Goal: Task Accomplishment & Management: Manage account settings

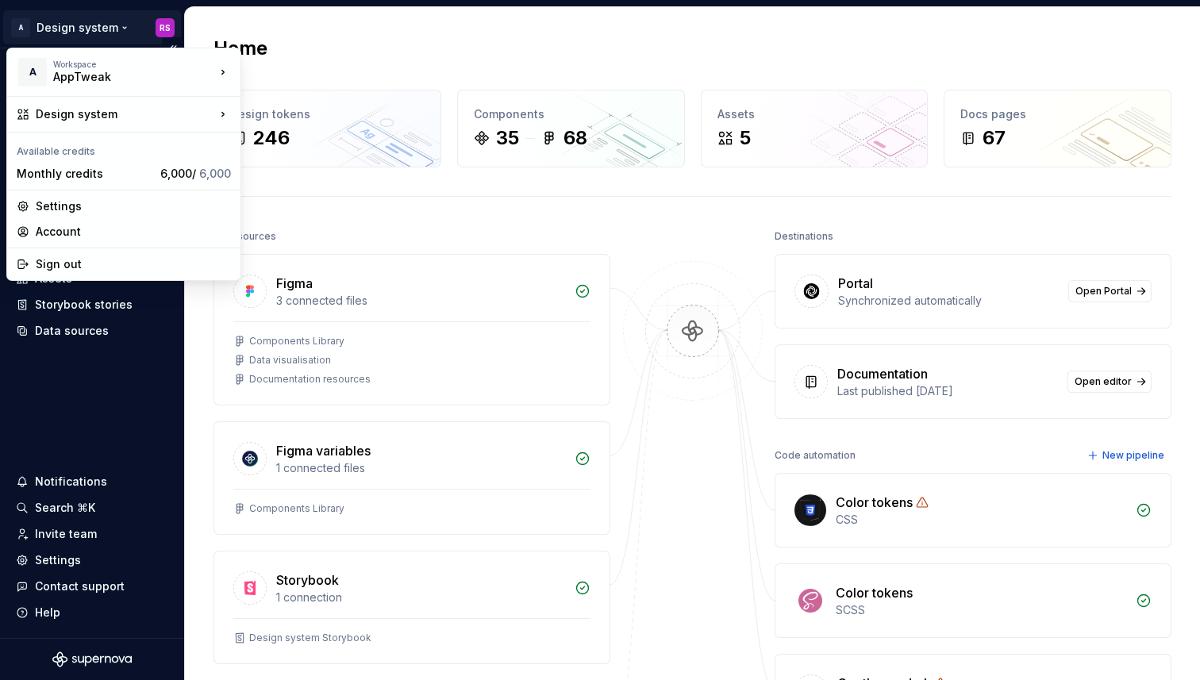
click at [77, 31] on html "A Design system RS Home Documentation Analytics Code automation Design system d…" at bounding box center [600, 340] width 1200 height 680
click at [79, 180] on div "Monthly credits" at bounding box center [85, 174] width 137 height 16
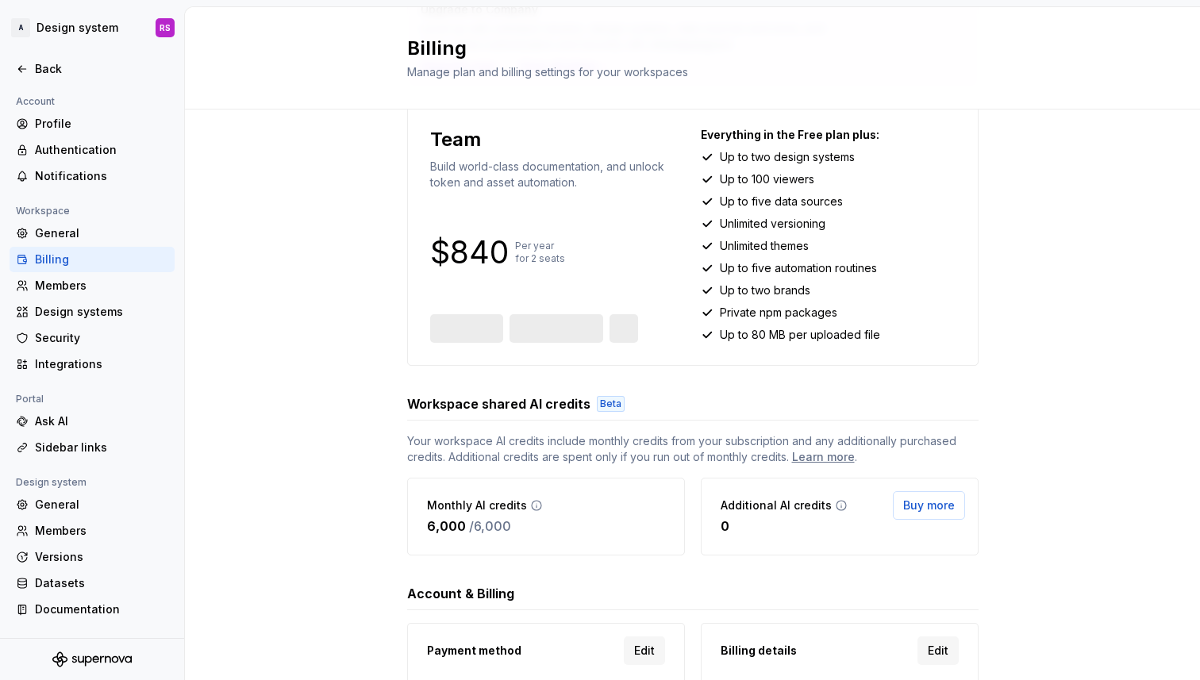
scroll to position [258, 0]
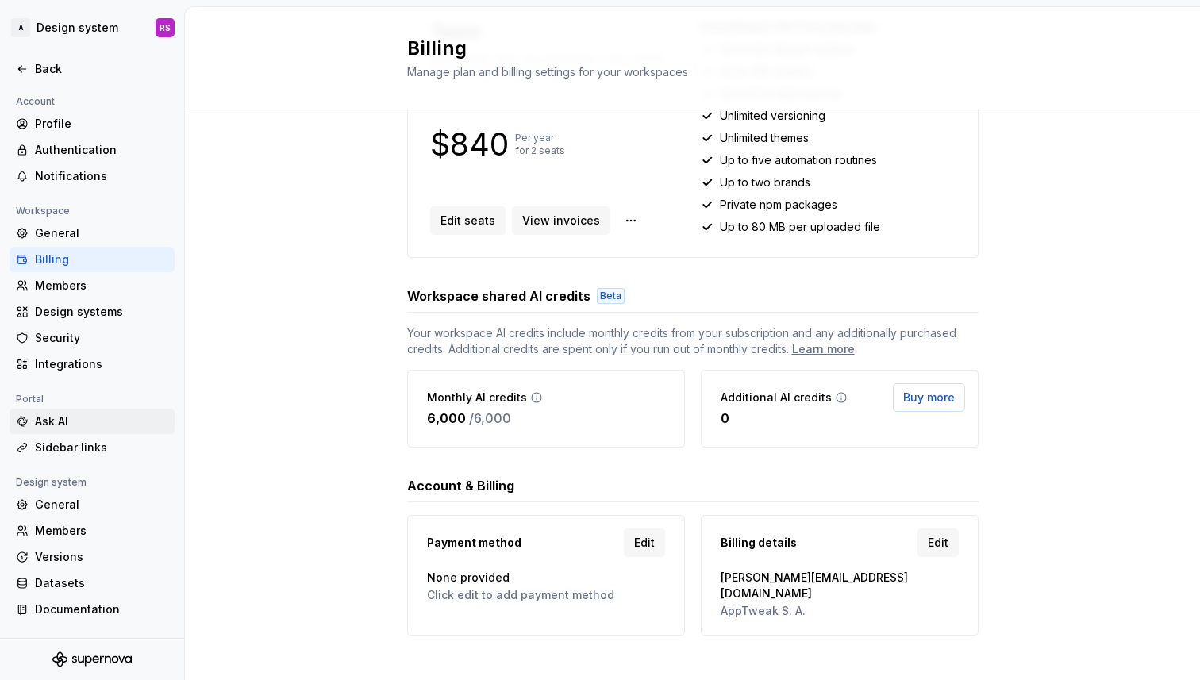
click at [80, 411] on div "Ask AI" at bounding box center [92, 421] width 165 height 25
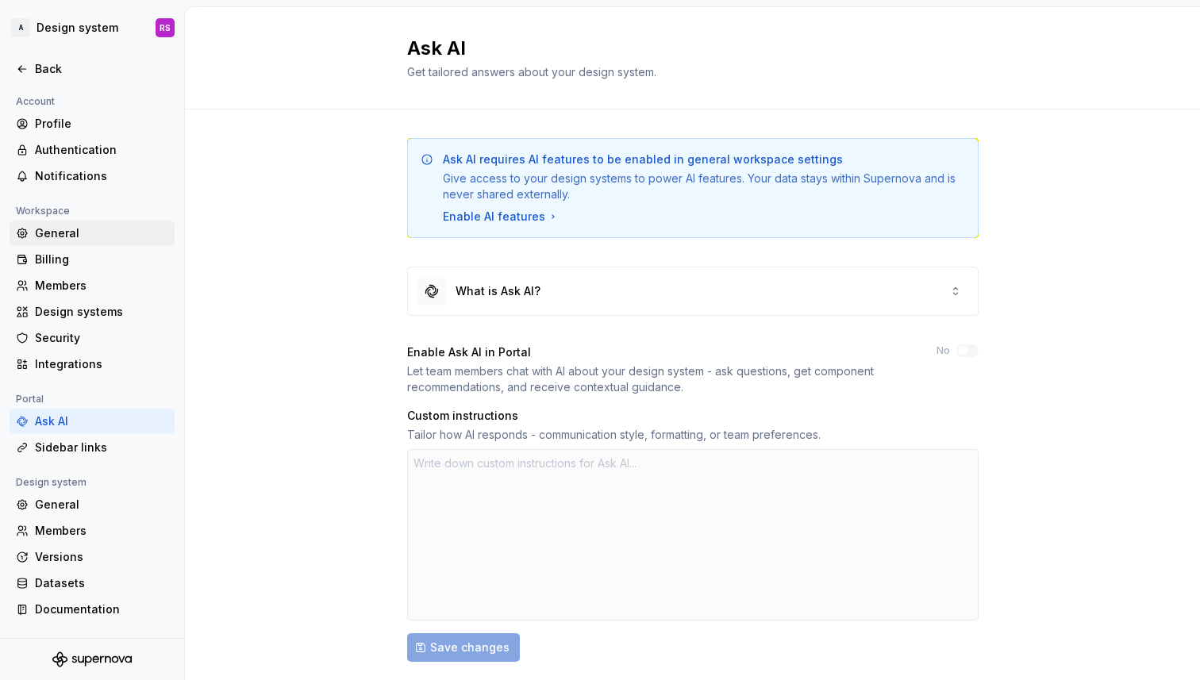
click at [93, 240] on div "General" at bounding box center [101, 233] width 133 height 16
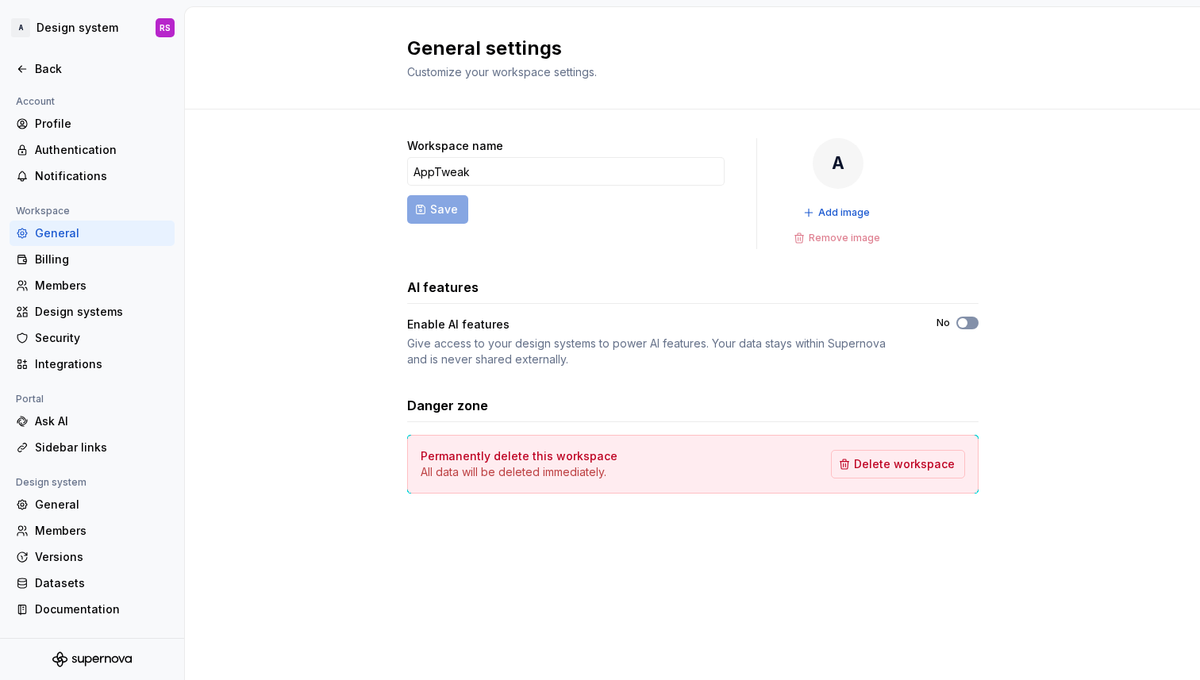
click at [968, 323] on button "No" at bounding box center [967, 323] width 22 height 13
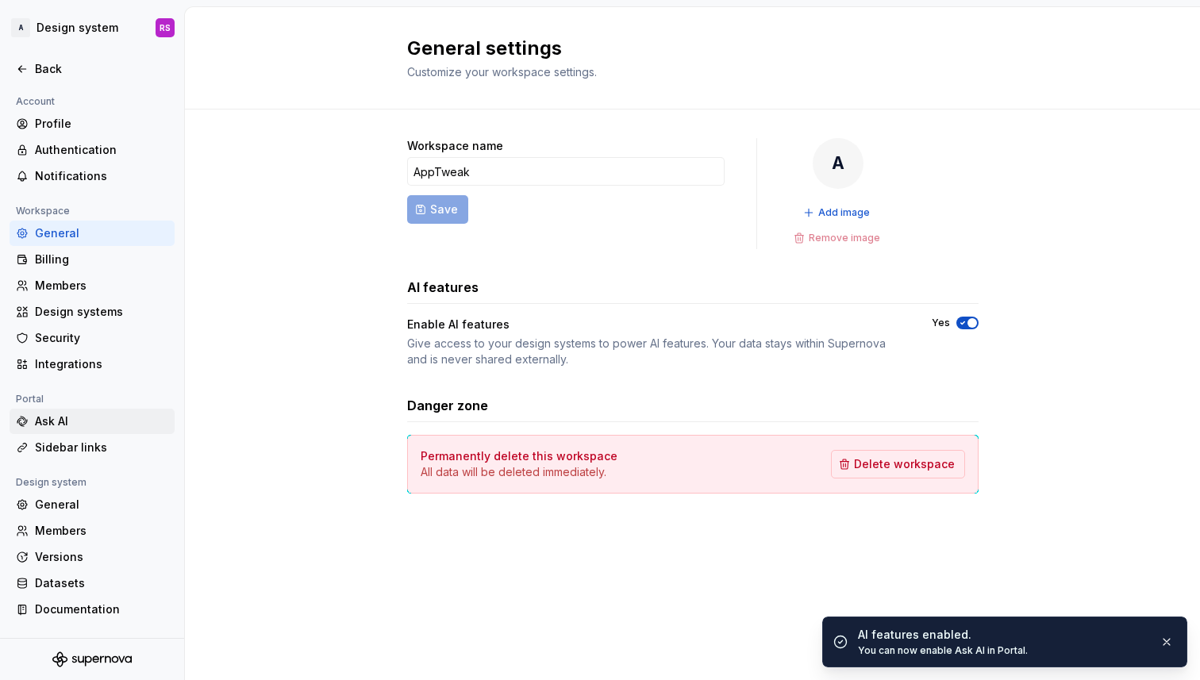
click at [56, 413] on div "Ask AI" at bounding box center [101, 421] width 133 height 16
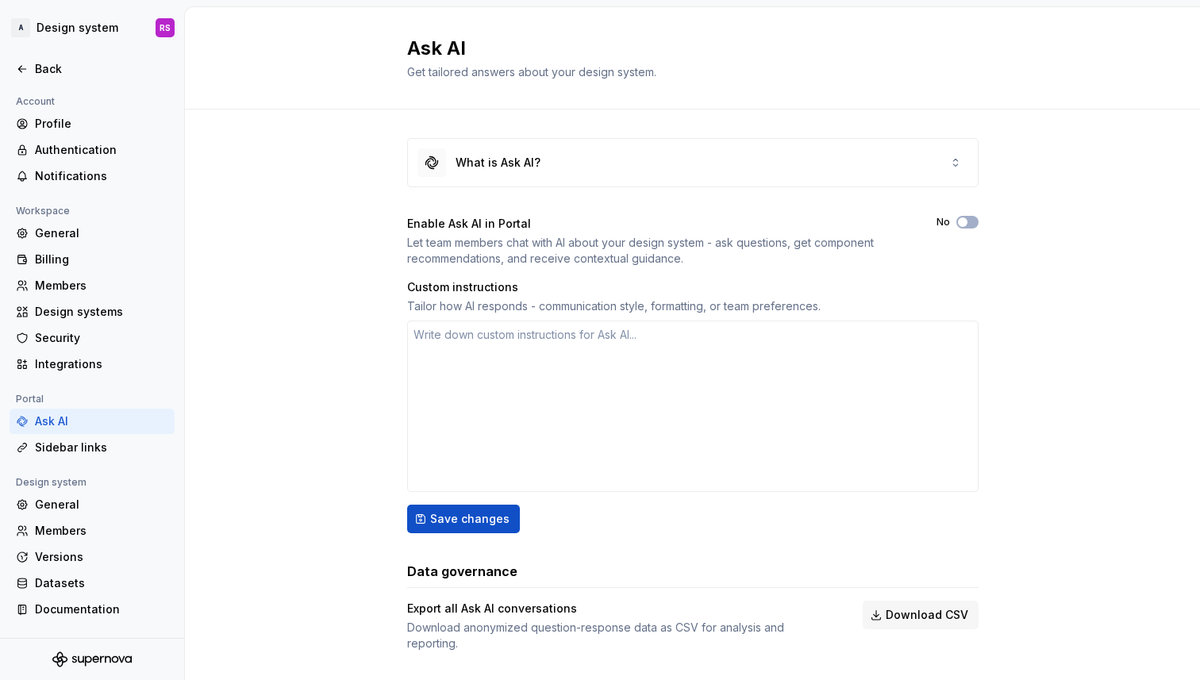
scroll to position [16, 0]
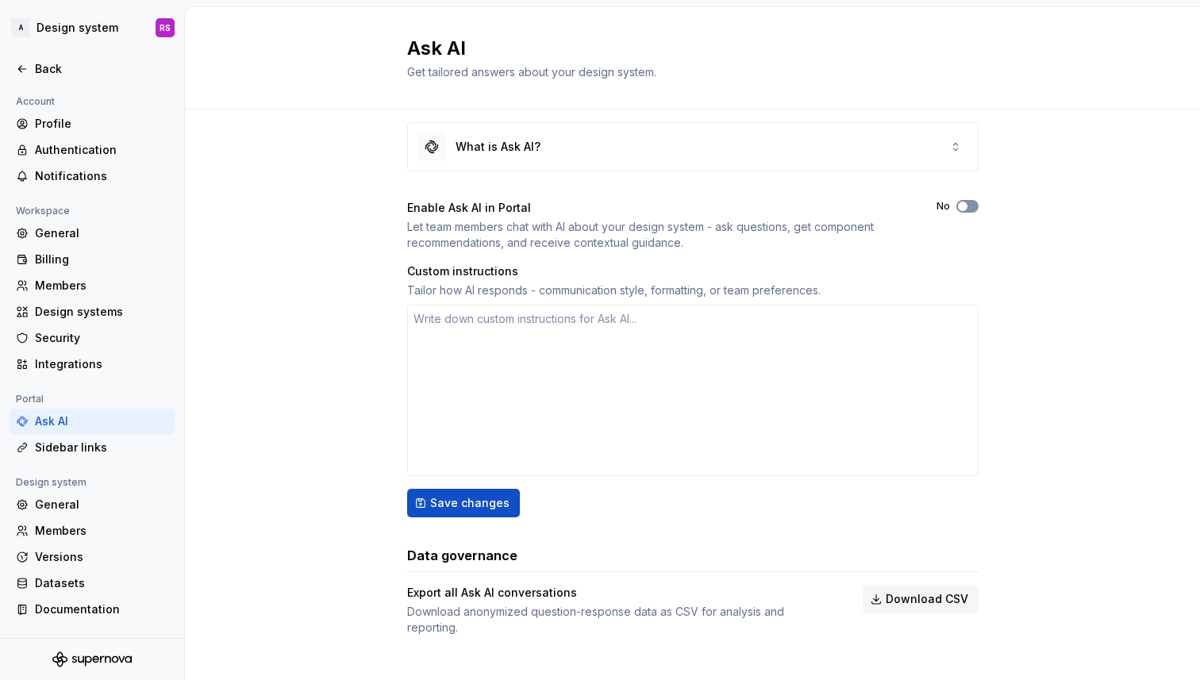
click at [963, 209] on span "button" at bounding box center [963, 207] width 10 height 10
click at [625, 157] on div "What is Ask AI?" at bounding box center [693, 147] width 570 height 48
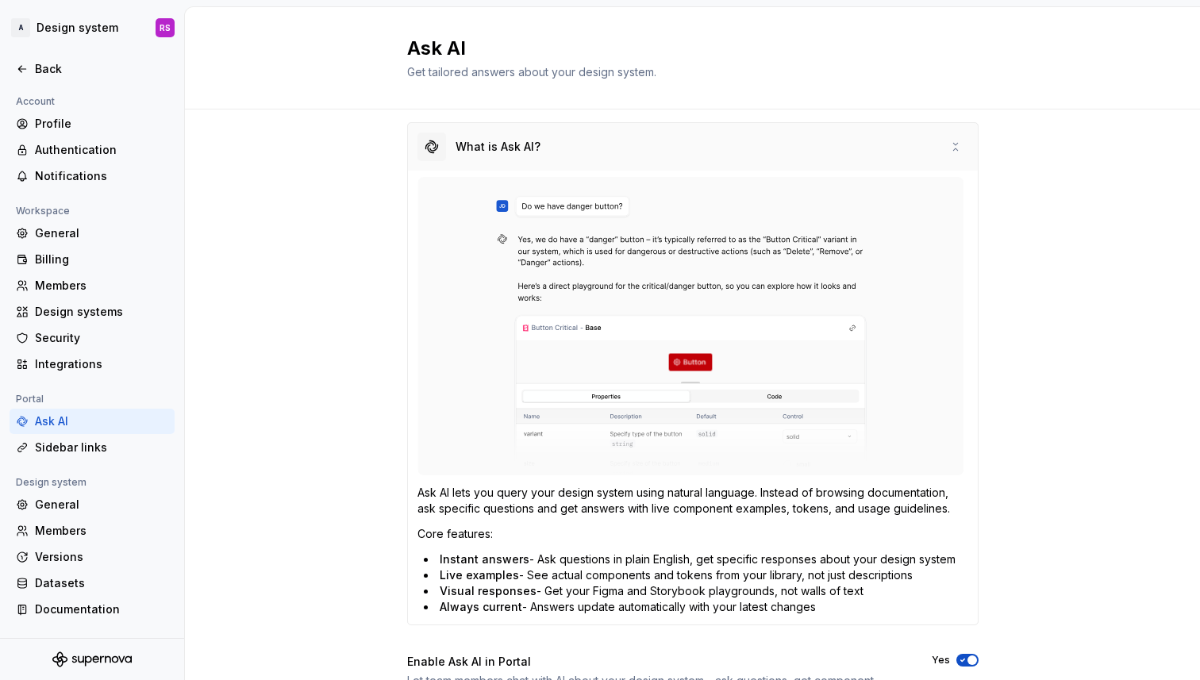
click at [634, 148] on div "What is Ask AI?" at bounding box center [693, 147] width 570 height 48
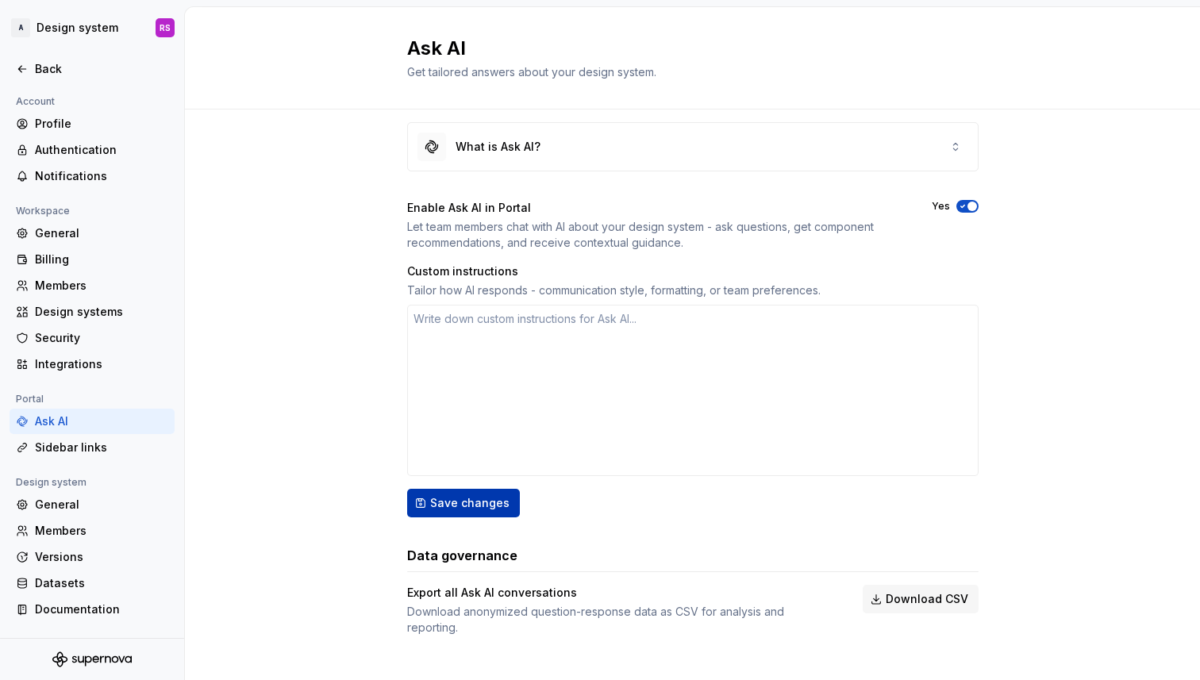
click at [480, 498] on span "Save changes" at bounding box center [469, 503] width 79 height 16
click at [102, 579] on div "Datasets" at bounding box center [101, 583] width 133 height 16
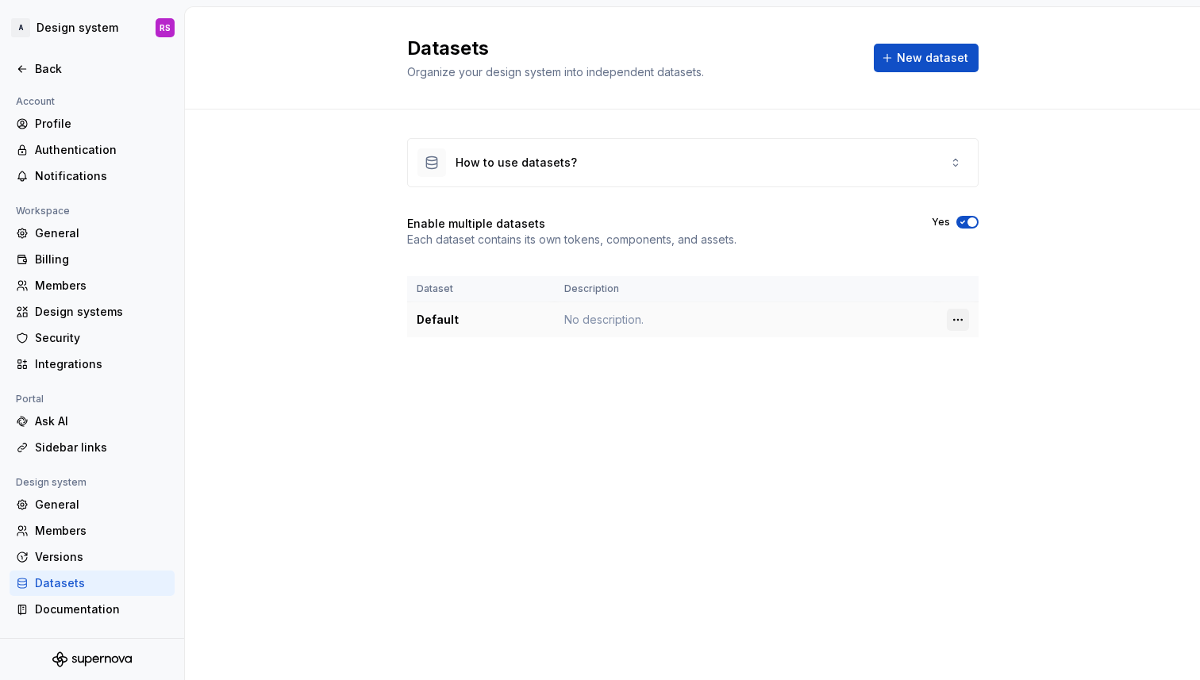
click at [959, 319] on html "A Design system RS Back Account Profile Authentication Notifications Workspace …" at bounding box center [600, 340] width 1200 height 680
click at [991, 345] on div "Edit details" at bounding box center [1027, 351] width 103 height 16
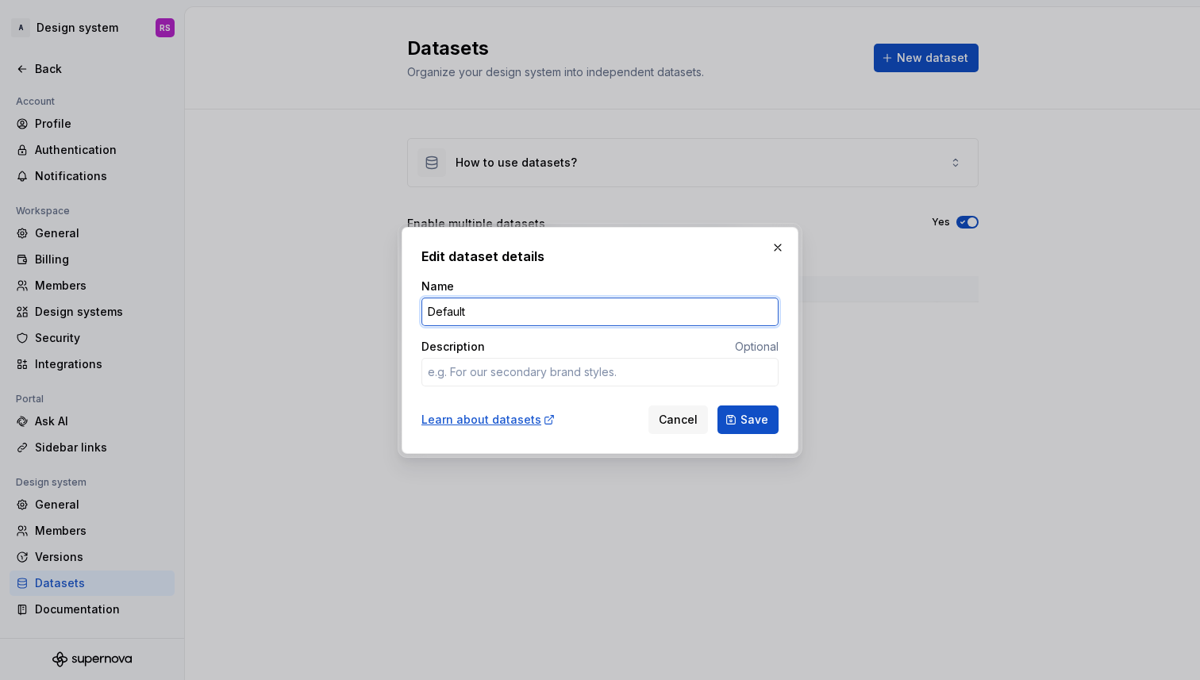
click at [611, 316] on input "Default" at bounding box center [599, 312] width 357 height 29
click at [637, 275] on div "Edit dataset details Name Default Description Optional Learn about datasets Can…" at bounding box center [599, 340] width 357 height 187
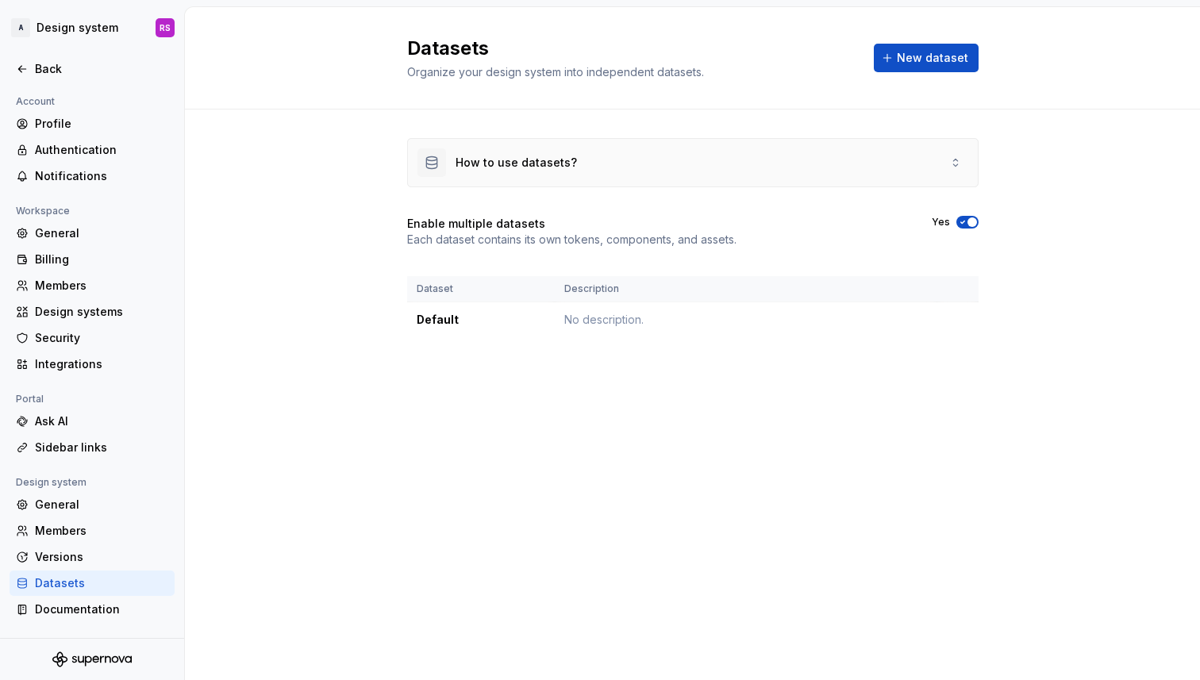
click at [544, 150] on div "How to use datasets?" at bounding box center [496, 162] width 159 height 29
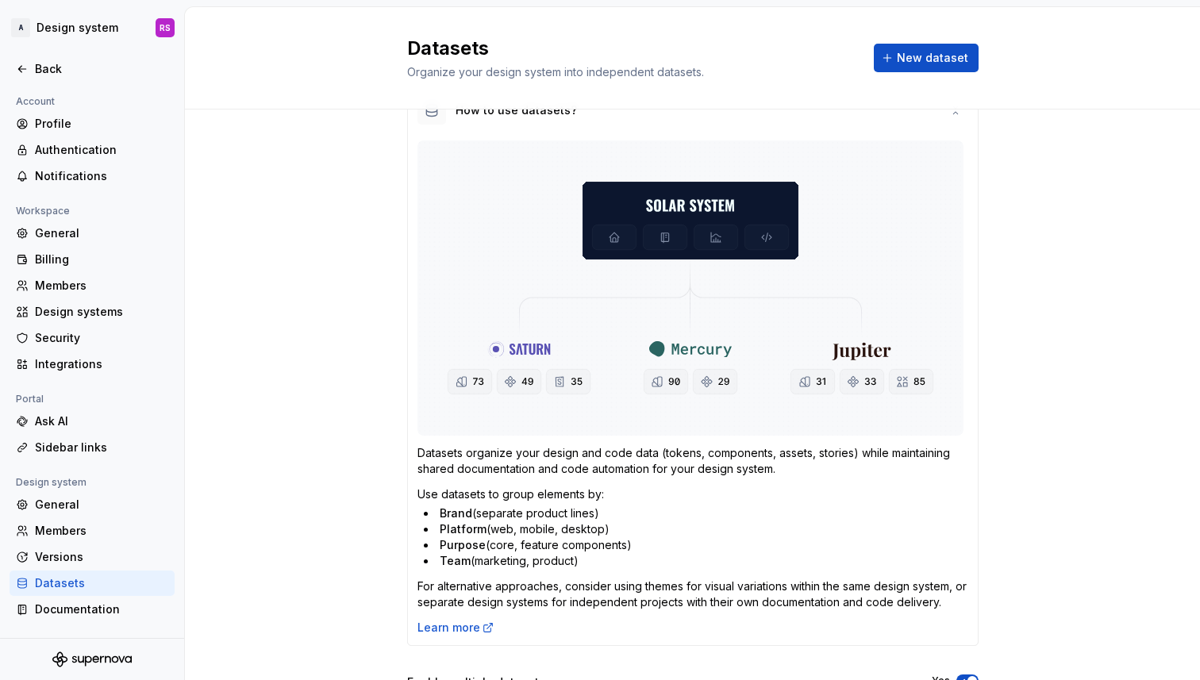
scroll to position [229, 0]
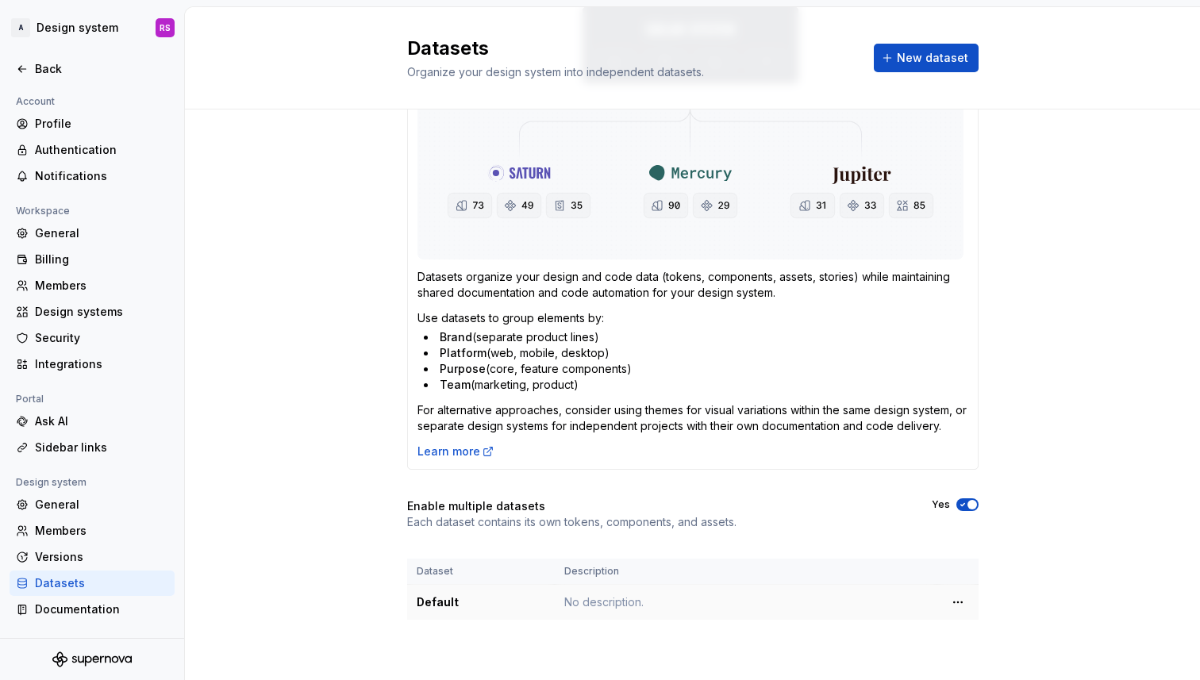
click at [584, 613] on td "No description." at bounding box center [746, 603] width 382 height 36
click at [613, 604] on td "No description." at bounding box center [746, 603] width 382 height 36
click at [966, 593] on html "A Design system RS Back Account Profile Authentication Notifications Workspace …" at bounding box center [600, 340] width 1200 height 680
click at [914, 59] on html "A Design system RS Back Account Profile Authentication Notifications Workspace …" at bounding box center [600, 340] width 1200 height 680
click at [914, 75] on div "Datasets Organize your design system into independent datasets. New dataset" at bounding box center [692, 58] width 571 height 44
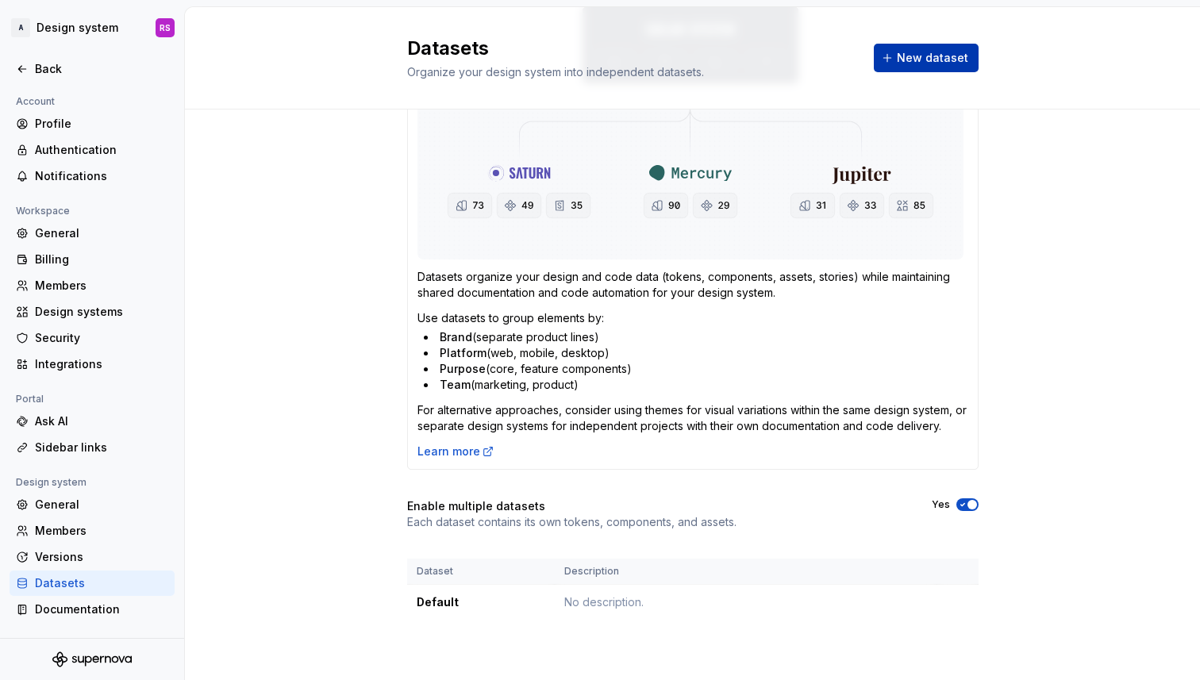
click at [923, 59] on span "New dataset" at bounding box center [932, 58] width 71 height 16
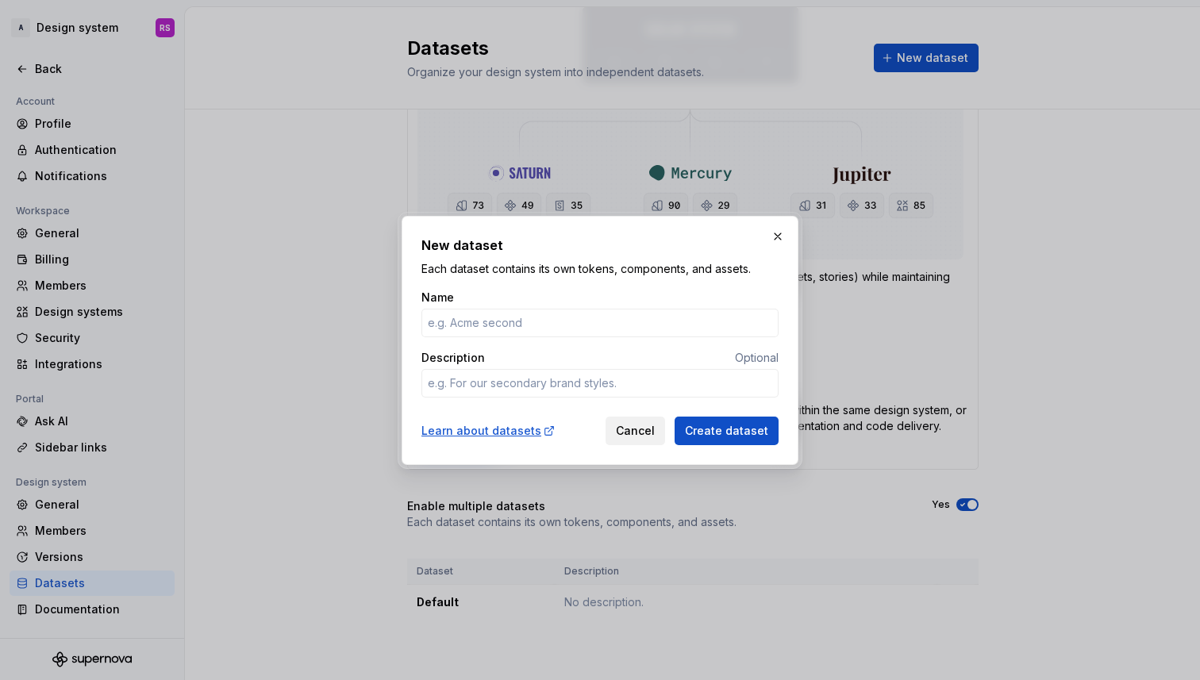
click at [639, 428] on span "Cancel" at bounding box center [635, 431] width 39 height 16
type textarea "*"
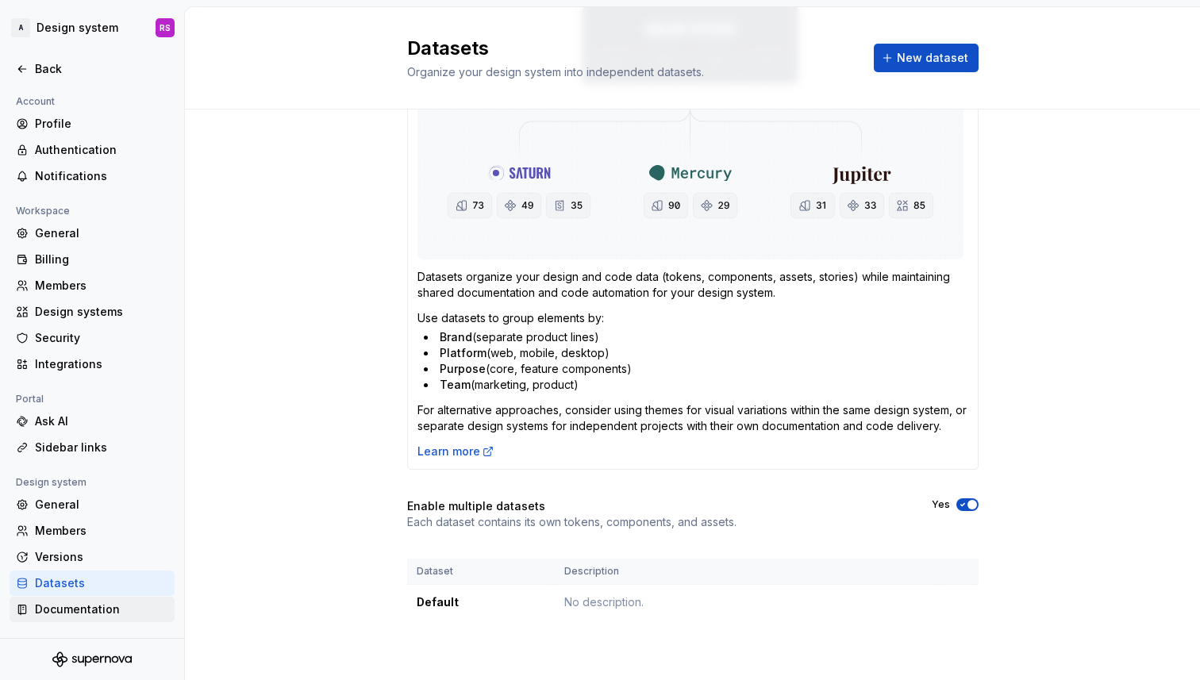
click at [133, 610] on div "Documentation" at bounding box center [101, 609] width 133 height 16
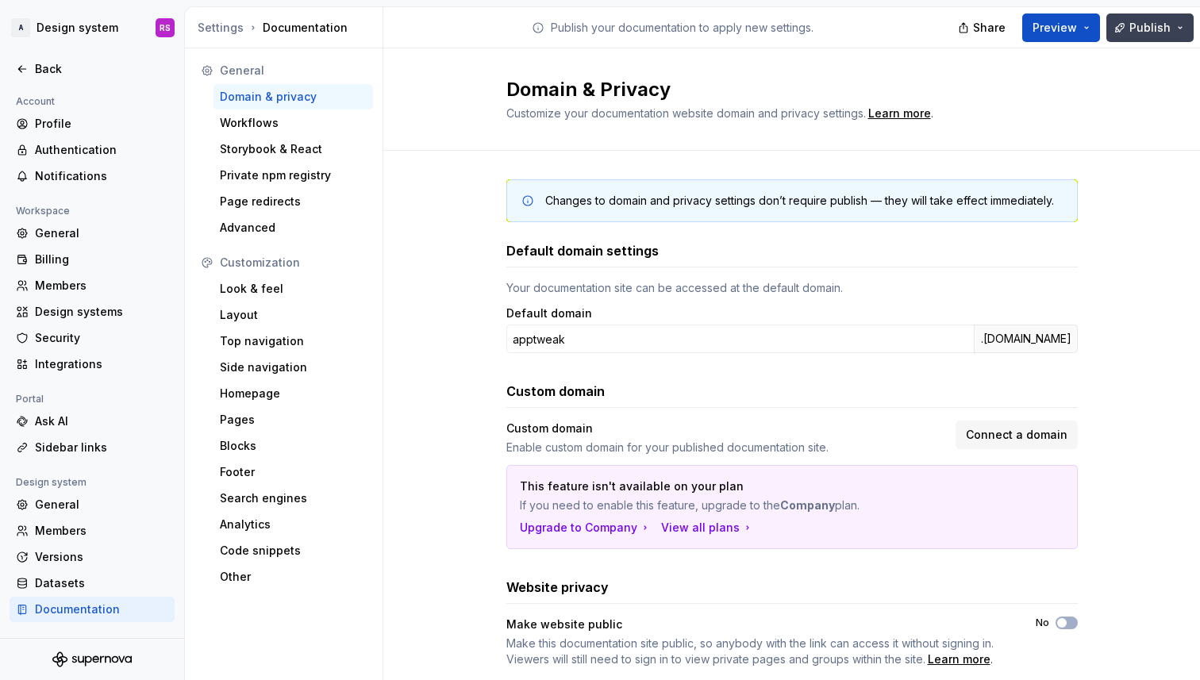
click at [1148, 30] on span "Publish" at bounding box center [1149, 28] width 41 height 16
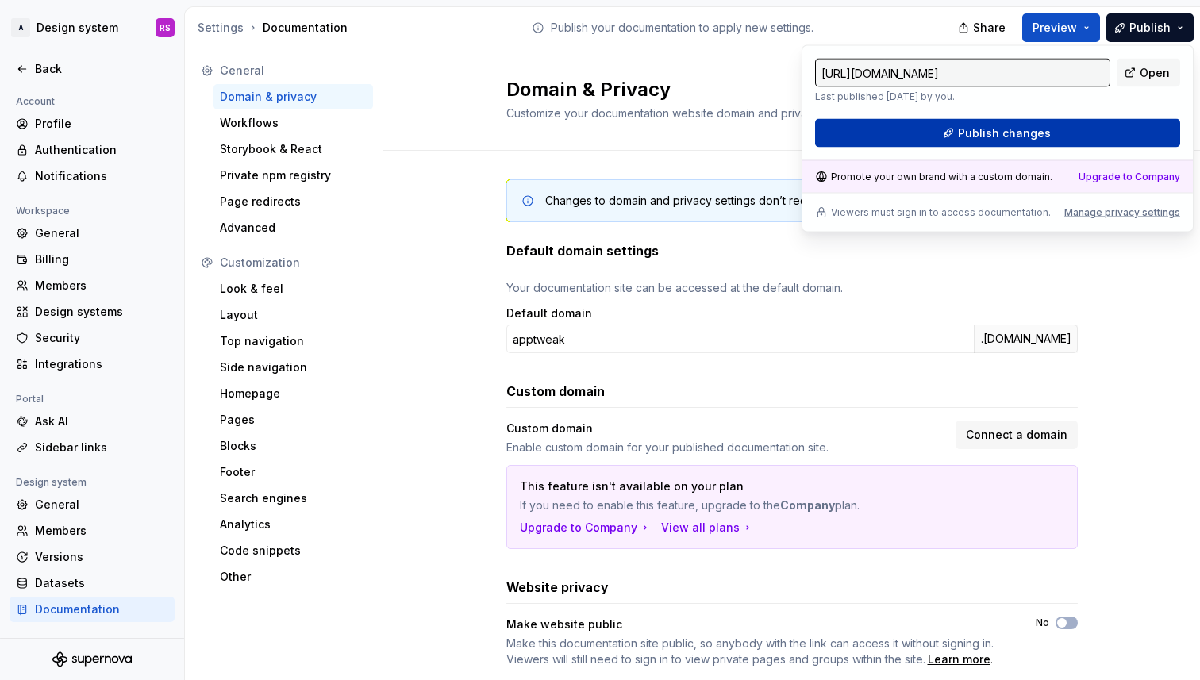
click at [1005, 140] on span "Publish changes" at bounding box center [1004, 133] width 93 height 16
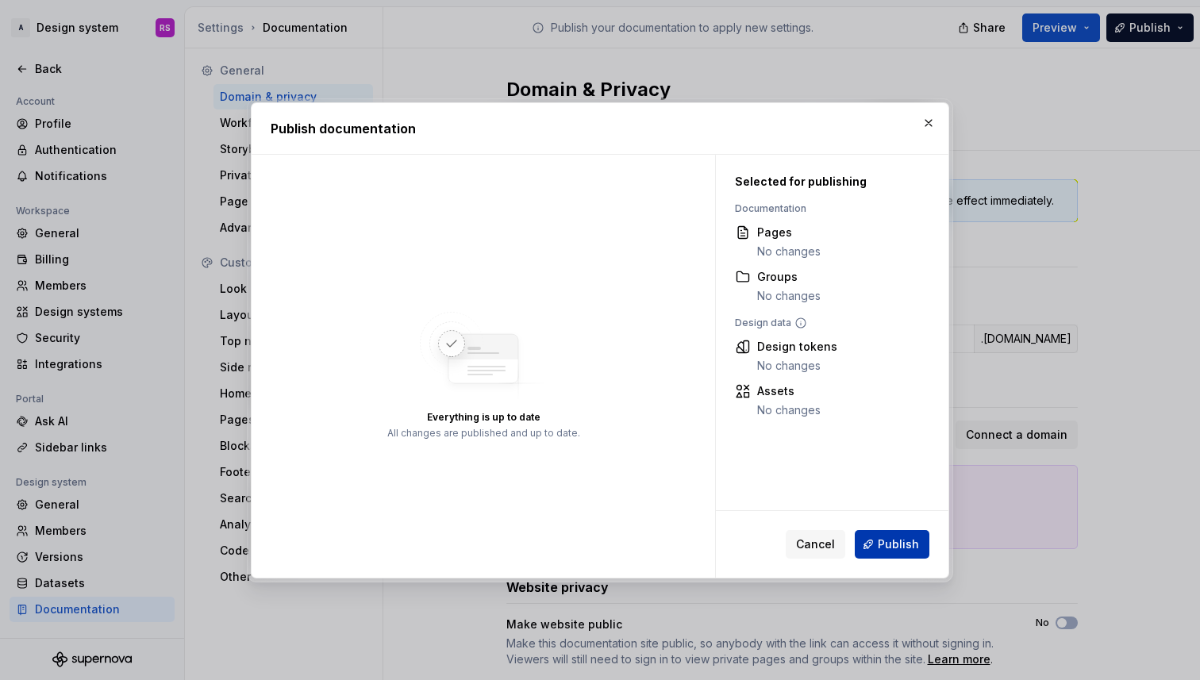
click at [878, 547] on button "Publish" at bounding box center [892, 544] width 75 height 29
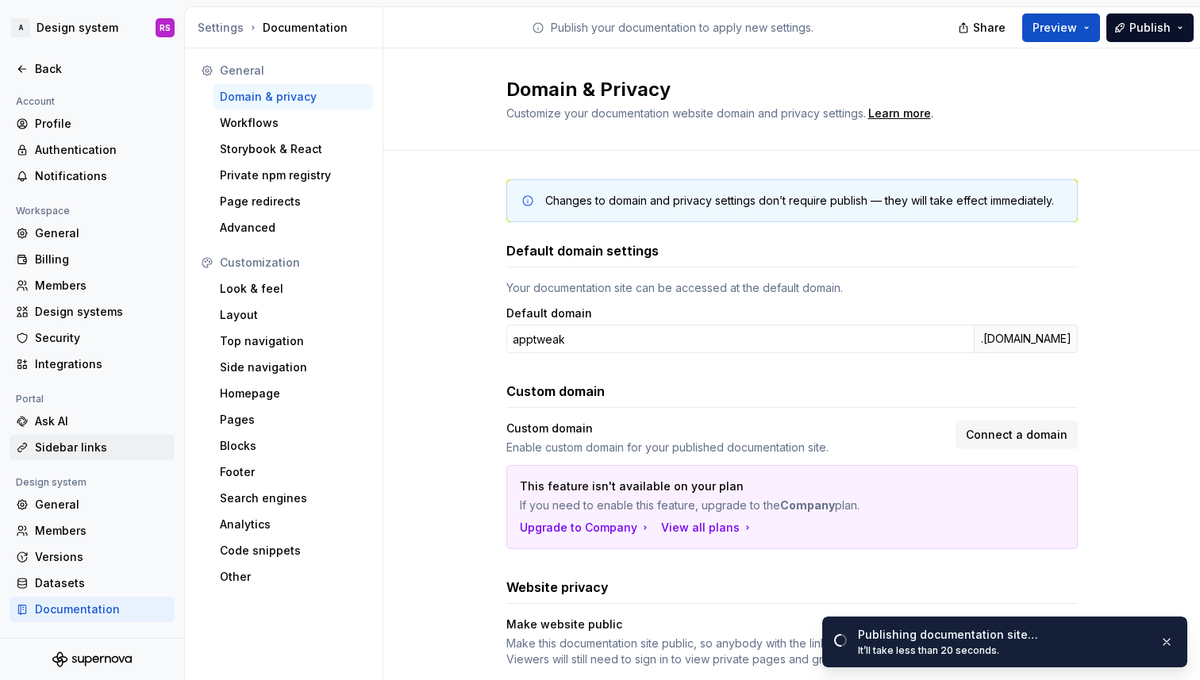
click at [134, 444] on div "Sidebar links" at bounding box center [101, 448] width 133 height 16
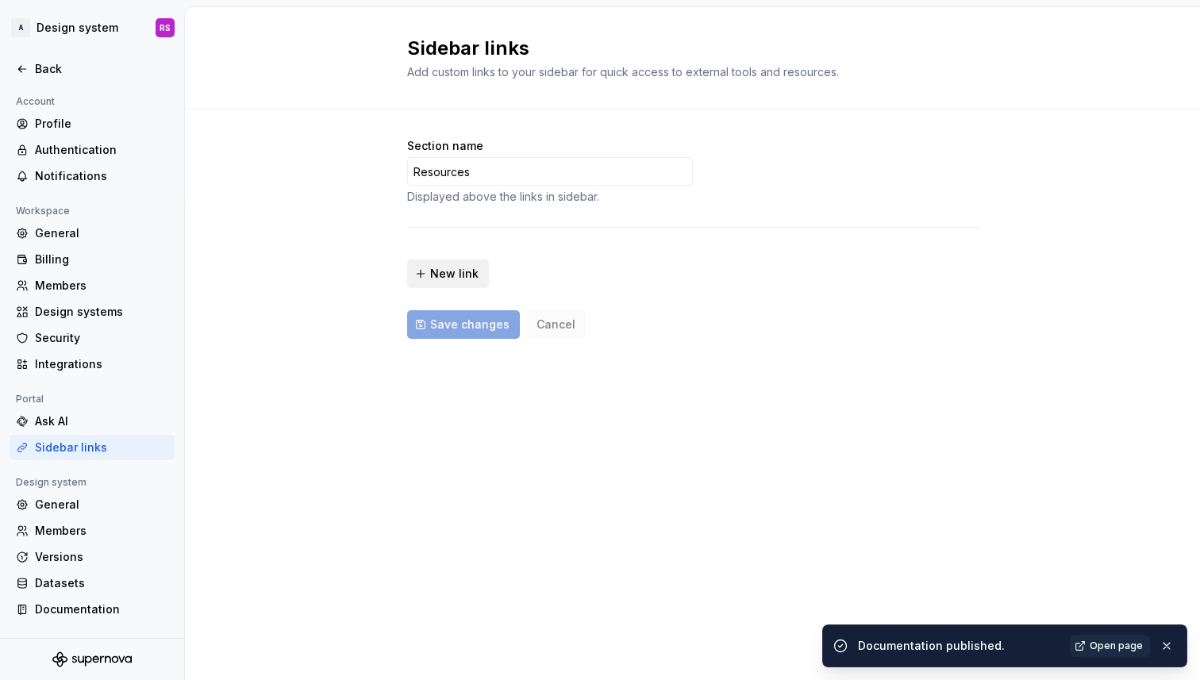
click at [468, 276] on span "New link" at bounding box center [454, 274] width 48 height 16
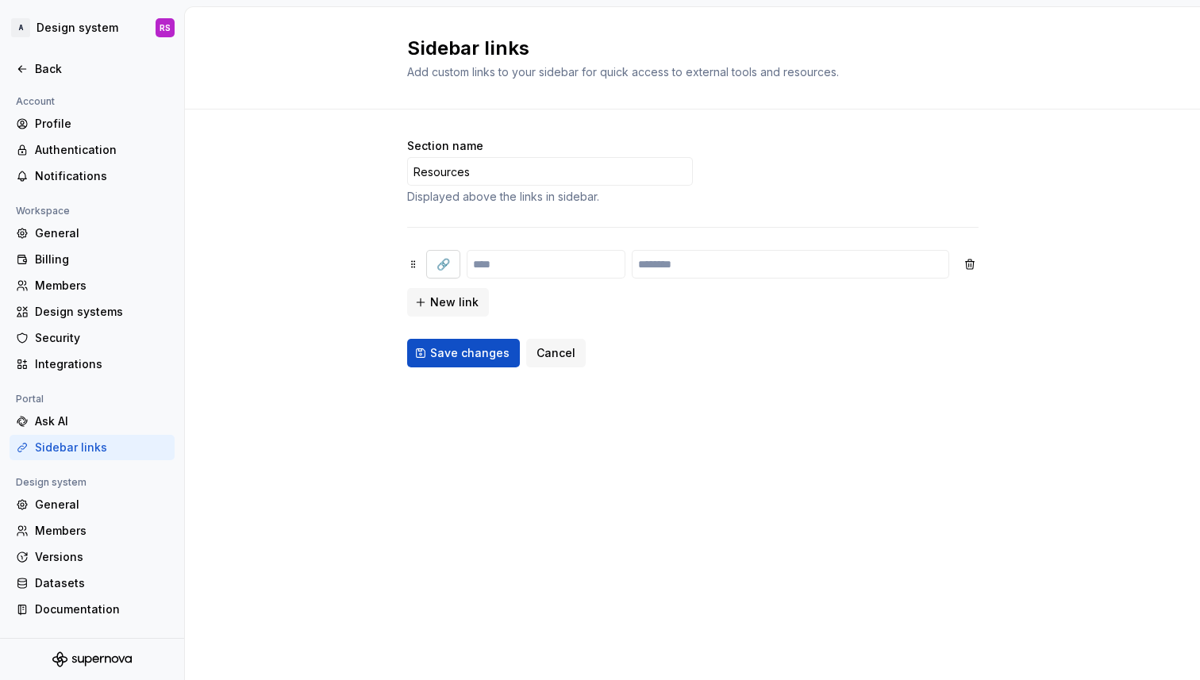
click at [445, 256] on span "🔗" at bounding box center [442, 264] width 13 height 16
click at [966, 263] on button "button" at bounding box center [969, 264] width 29 height 29
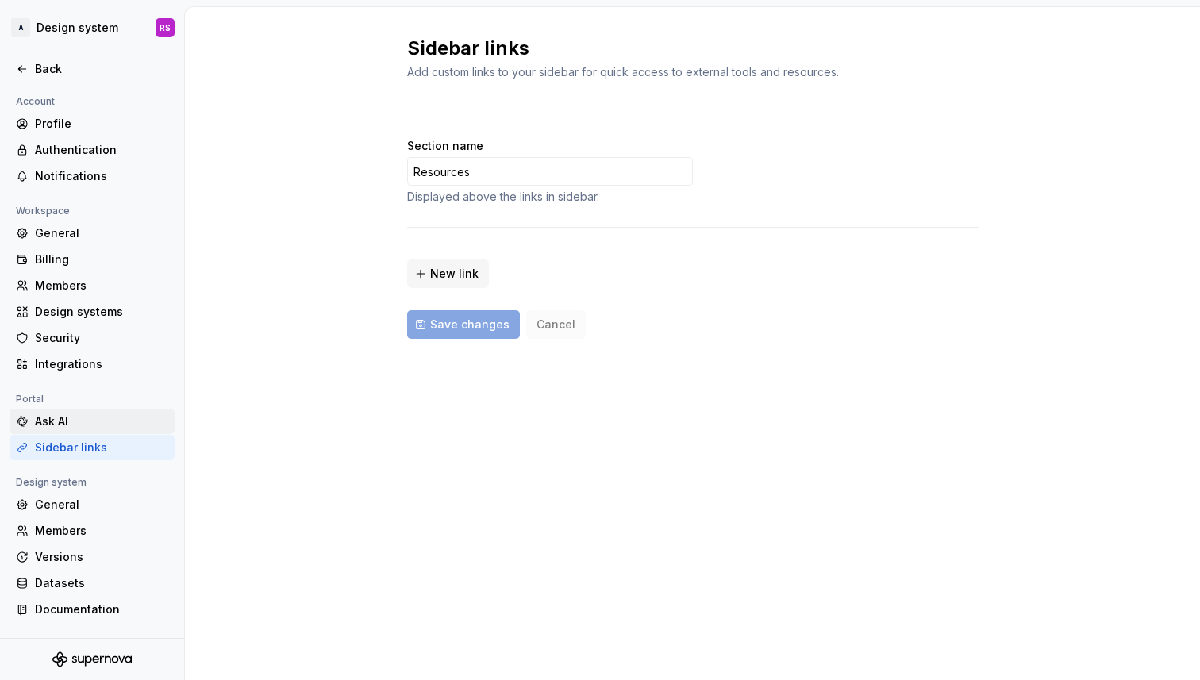
click at [67, 429] on div "Ask AI" at bounding box center [92, 421] width 165 height 25
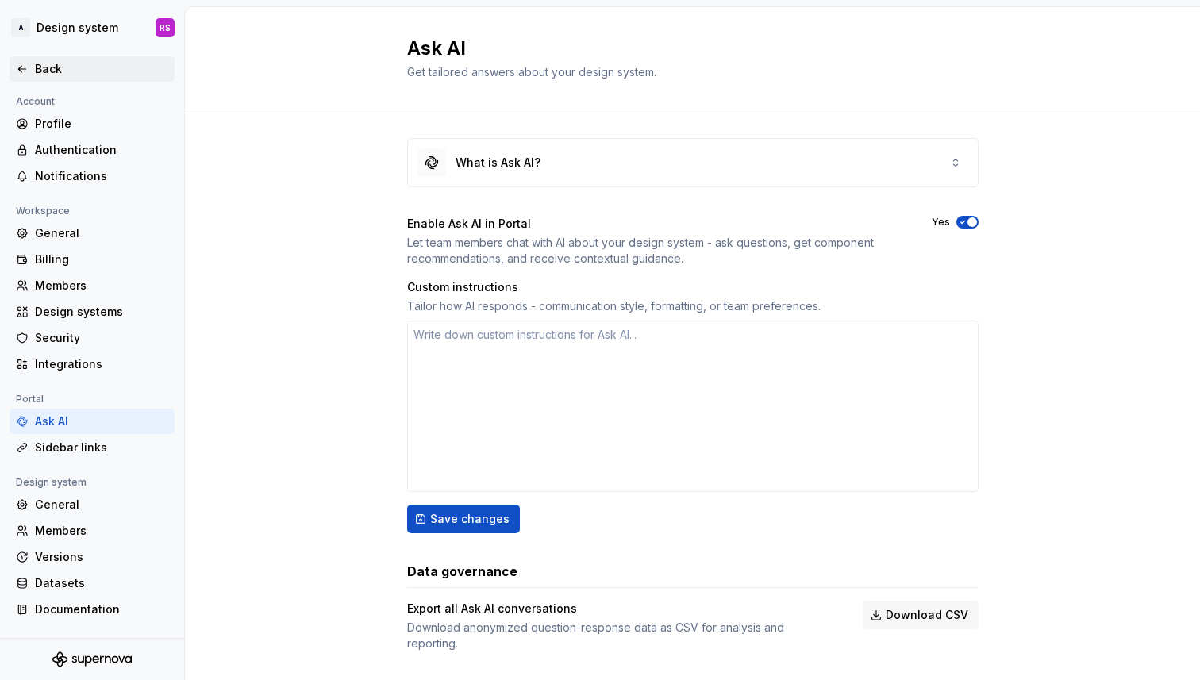
click at [36, 56] on div "Back" at bounding box center [92, 68] width 165 height 25
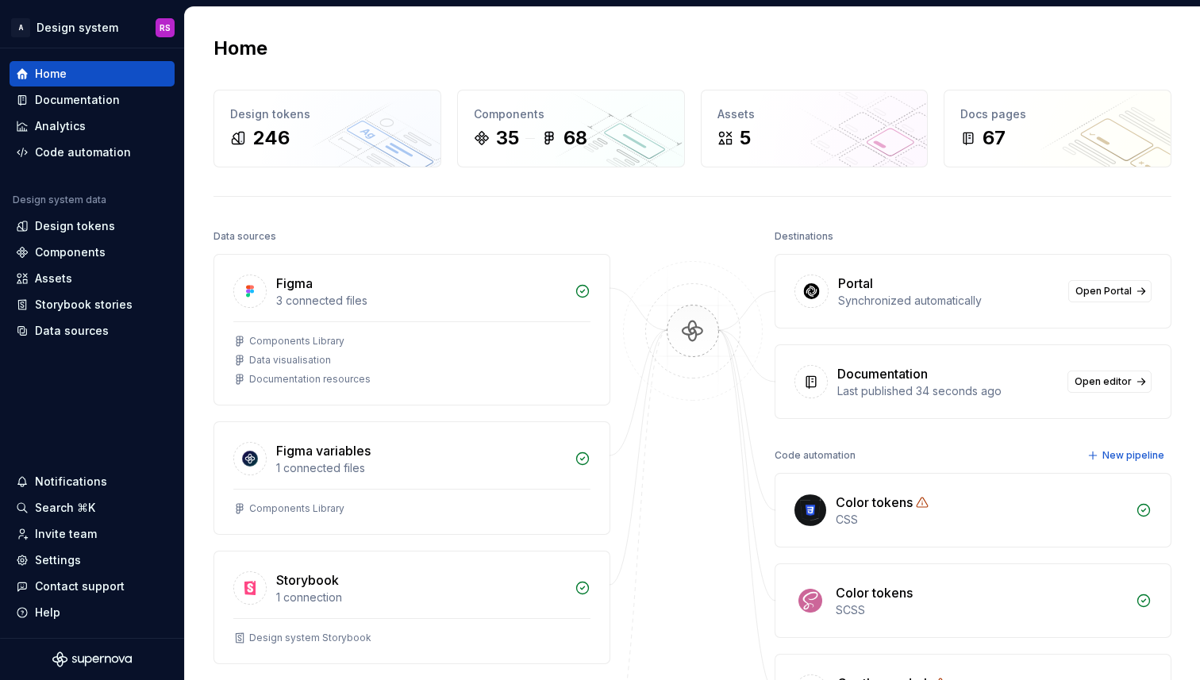
click at [934, 297] on div "Synchronized automatically" at bounding box center [948, 301] width 221 height 16
click at [1143, 272] on div "Portal Synchronized automatically Open Portal" at bounding box center [972, 291] width 395 height 73
click at [1121, 291] on span "Open Portal" at bounding box center [1103, 291] width 56 height 13
click at [82, 102] on div "Documentation" at bounding box center [77, 100] width 85 height 16
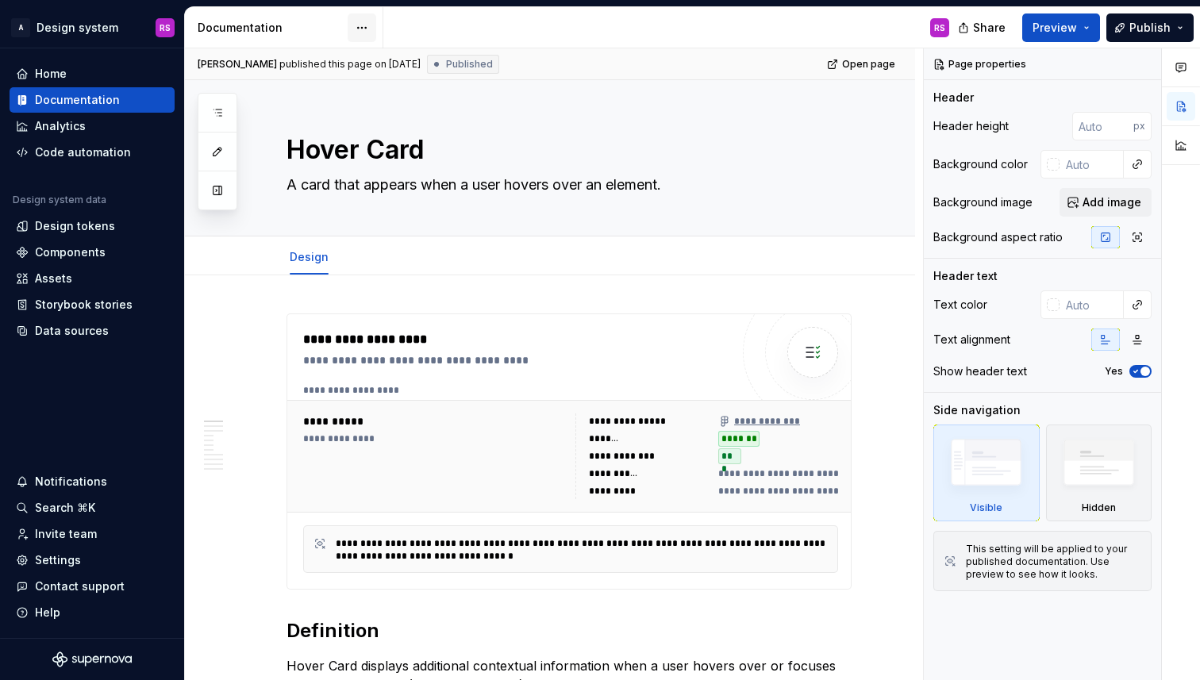
click at [358, 25] on html "A Design system RS Home Documentation Analytics Code automation Design system d…" at bounding box center [600, 340] width 1200 height 680
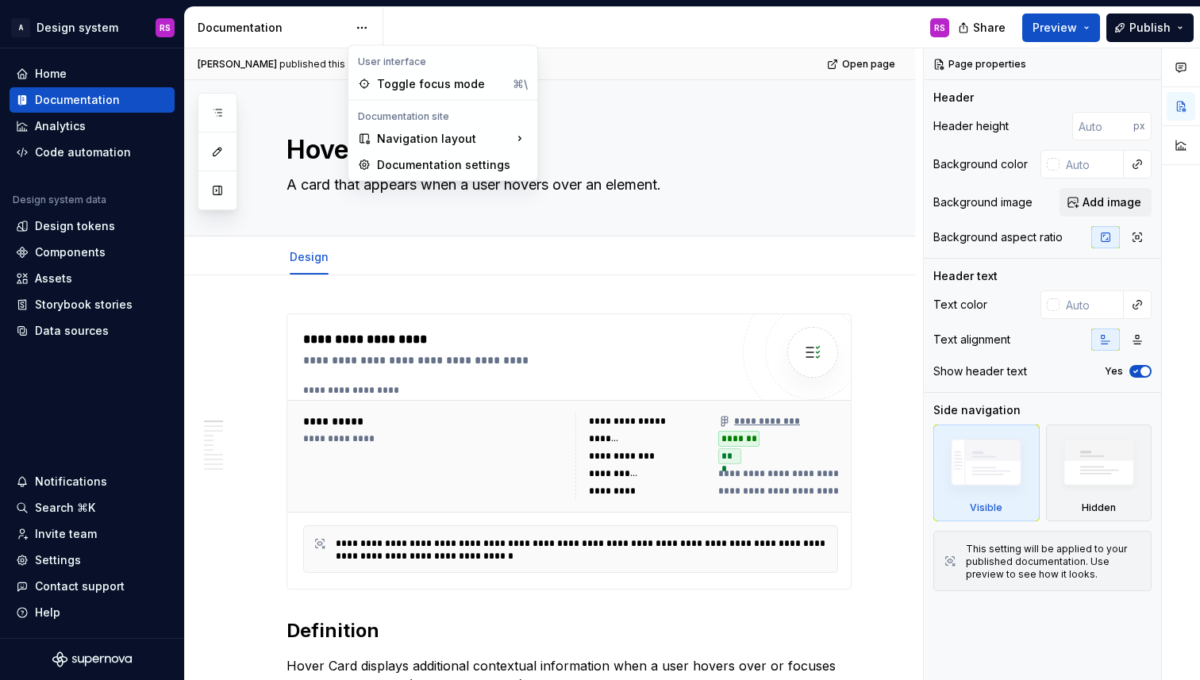
click at [217, 193] on div "Pages Add Accessibility guide for tree Page tree. Navigate the tree with the ar…" at bounding box center [218, 151] width 40 height 117
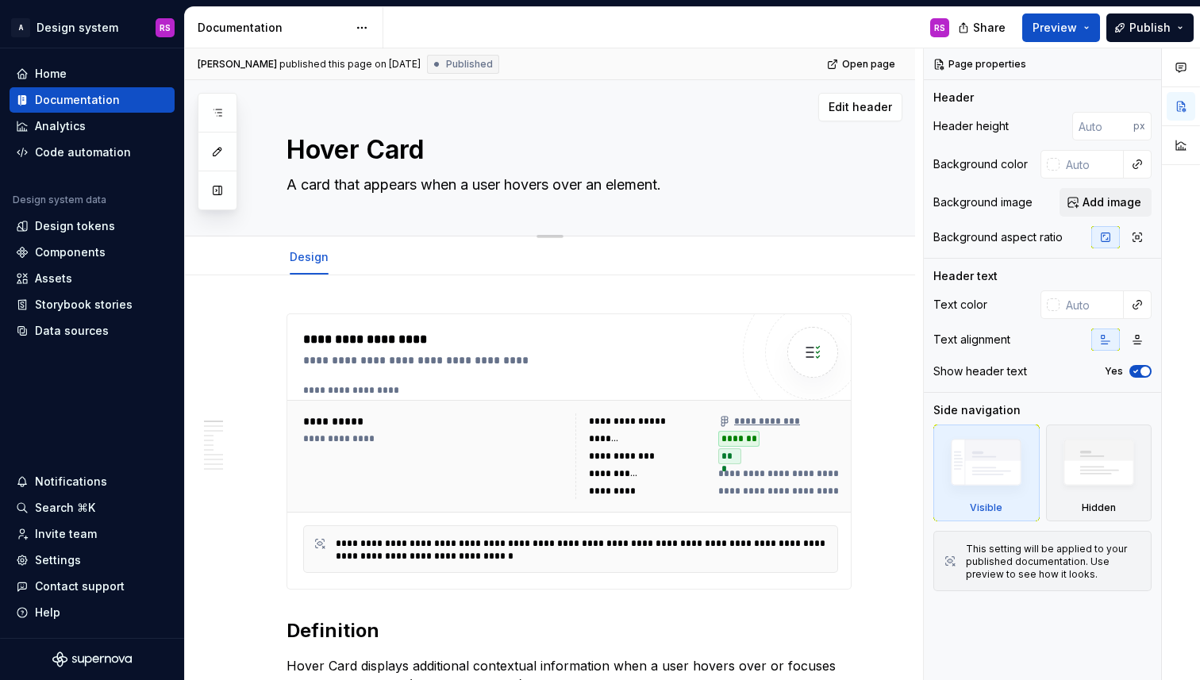
click at [218, 195] on button "button" at bounding box center [217, 190] width 29 height 29
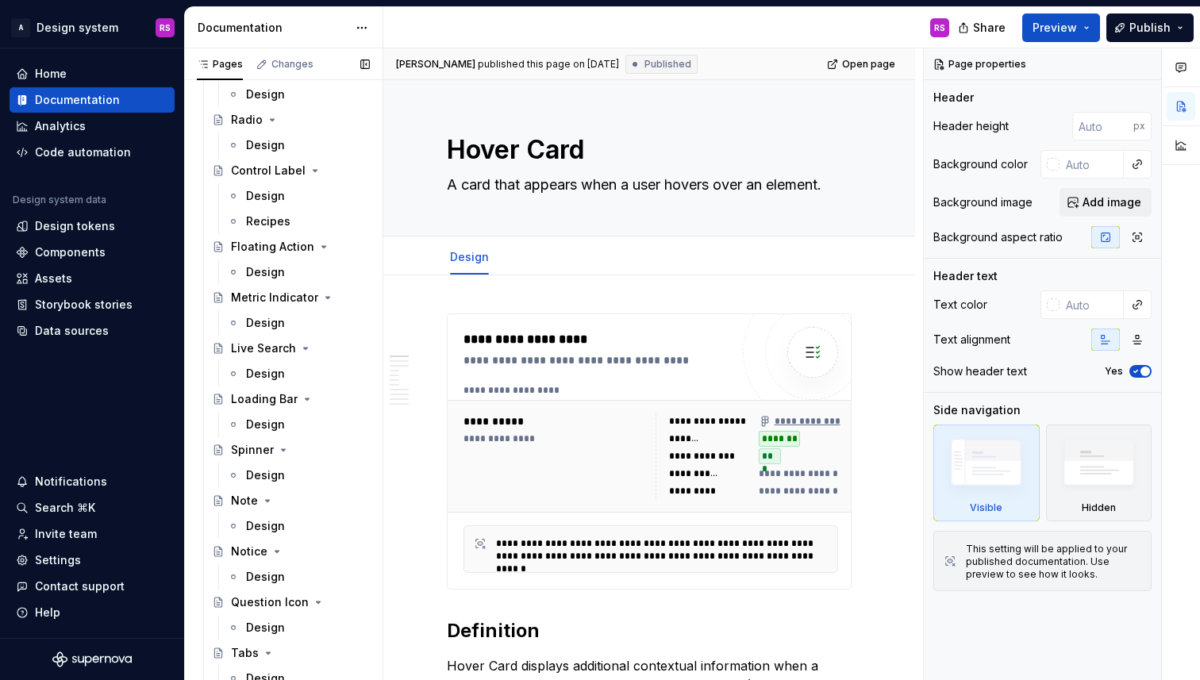
scroll to position [1970, 0]
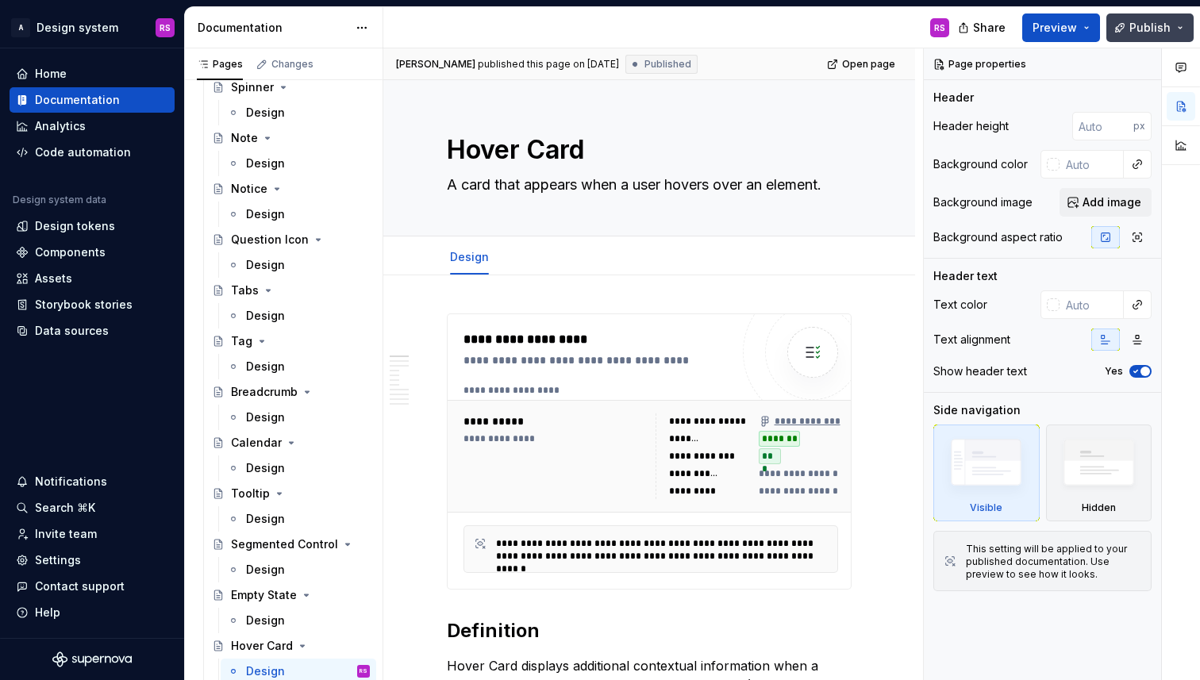
click at [1131, 31] on span "Publish" at bounding box center [1149, 28] width 41 height 16
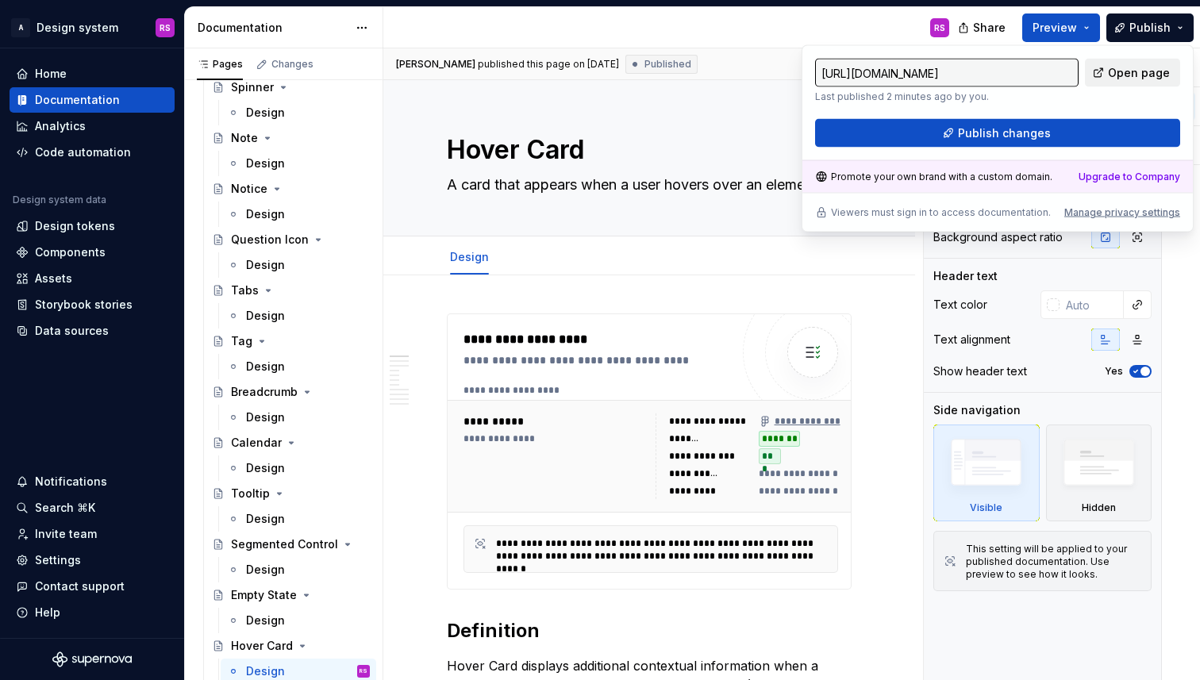
click at [1129, 70] on span "Open page" at bounding box center [1139, 73] width 62 height 16
type textarea "*"
click at [92, 218] on div "Design tokens" at bounding box center [75, 226] width 80 height 16
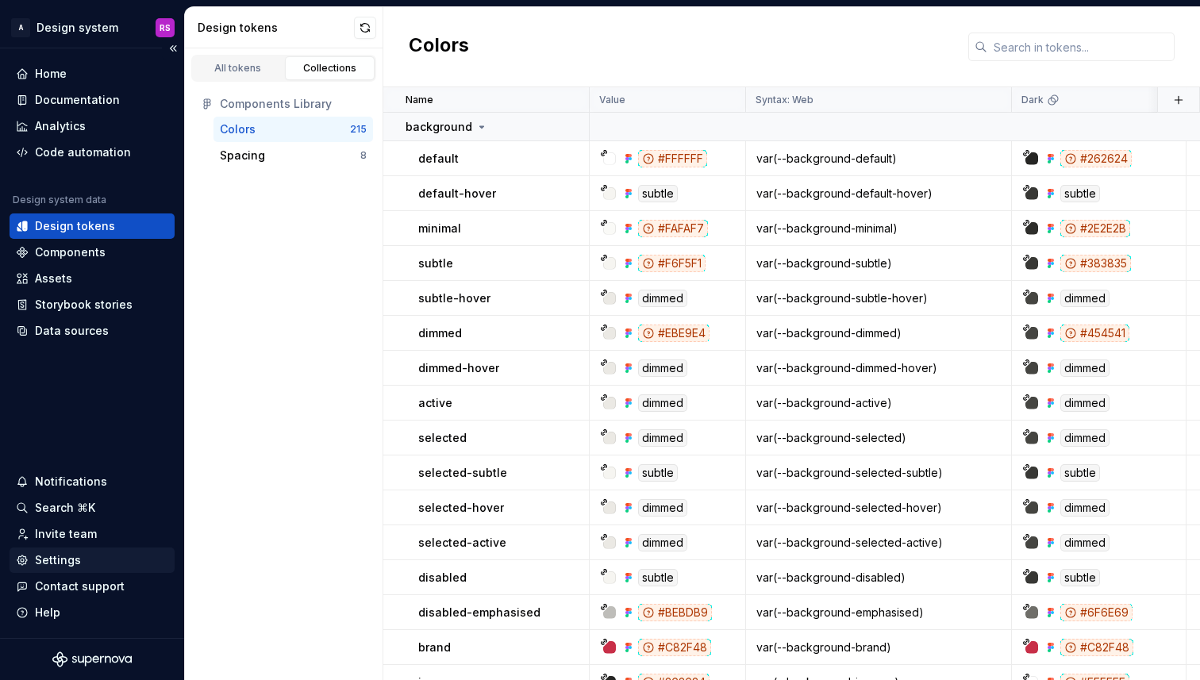
click at [114, 562] on div "Settings" at bounding box center [92, 560] width 152 height 16
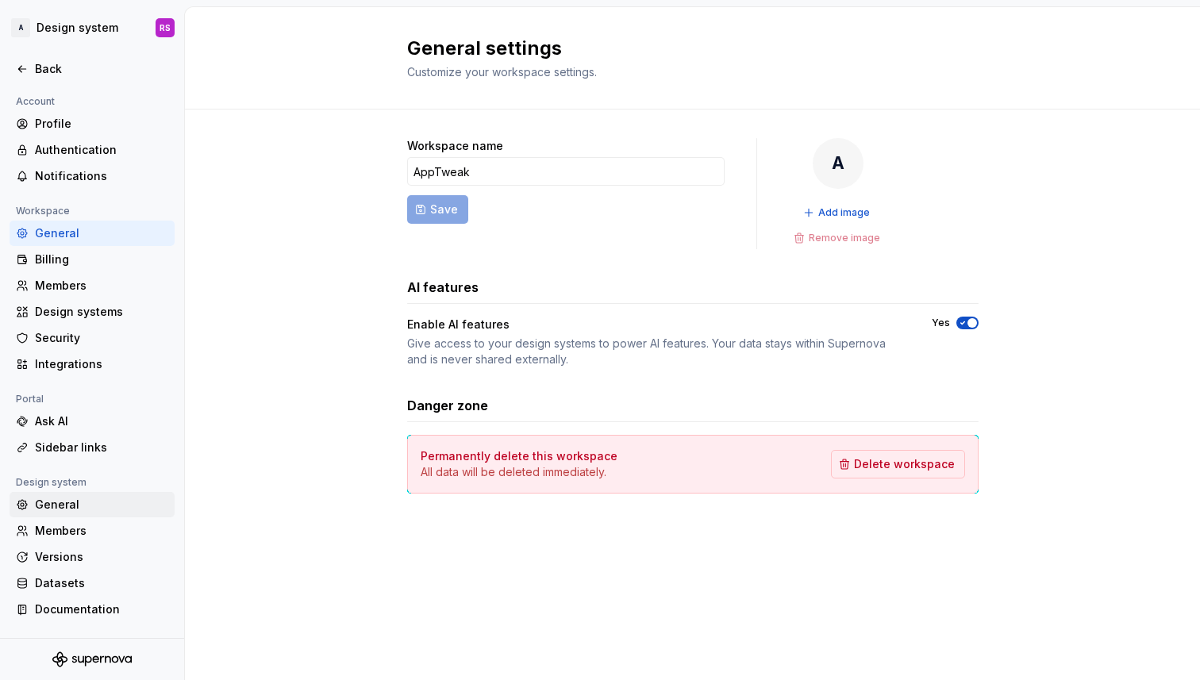
click at [71, 501] on div "General" at bounding box center [101, 505] width 133 height 16
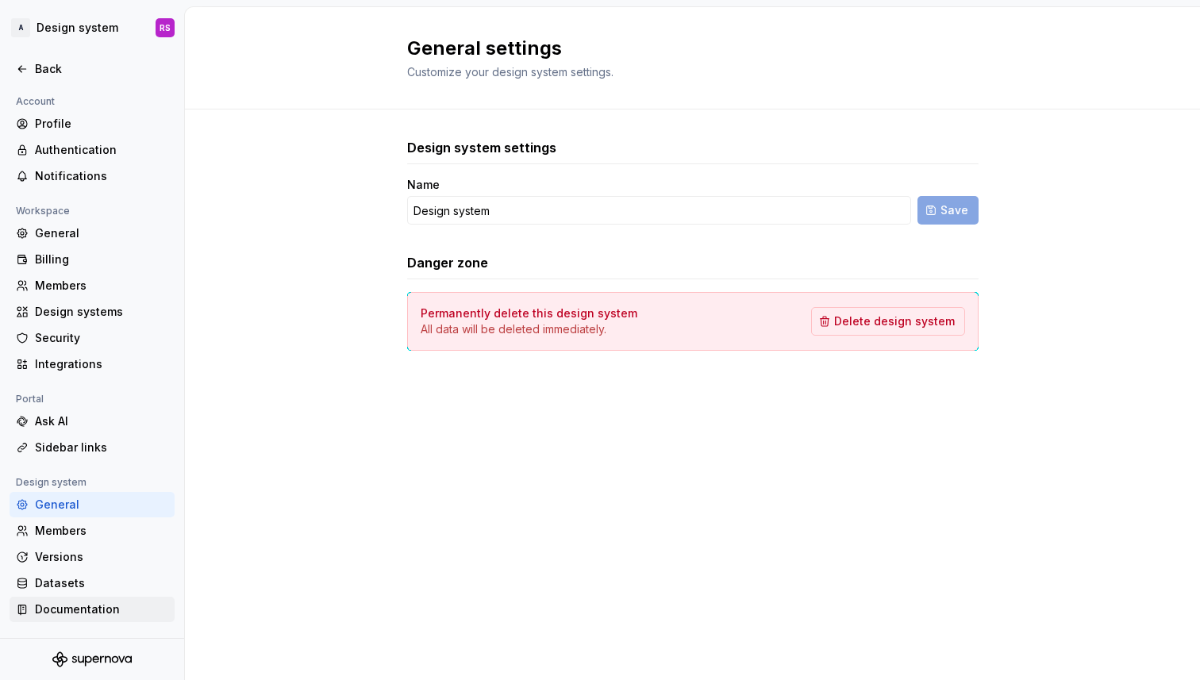
click at [111, 602] on div "Documentation" at bounding box center [101, 609] width 133 height 16
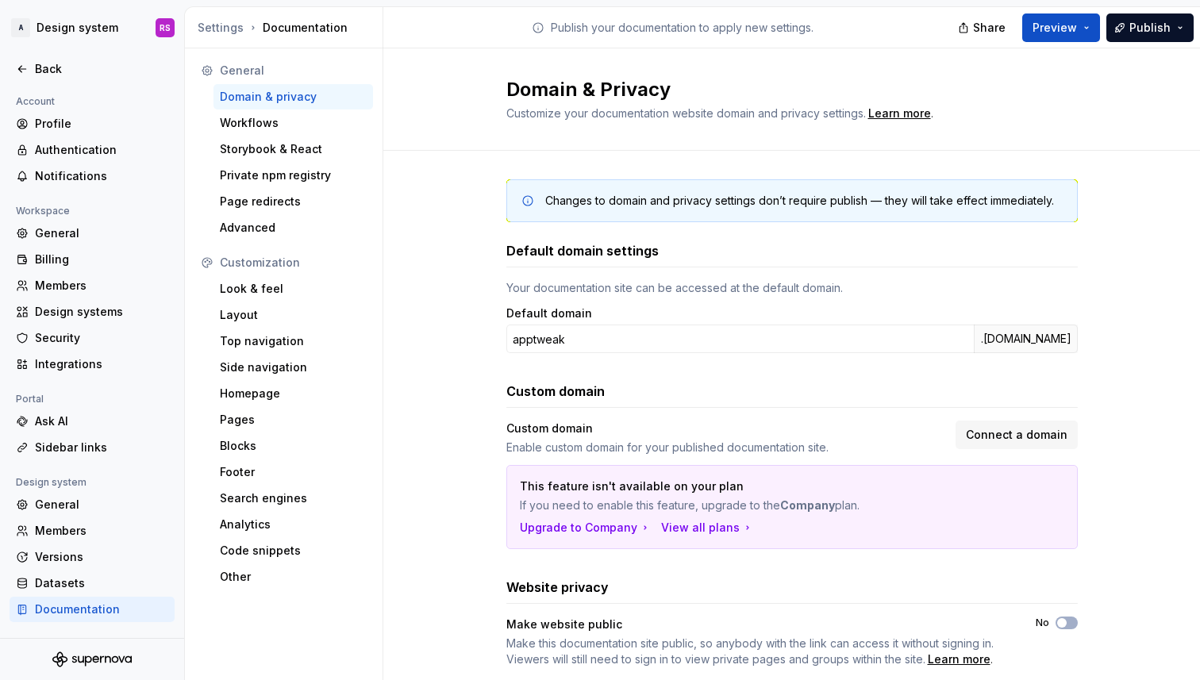
scroll to position [40, 0]
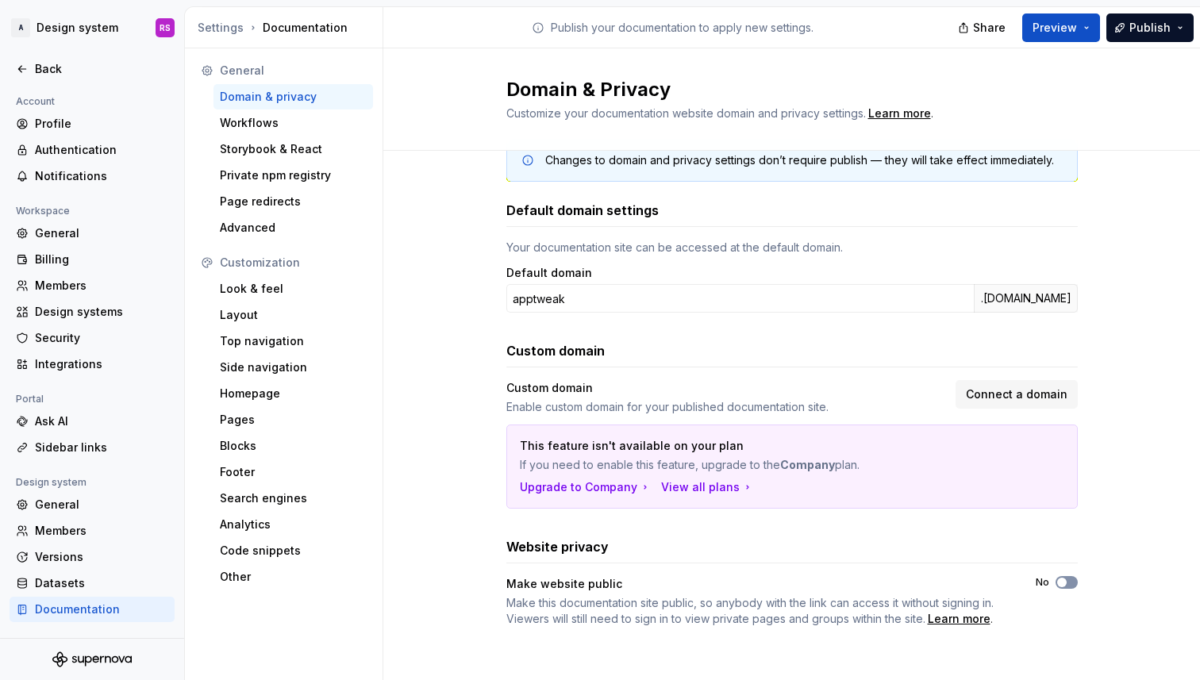
click at [1057, 582] on span "button" at bounding box center [1062, 583] width 10 height 10
type button "on"
click at [1068, 583] on button "No" at bounding box center [1066, 582] width 22 height 13
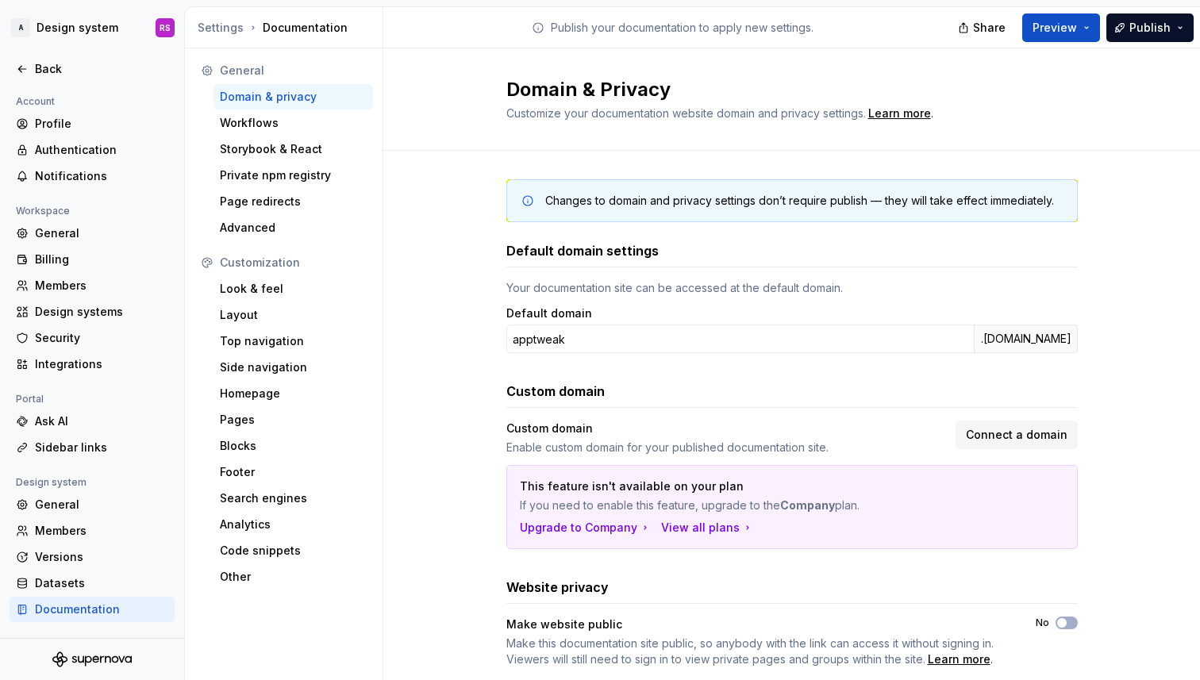
scroll to position [40, 0]
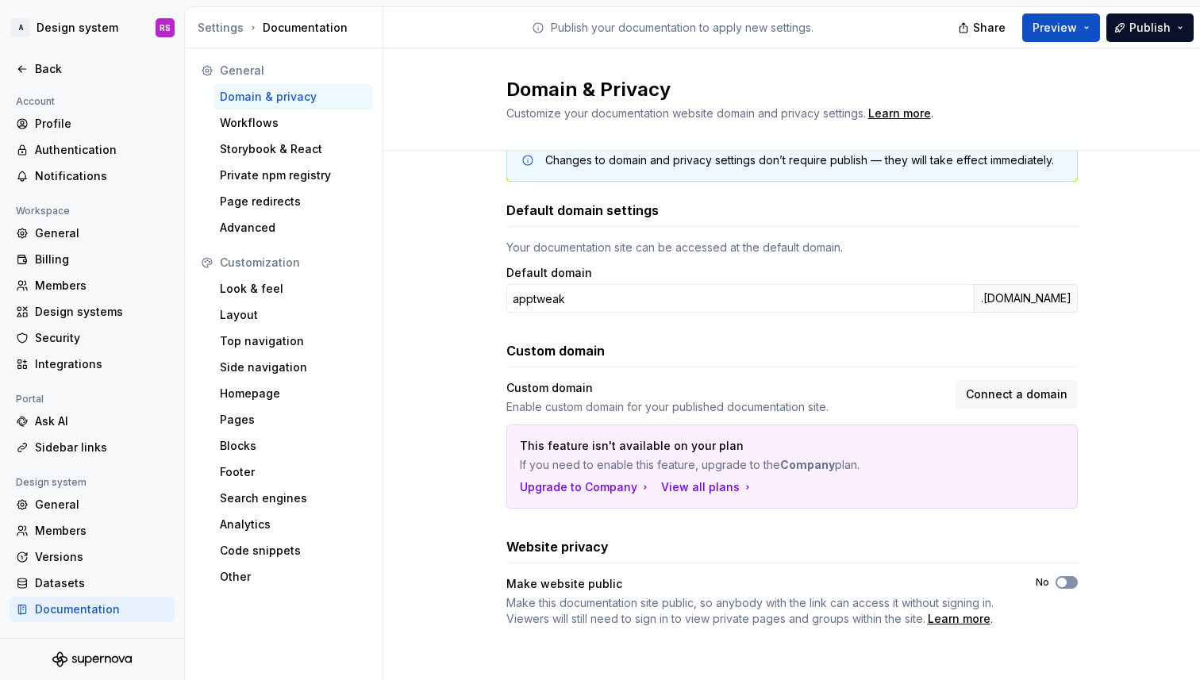
click at [1063, 585] on span "button" at bounding box center [1062, 583] width 10 height 10
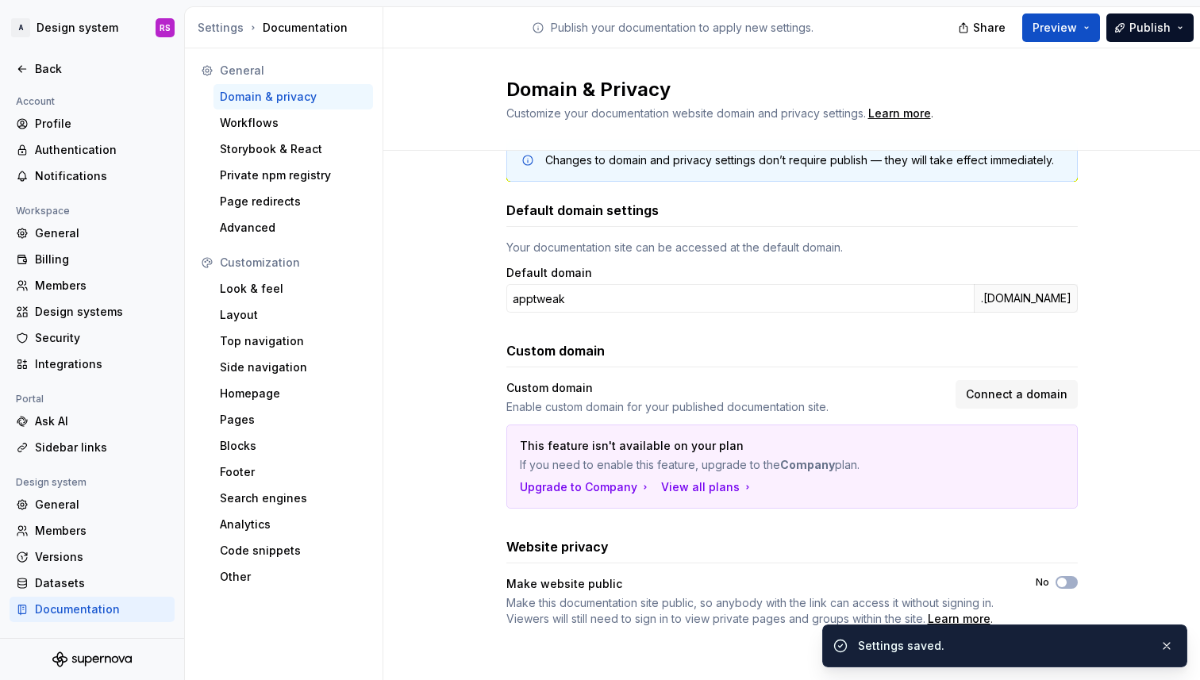
click at [959, 610] on ul "Settings saved." at bounding box center [1004, 642] width 390 height 75
click at [955, 619] on li "Settings saved." at bounding box center [1004, 642] width 365 height 49
click at [930, 601] on span "Make this documentation site public, so anybody with the link can access it wit…" at bounding box center [749, 610] width 487 height 29
click at [1170, 647] on button "button" at bounding box center [1166, 646] width 21 height 22
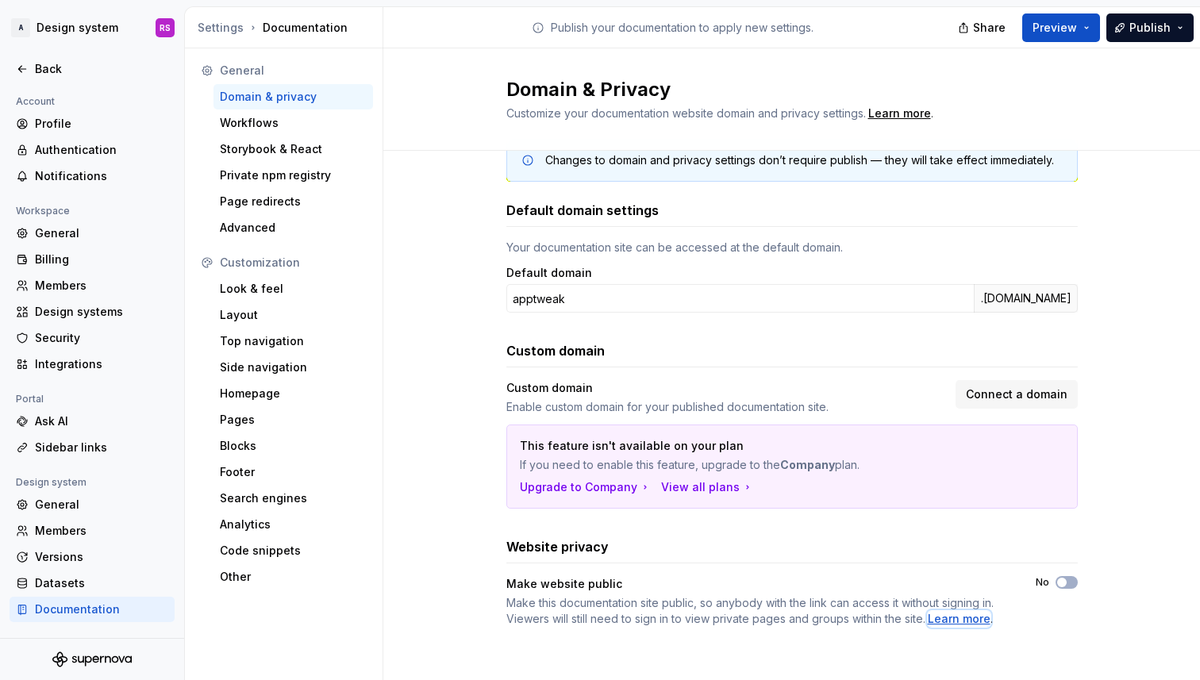
click at [974, 619] on div "Learn more" at bounding box center [959, 619] width 63 height 16
click at [99, 417] on div "Ask AI" at bounding box center [101, 421] width 133 height 16
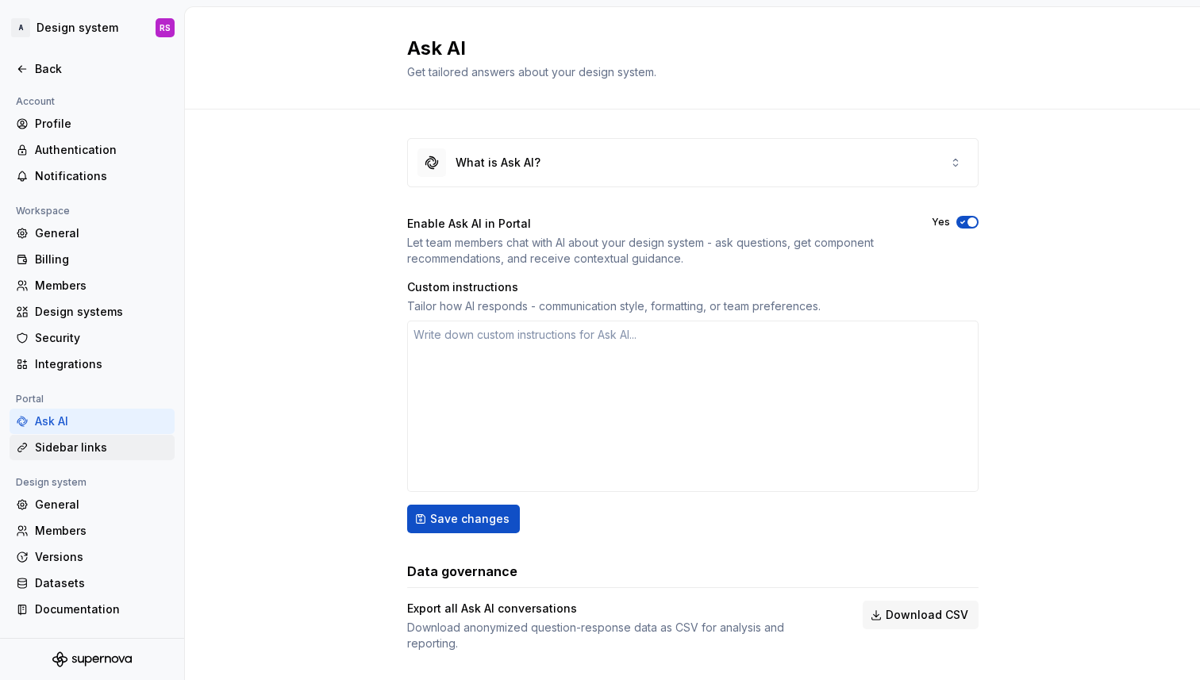
click at [119, 452] on div "Sidebar links" at bounding box center [101, 448] width 133 height 16
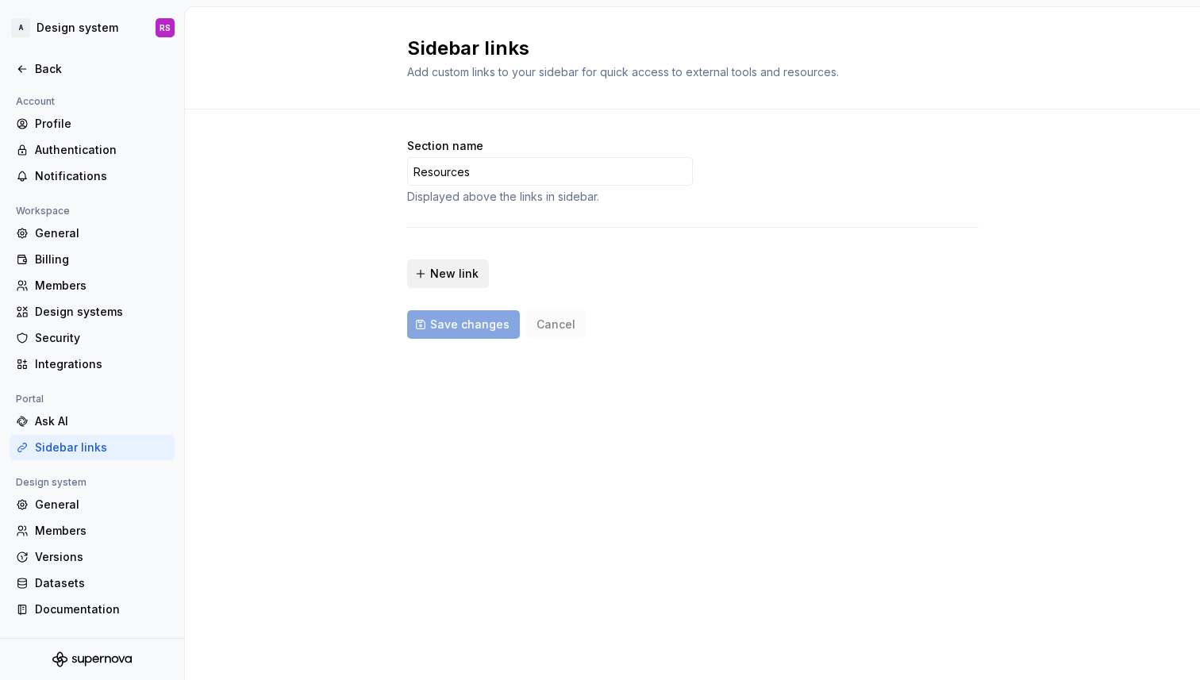
click at [467, 284] on button "New link" at bounding box center [448, 273] width 82 height 29
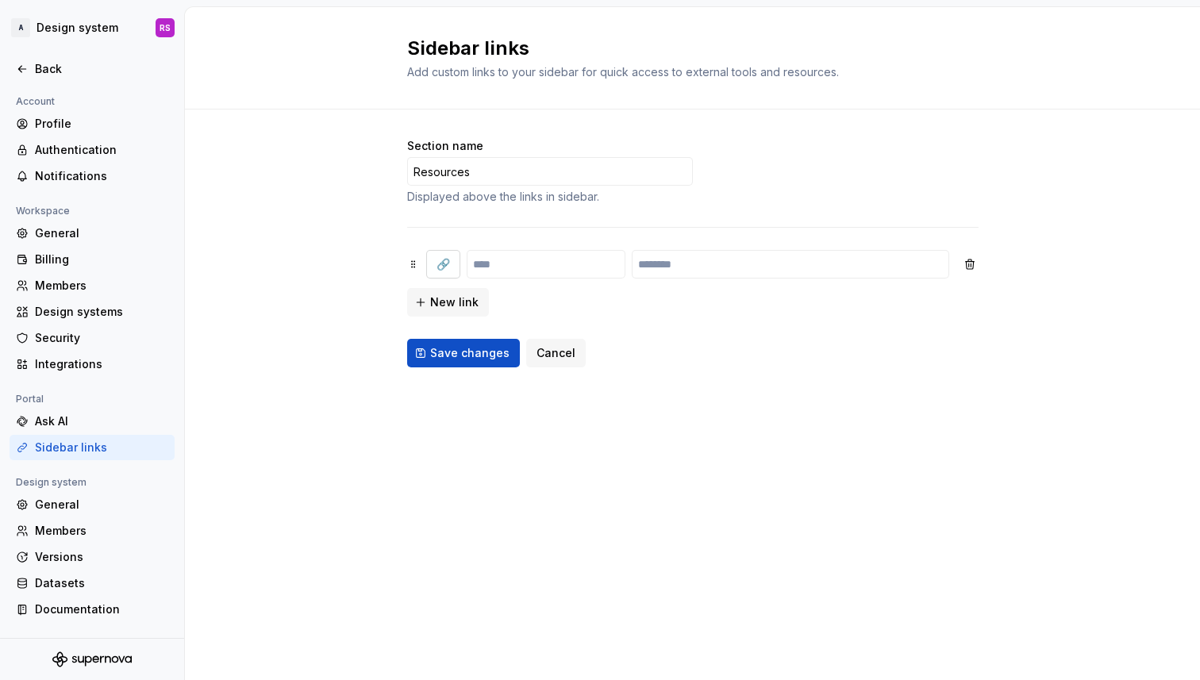
click at [444, 267] on span "🔗" at bounding box center [442, 264] width 13 height 16
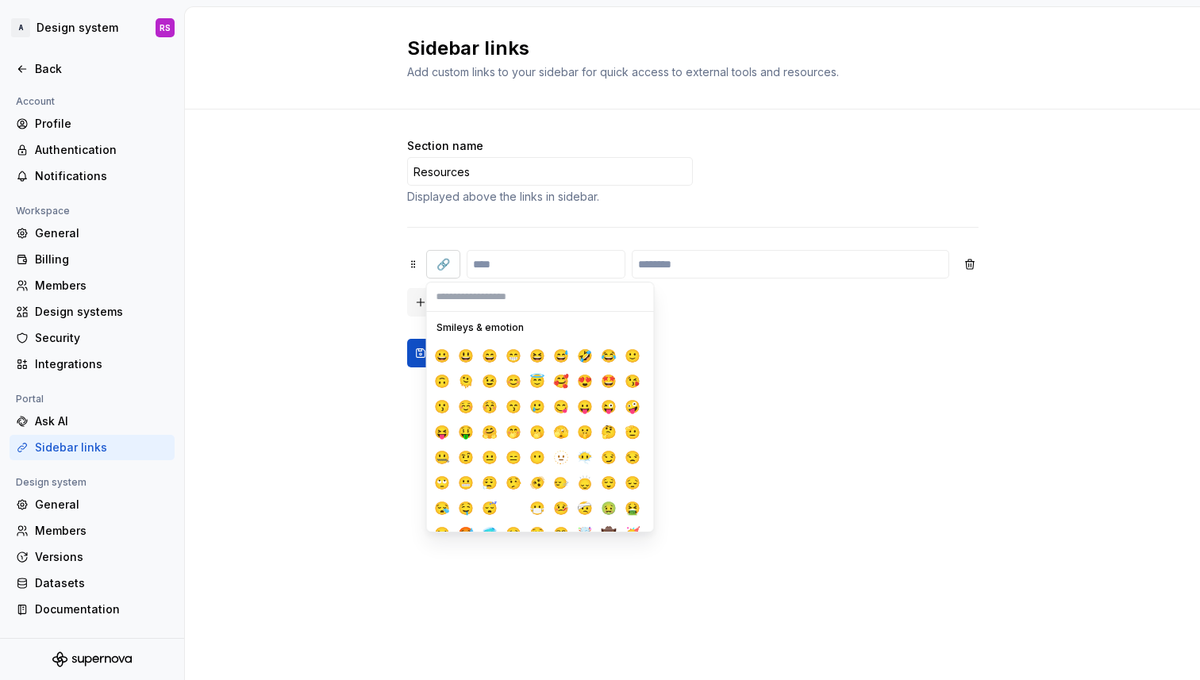
click at [444, 267] on span "🔗" at bounding box center [442, 264] width 13 height 16
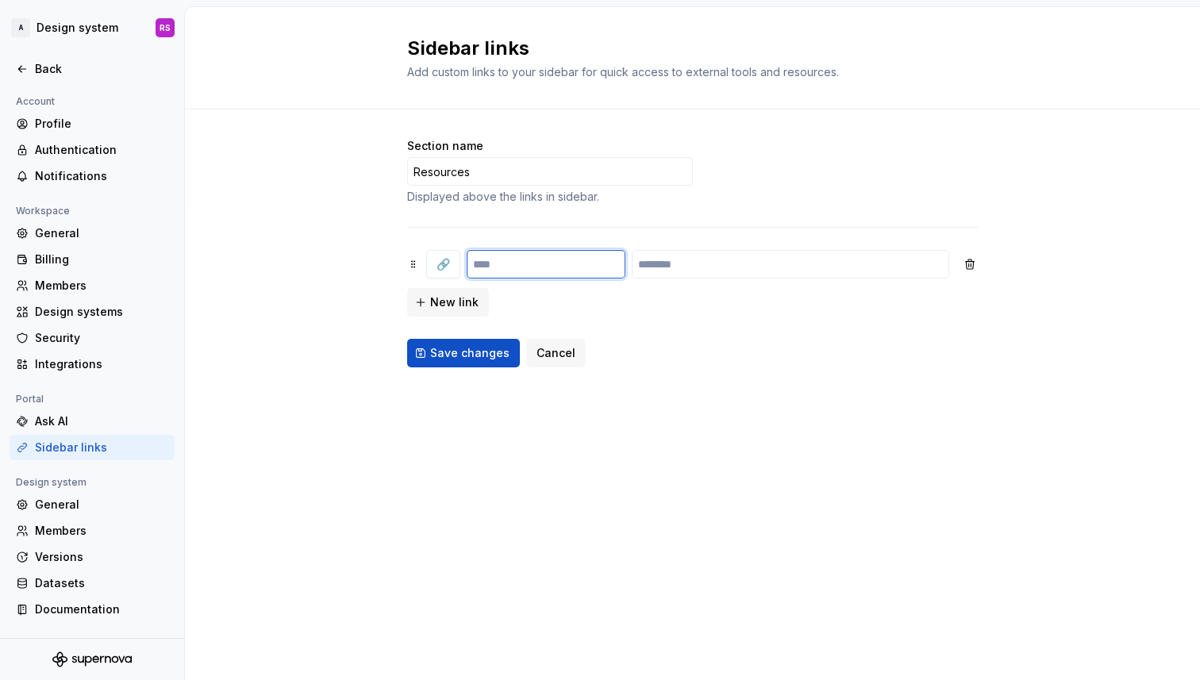
click at [524, 276] on input "text" at bounding box center [546, 264] width 159 height 29
type input "******"
click at [756, 263] on input "text" at bounding box center [790, 264] width 317 height 29
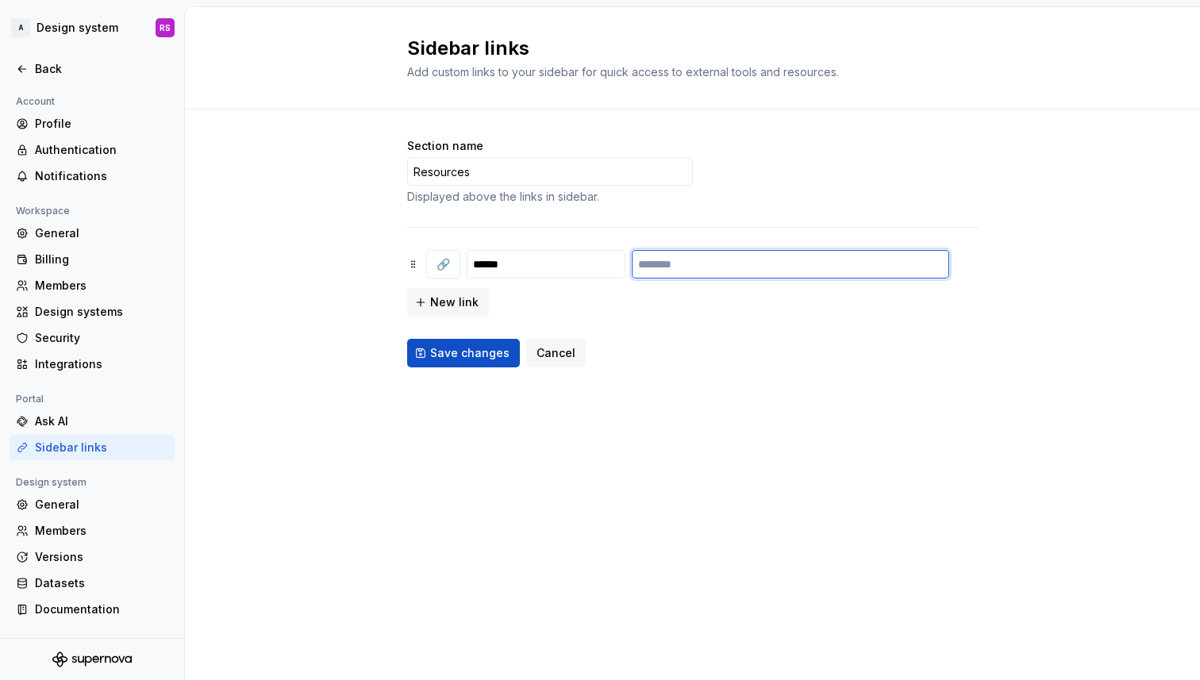
paste input "**********"
type input "**********"
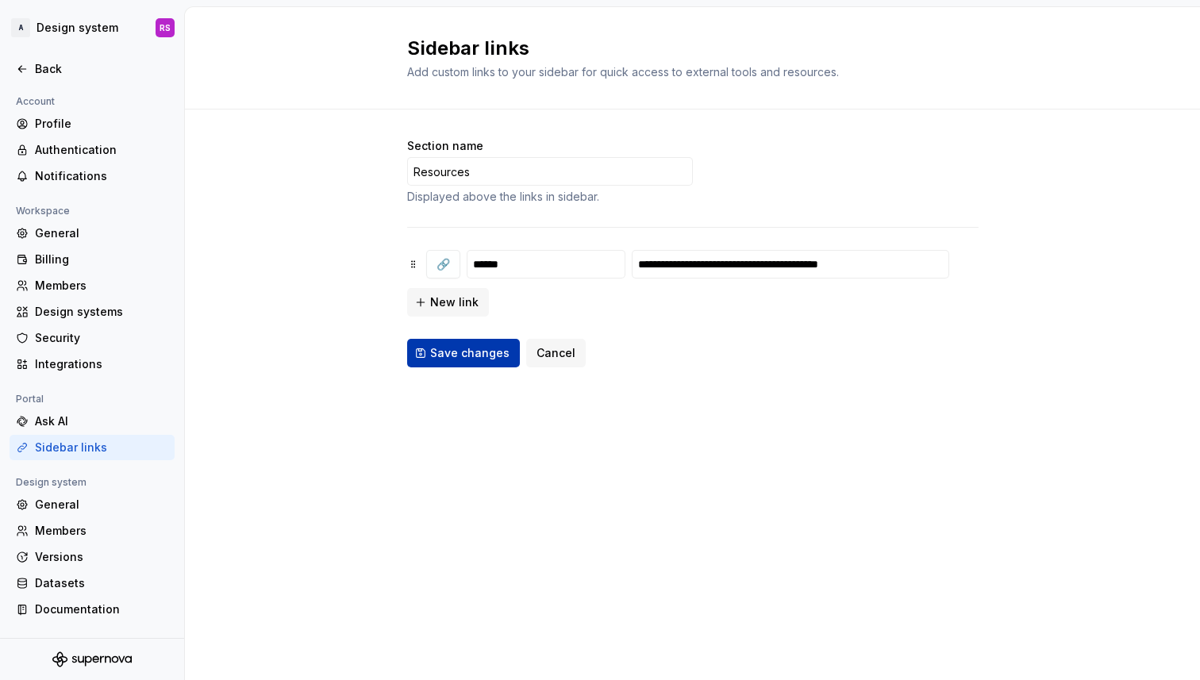
click at [460, 362] on button "Save changes" at bounding box center [463, 353] width 113 height 29
click at [38, 83] on div at bounding box center [92, 87] width 184 height 10
click at [42, 69] on div "Back" at bounding box center [101, 69] width 133 height 16
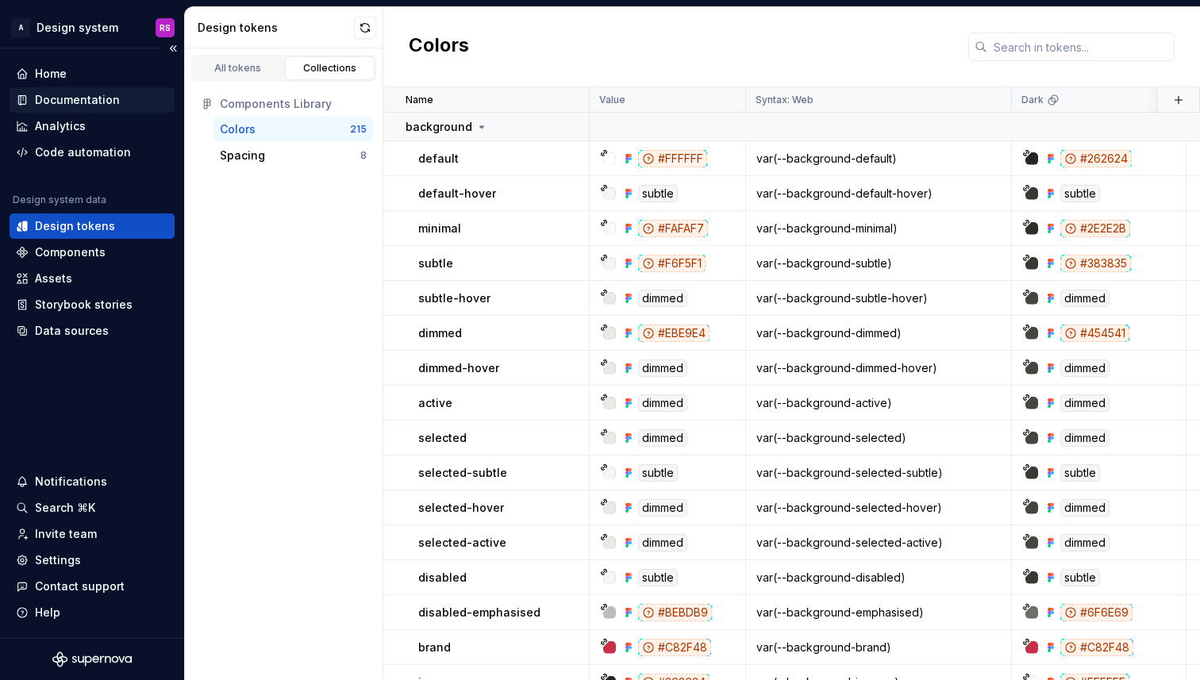
click at [117, 105] on div "Documentation" at bounding box center [92, 100] width 152 height 16
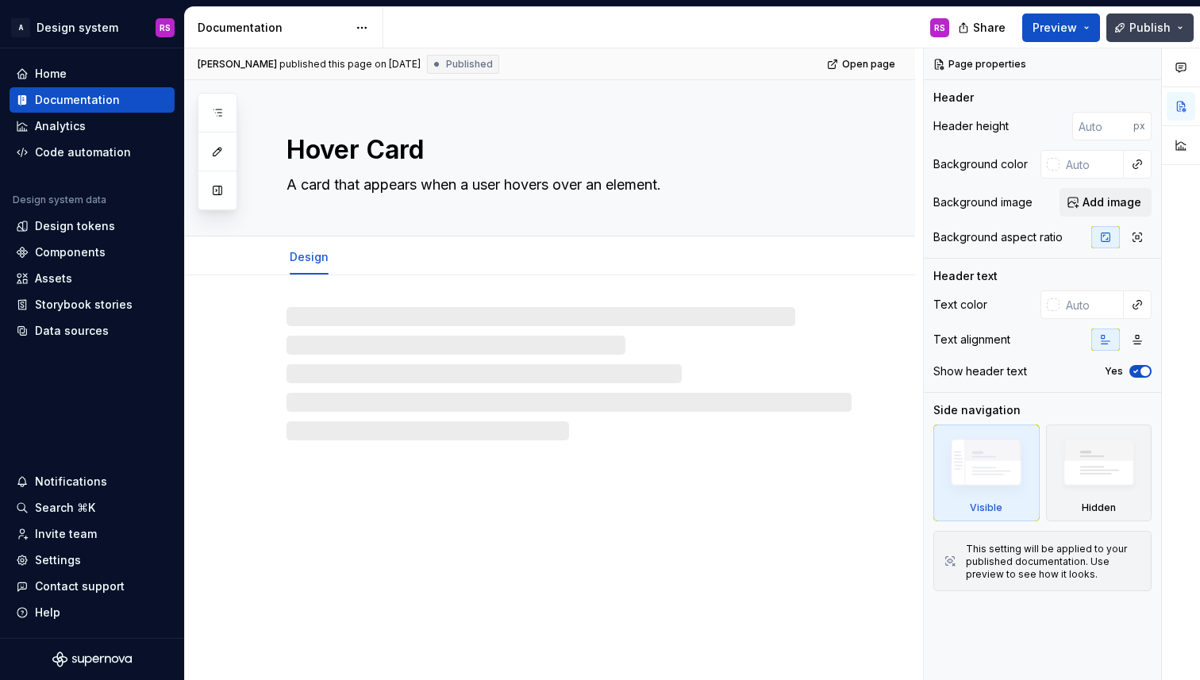
click at [1150, 25] on span "Publish" at bounding box center [1149, 28] width 41 height 16
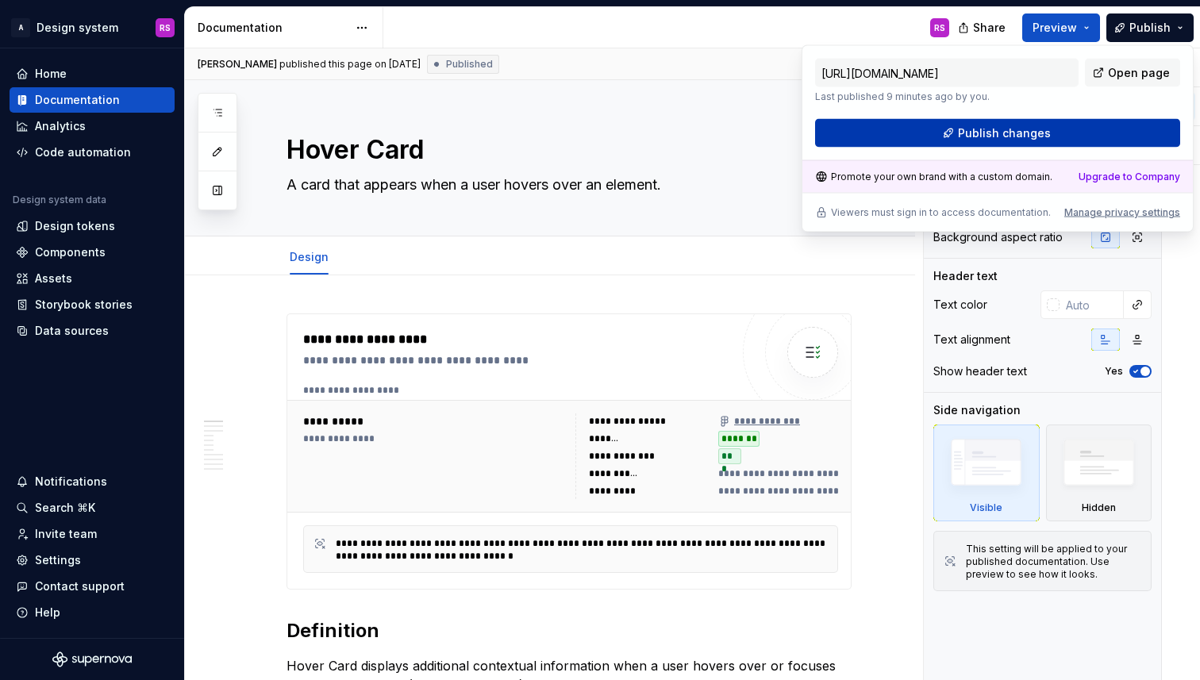
click at [1091, 133] on button "Publish changes" at bounding box center [997, 133] width 365 height 29
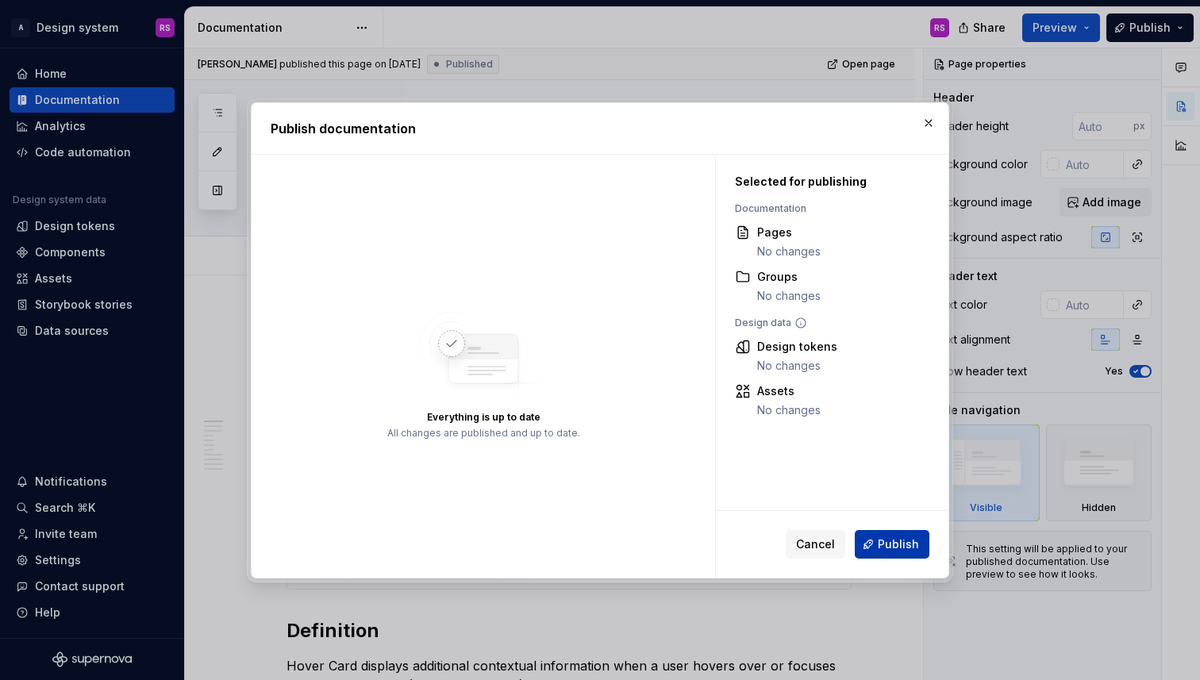
click at [890, 547] on span "Publish" at bounding box center [898, 544] width 41 height 16
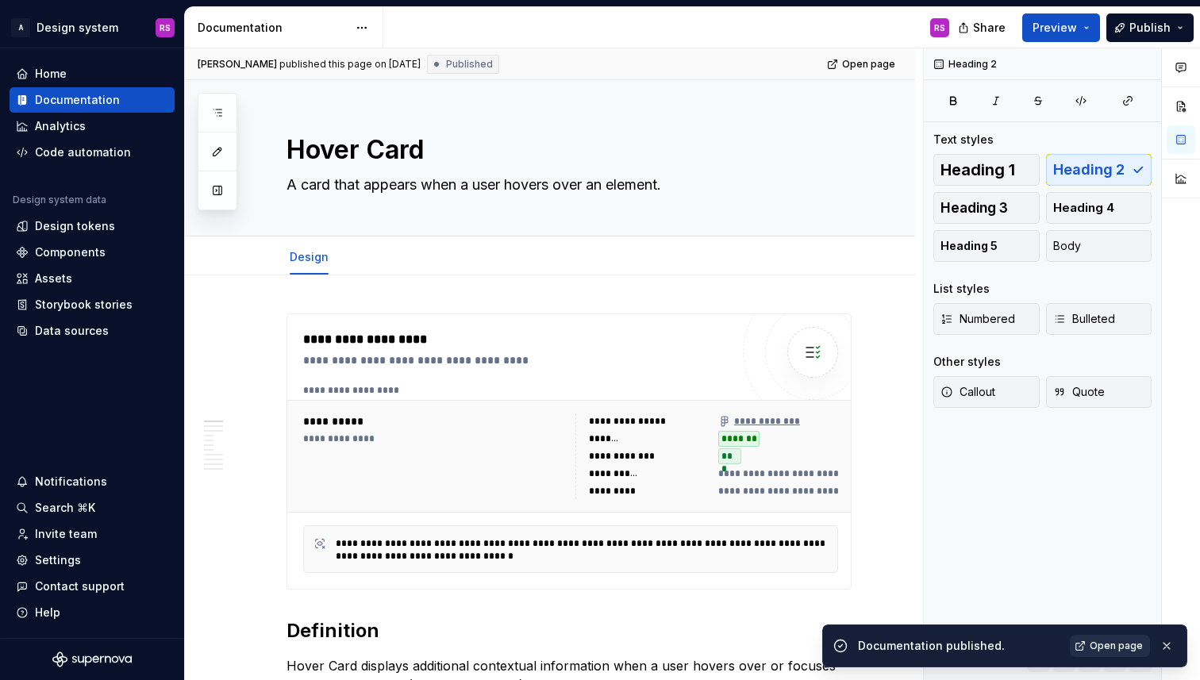
click at [1113, 640] on span "Open page" at bounding box center [1115, 646] width 53 height 13
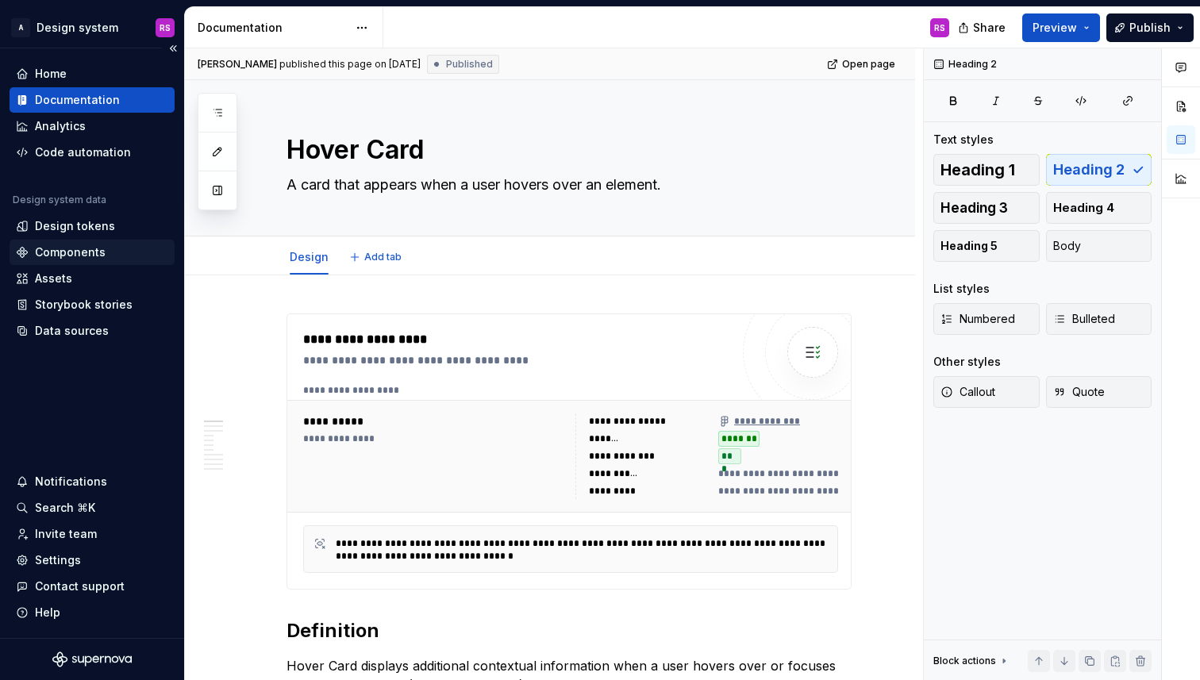
type textarea "*"
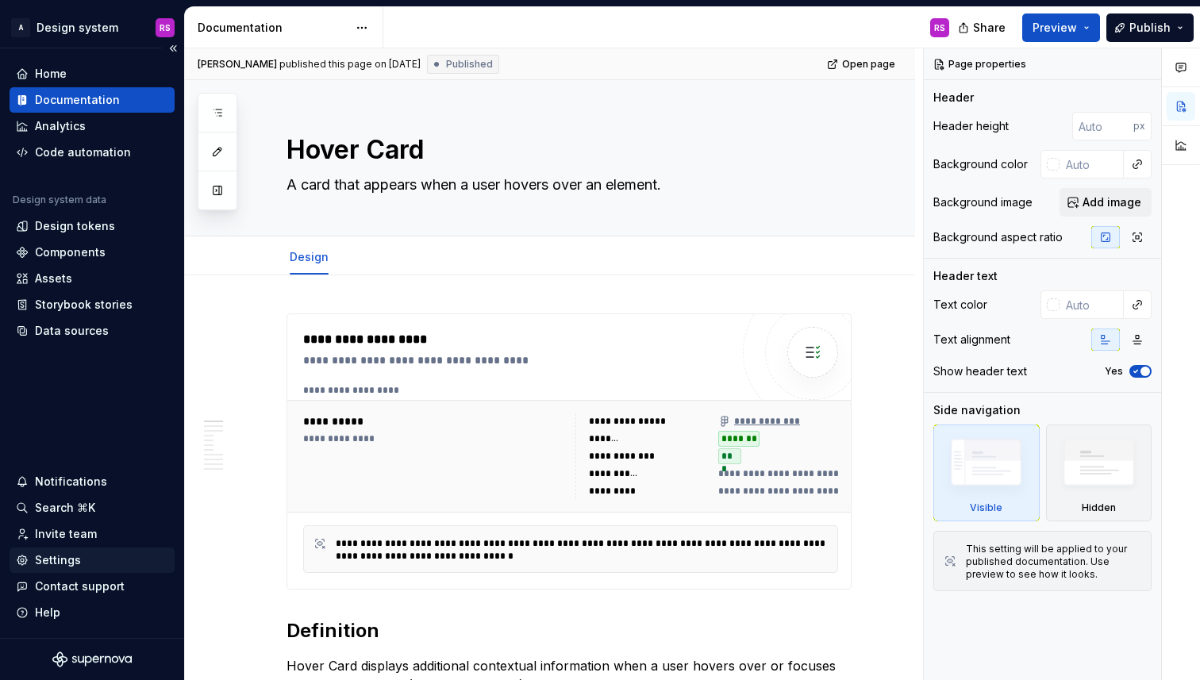
click at [90, 564] on div "Settings" at bounding box center [92, 560] width 152 height 16
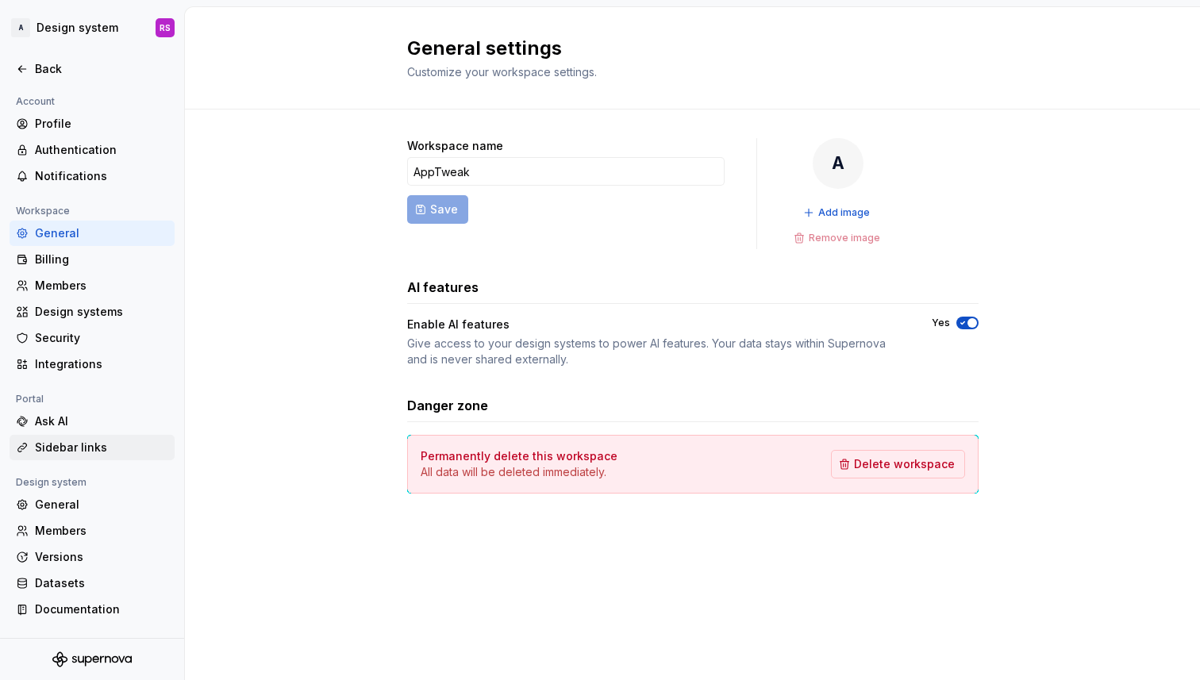
click at [106, 440] on div "Sidebar links" at bounding box center [101, 448] width 133 height 16
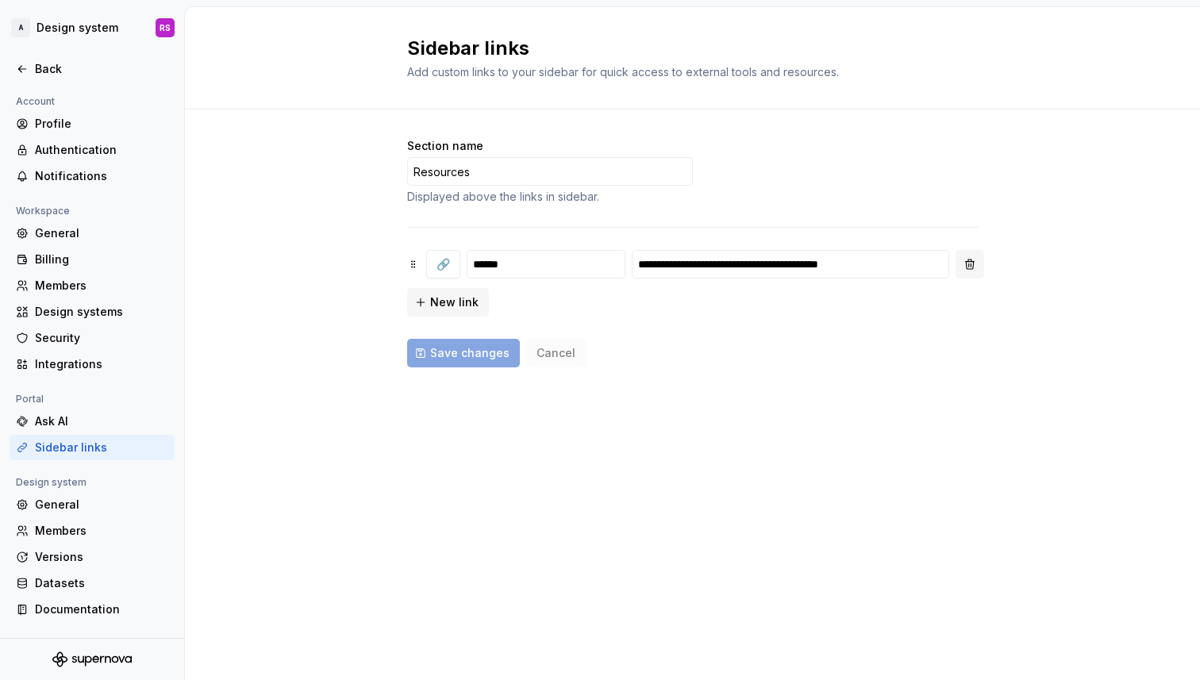
click at [961, 263] on button "button" at bounding box center [969, 264] width 29 height 29
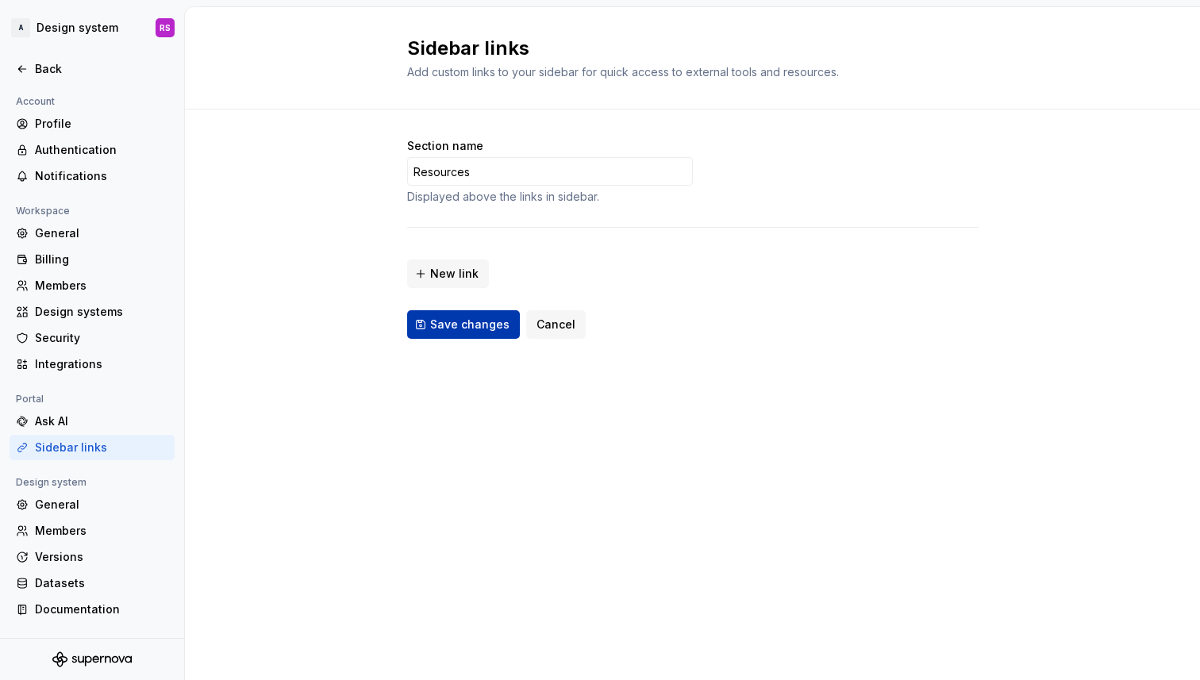
click at [460, 335] on button "Save changes" at bounding box center [463, 324] width 113 height 29
click at [78, 506] on div "General" at bounding box center [101, 505] width 133 height 16
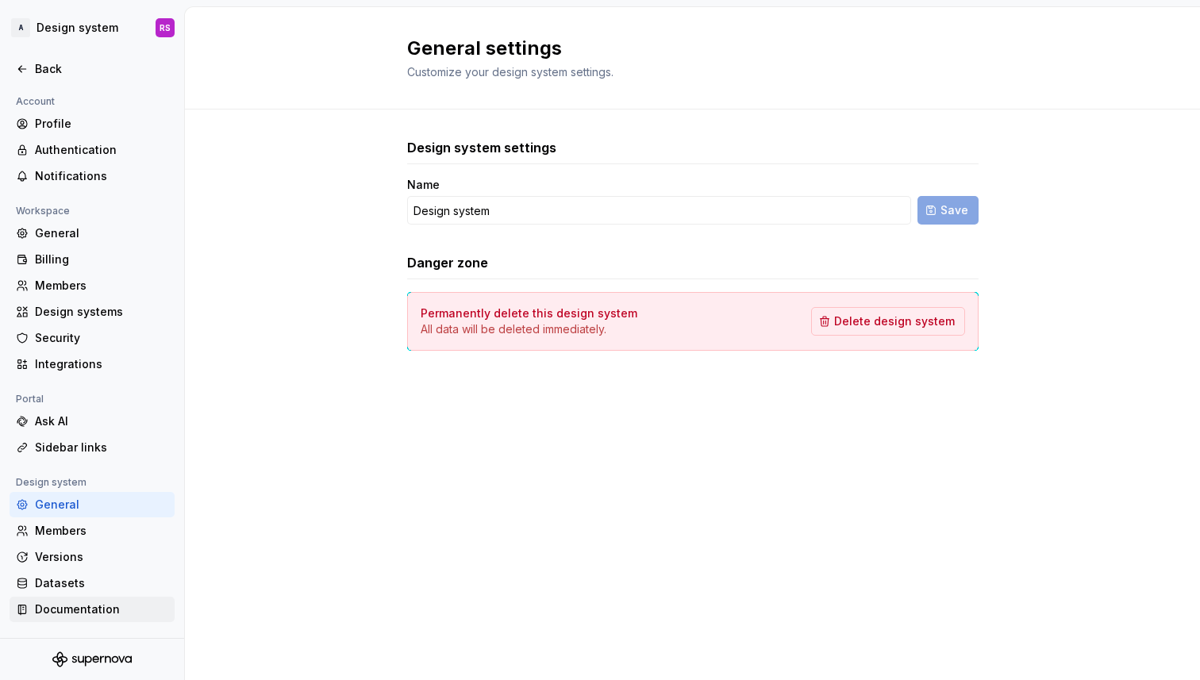
click at [91, 599] on div "Documentation" at bounding box center [92, 609] width 165 height 25
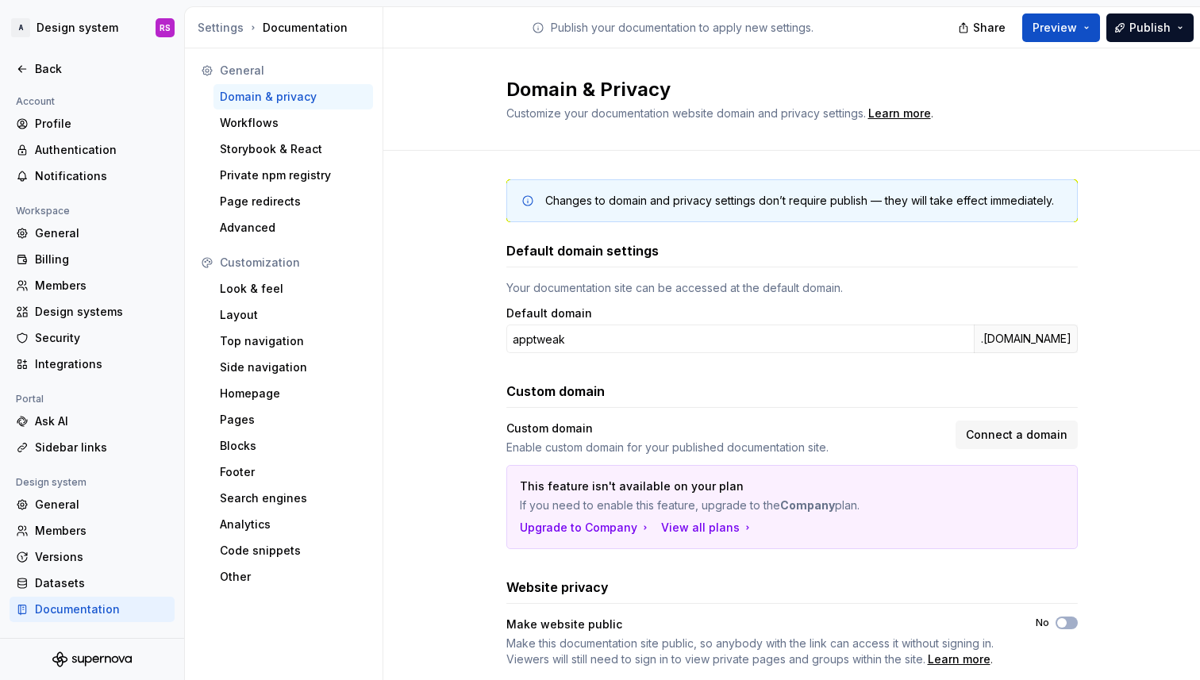
scroll to position [40, 0]
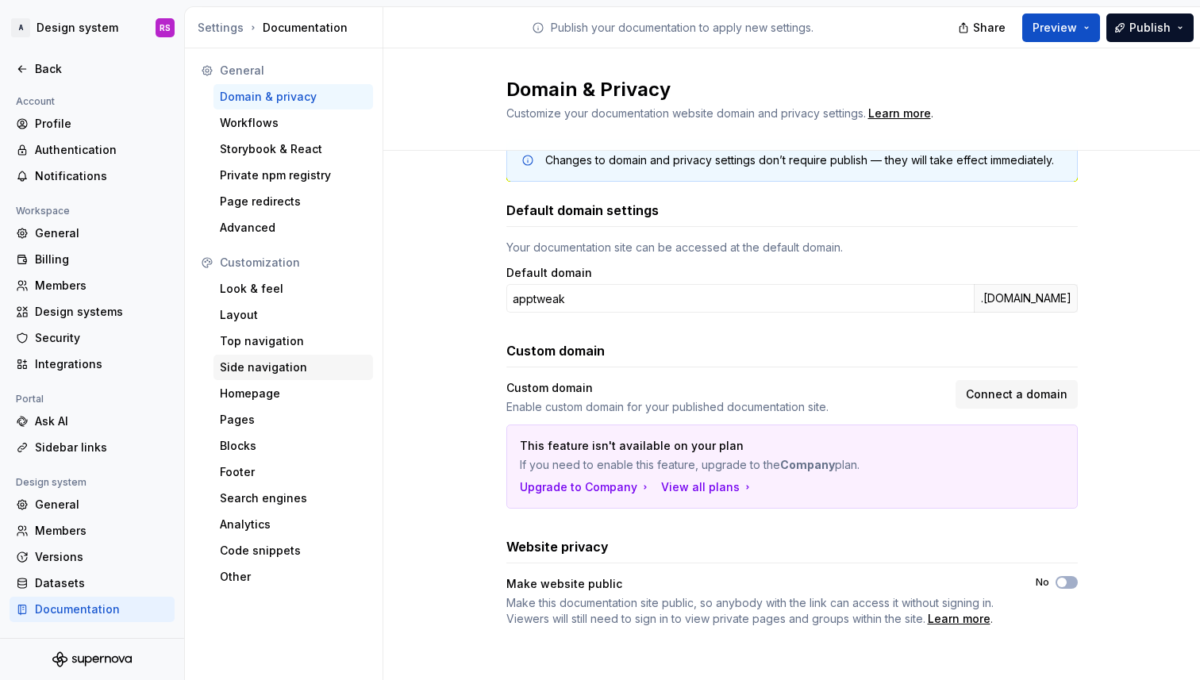
click at [279, 361] on div "Side navigation" at bounding box center [293, 367] width 147 height 16
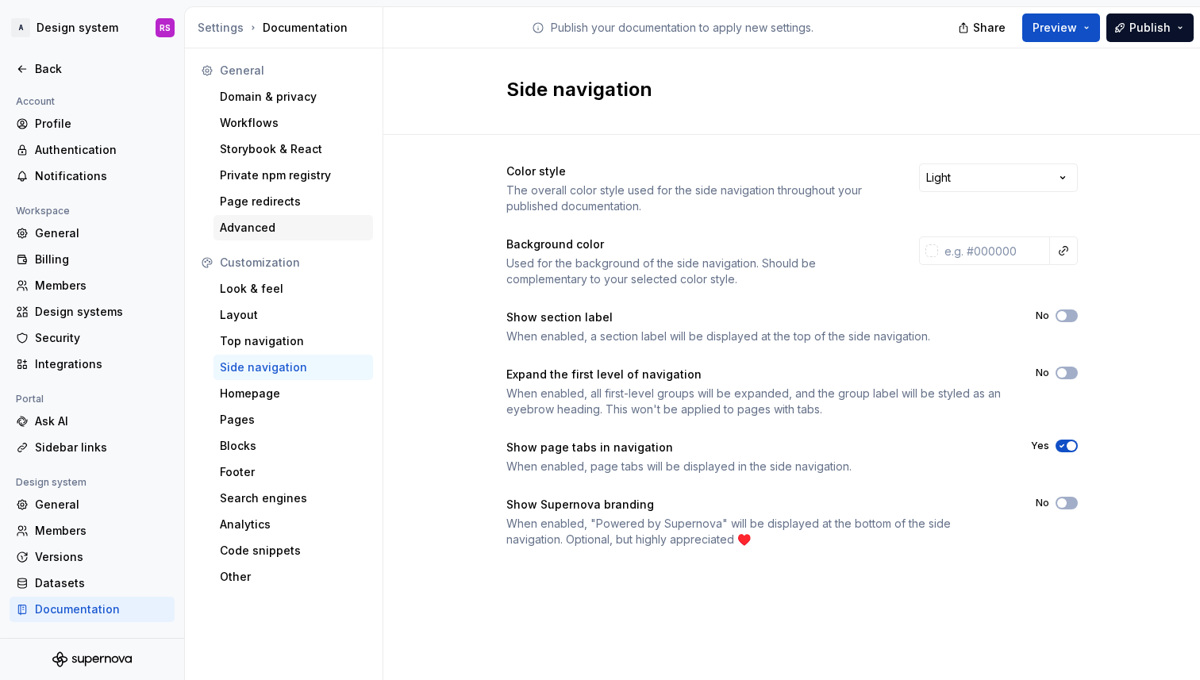
click at [320, 226] on div "Advanced" at bounding box center [293, 228] width 147 height 16
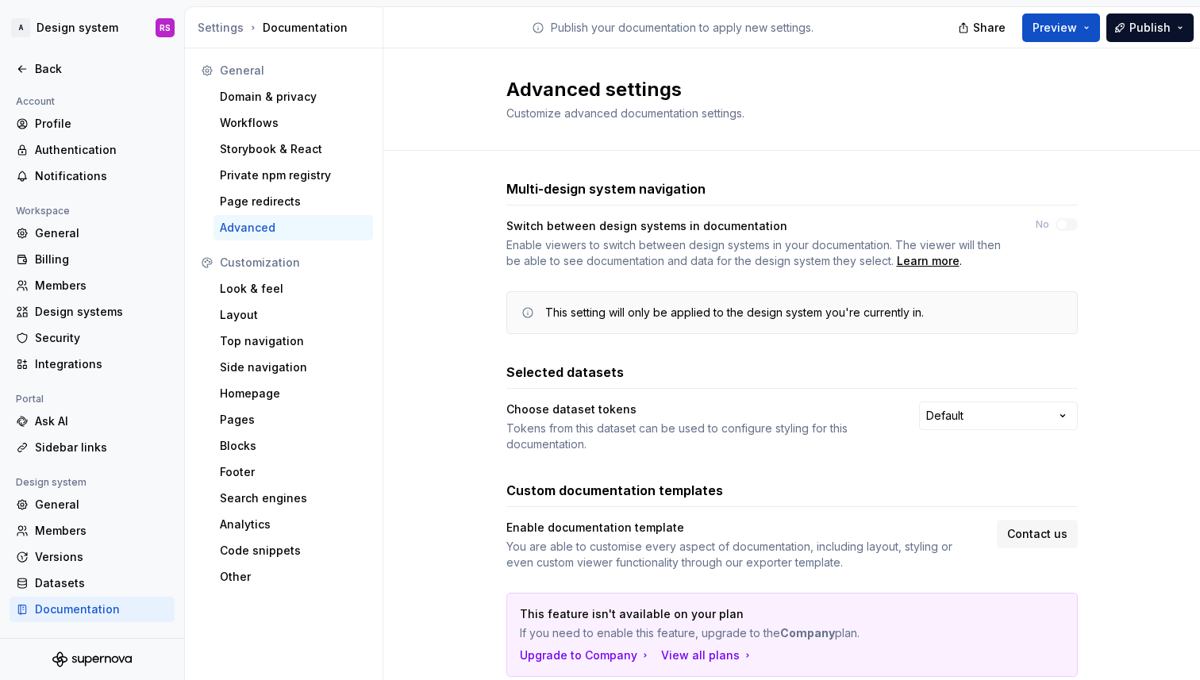
scroll to position [48, 0]
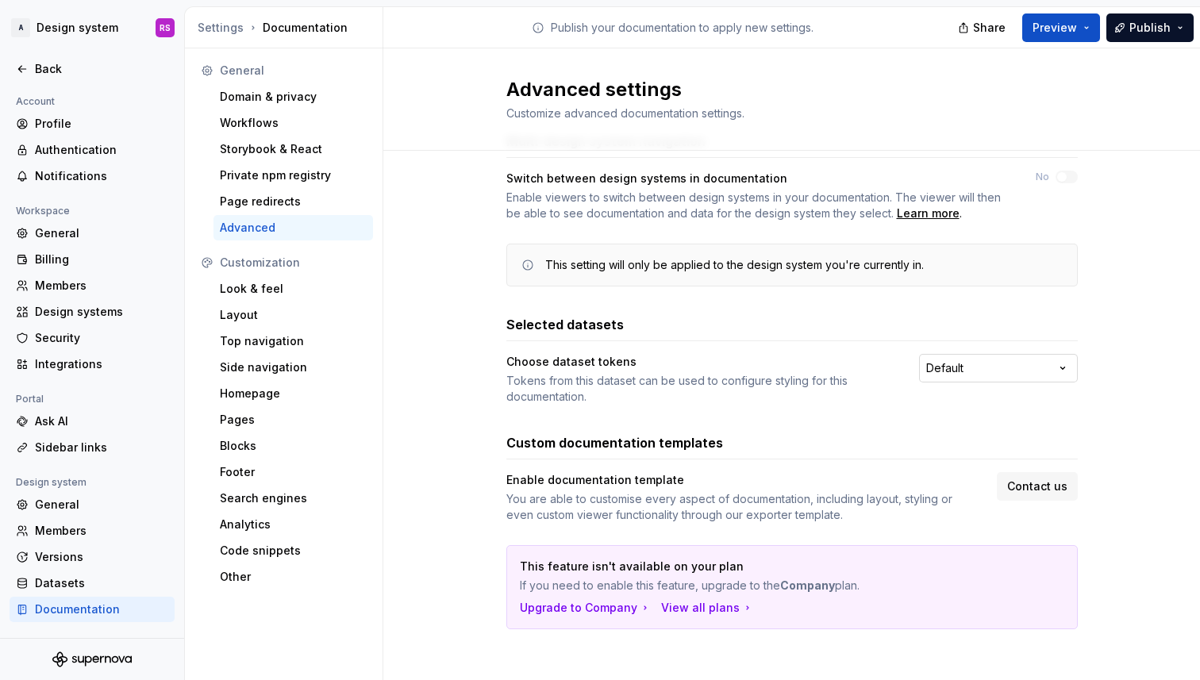
click at [975, 380] on html "A Design system RS Back Account Profile Authentication Notifications Workspace …" at bounding box center [600, 340] width 1200 height 680
click at [962, 353] on html "A Design system RS Back Account Profile Authentication Notifications Workspace …" at bounding box center [600, 340] width 1200 height 680
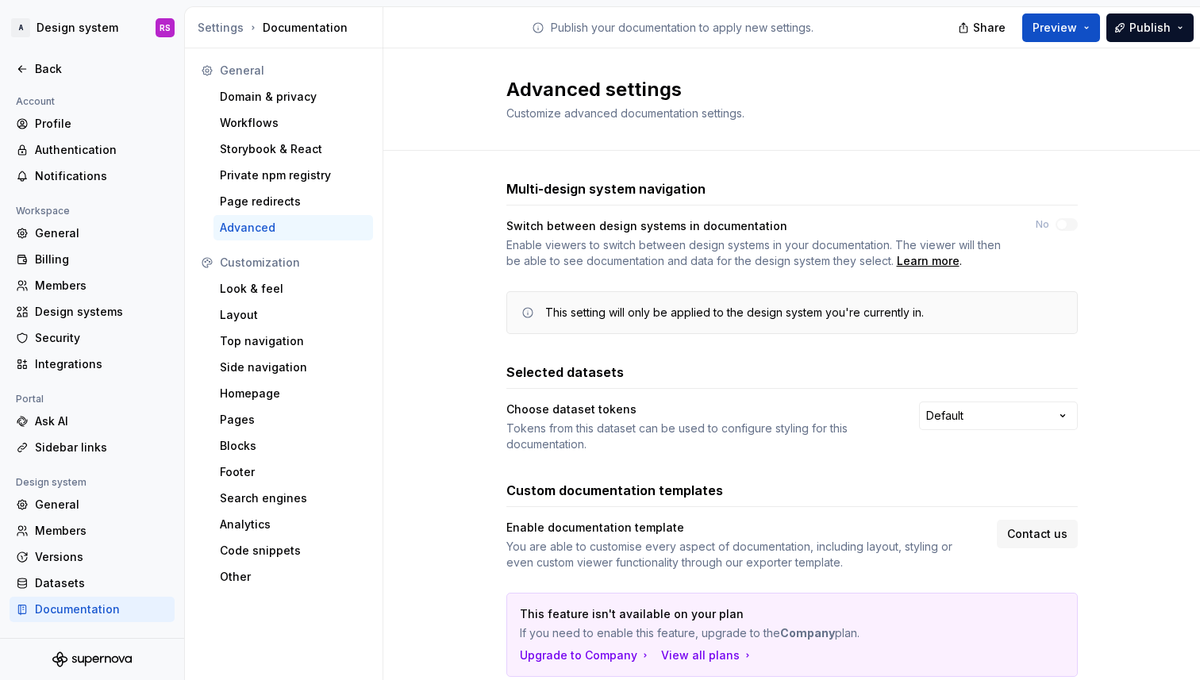
scroll to position [2, 0]
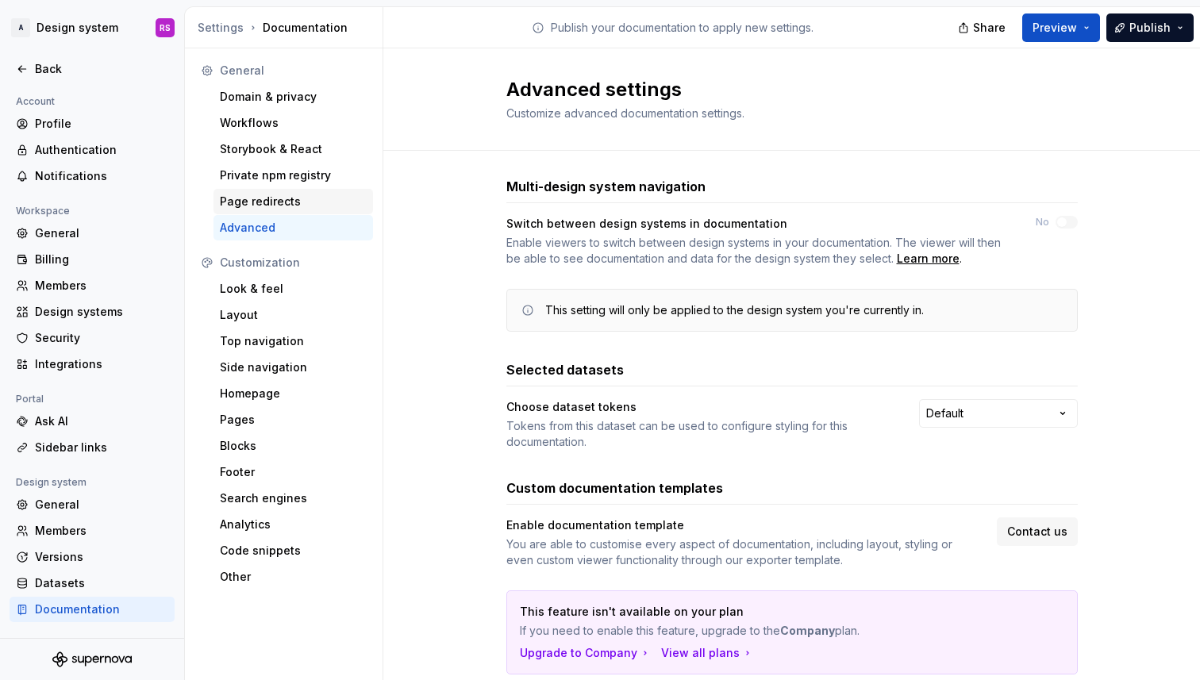
click at [272, 199] on div "Page redirects" at bounding box center [293, 202] width 147 height 16
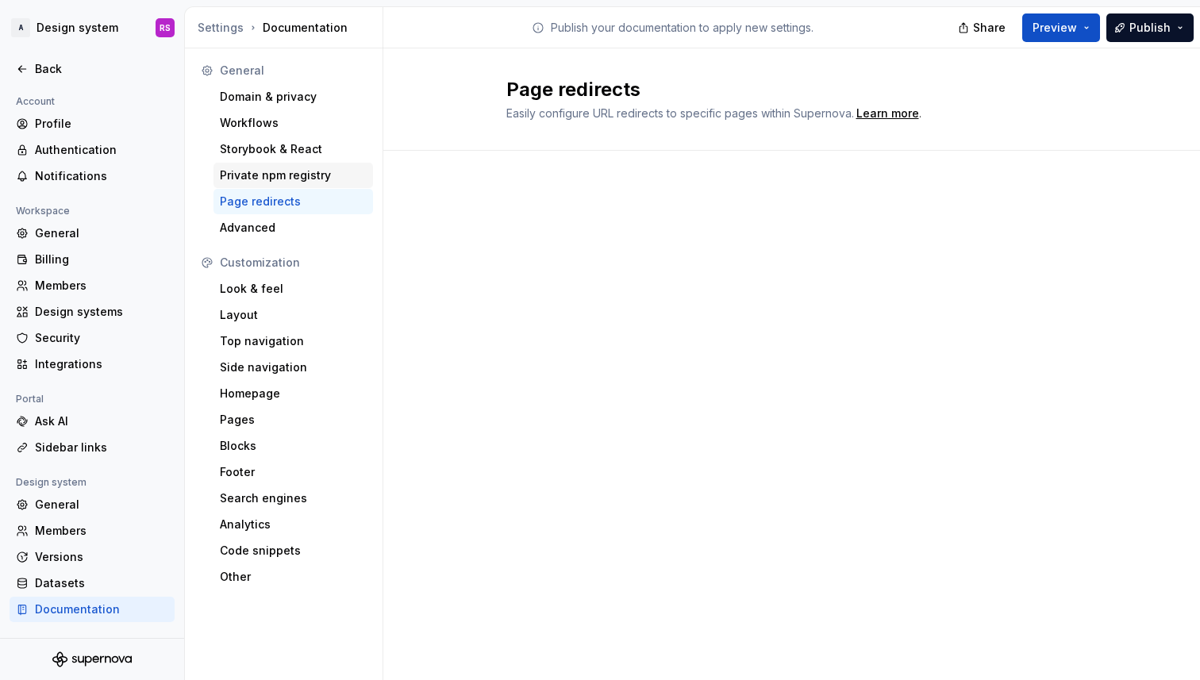
click at [298, 179] on div "Private npm registry" at bounding box center [293, 175] width 147 height 16
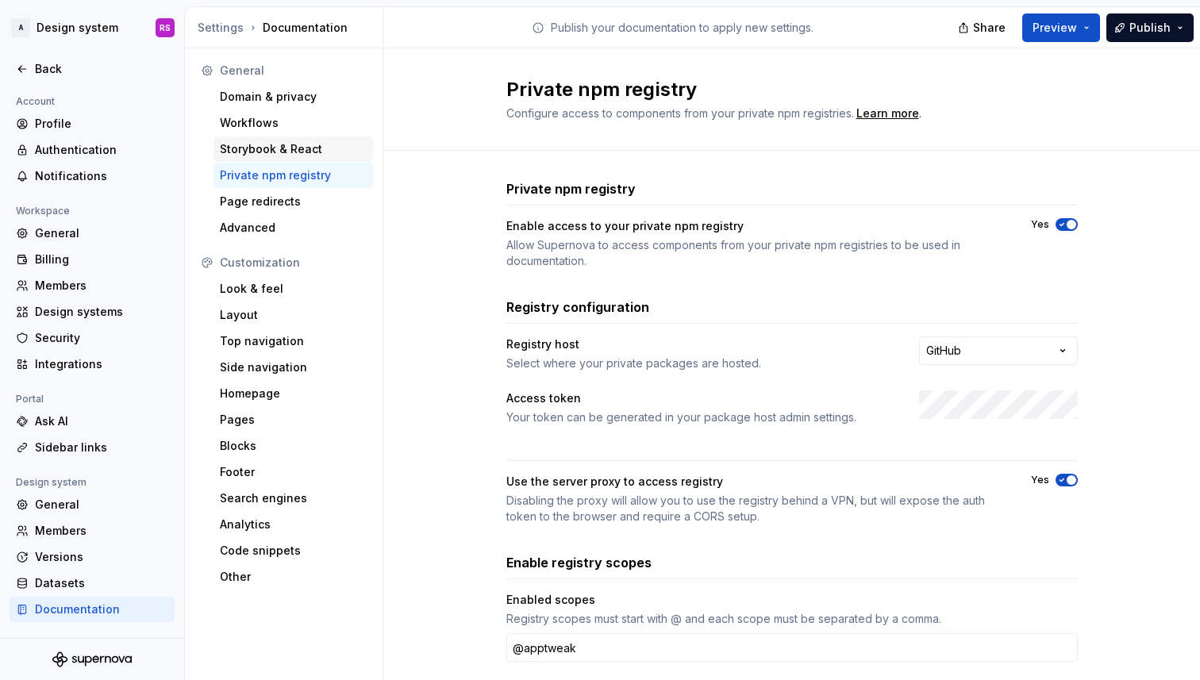
click at [333, 156] on div "Storybook & React" at bounding box center [293, 149] width 147 height 16
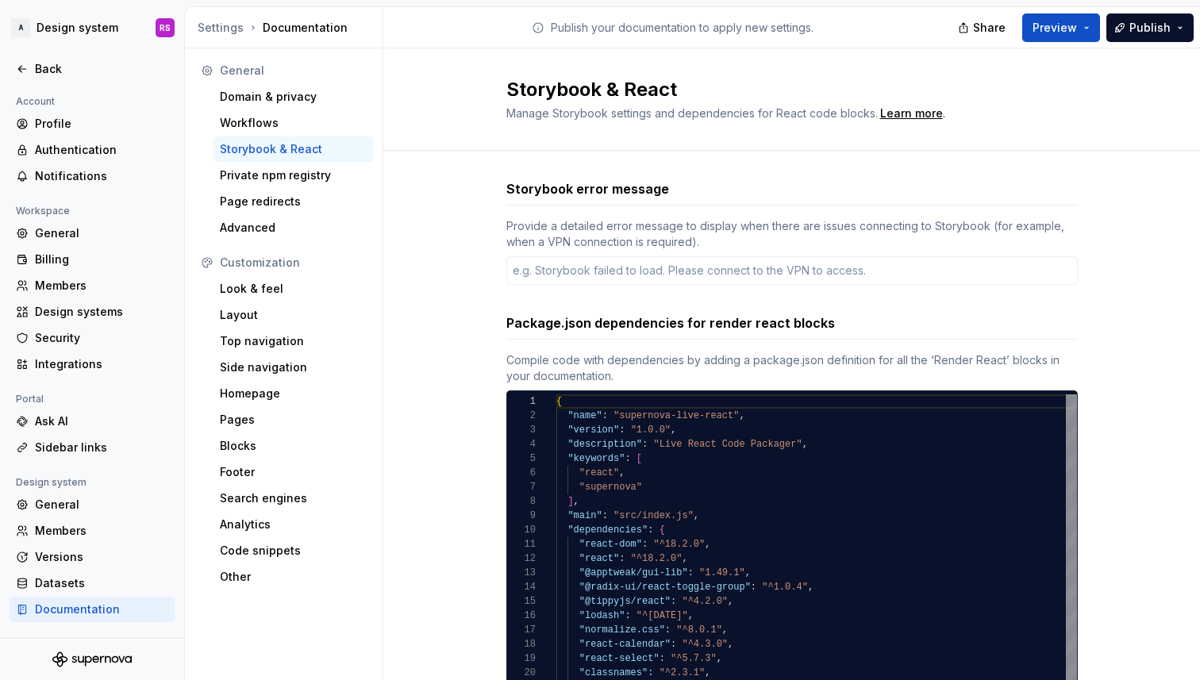
type textarea "*"
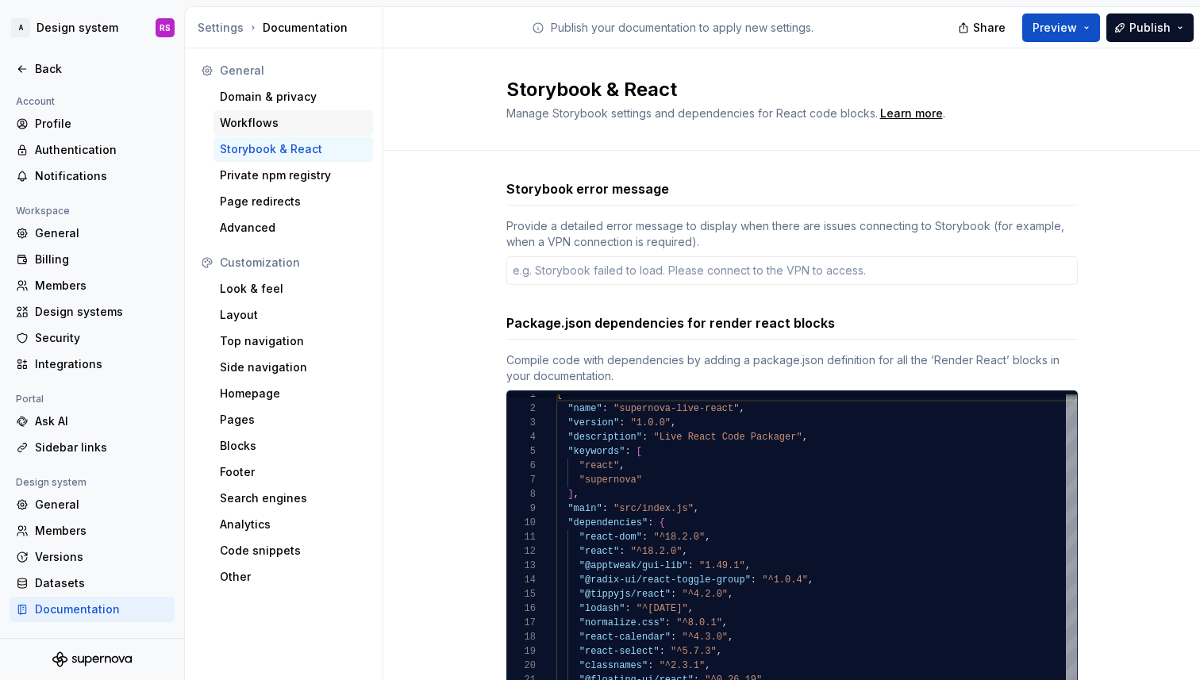
click at [286, 113] on div "Workflows" at bounding box center [292, 122] width 159 height 25
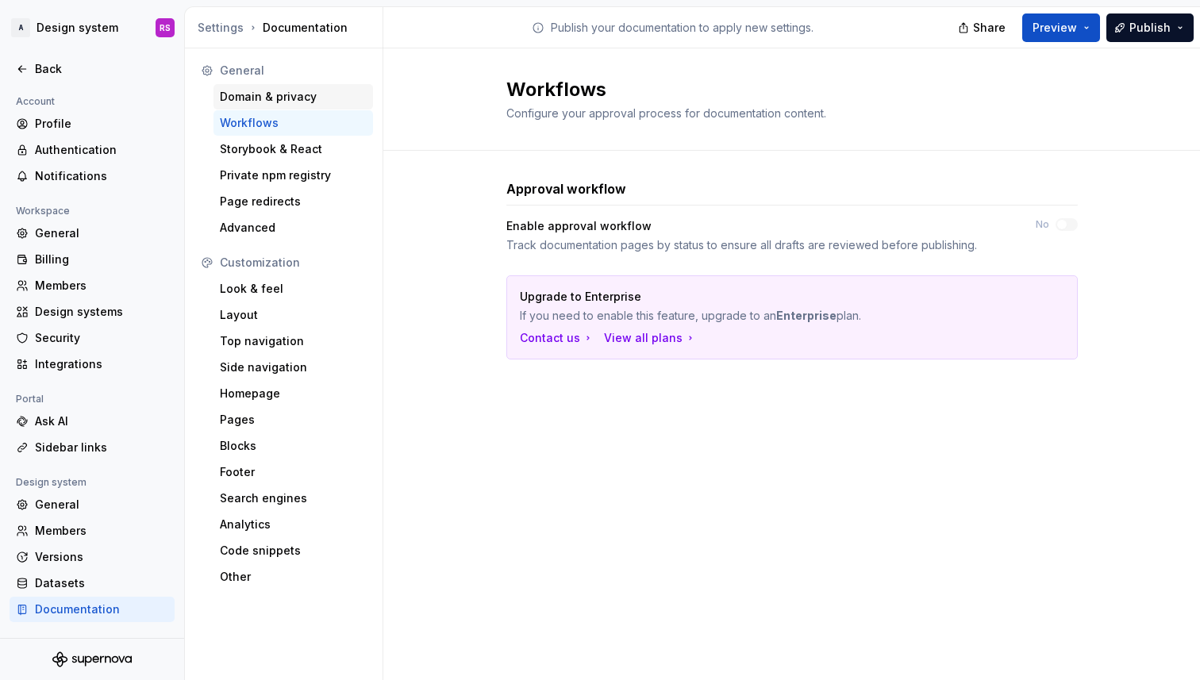
click at [294, 95] on div "Domain & privacy" at bounding box center [293, 97] width 147 height 16
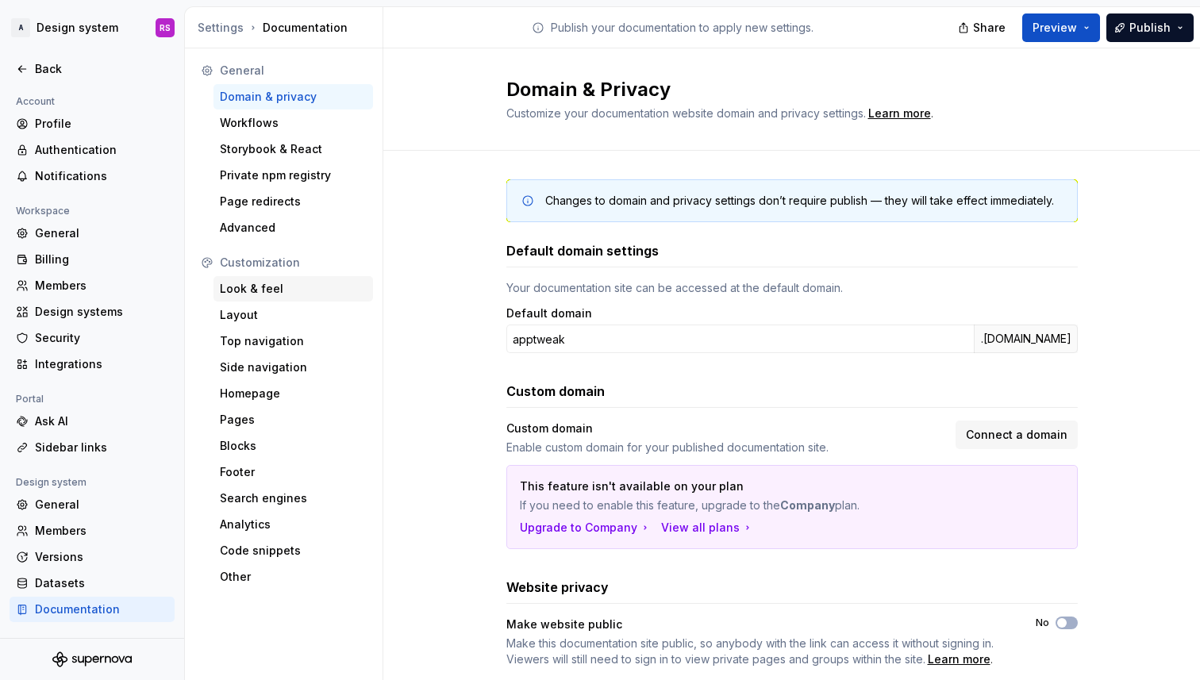
click at [273, 298] on div "Look & feel" at bounding box center [292, 288] width 159 height 25
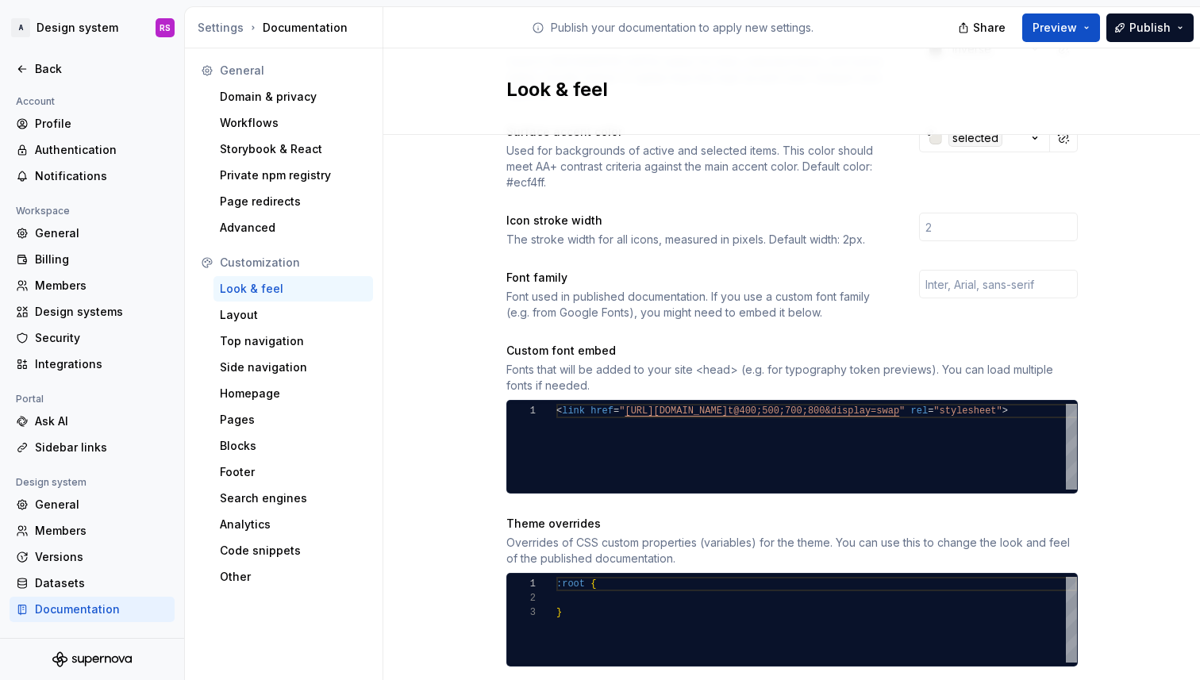
scroll to position [659, 0]
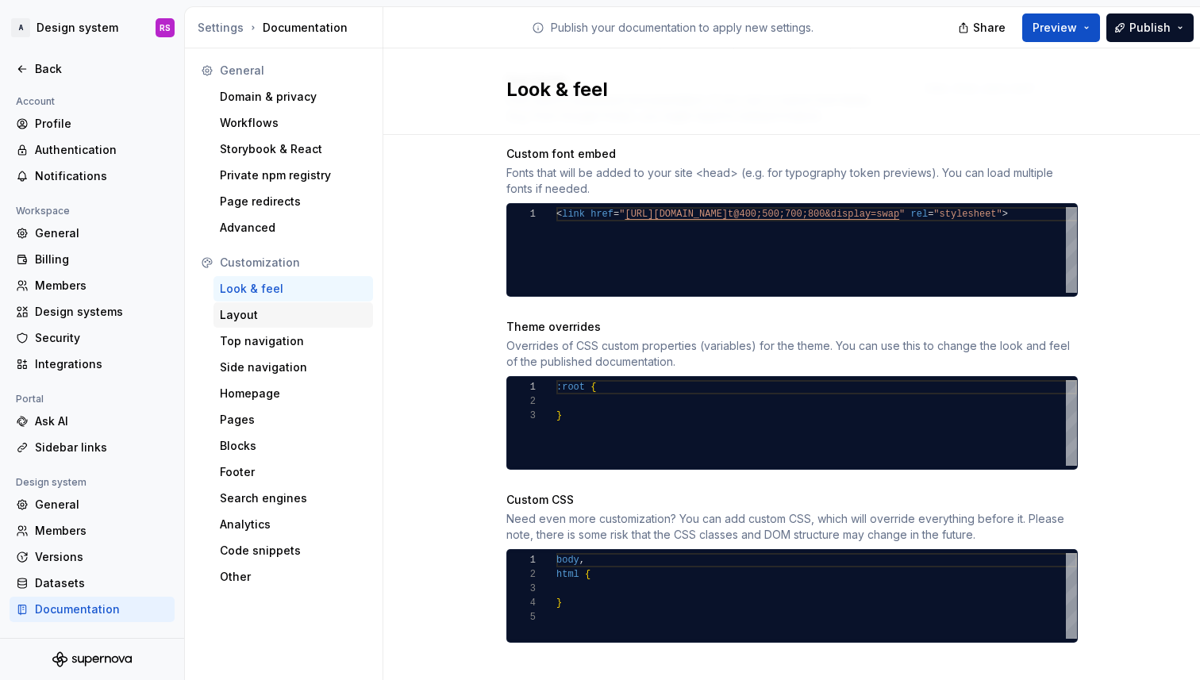
click at [295, 310] on div "Layout" at bounding box center [293, 315] width 147 height 16
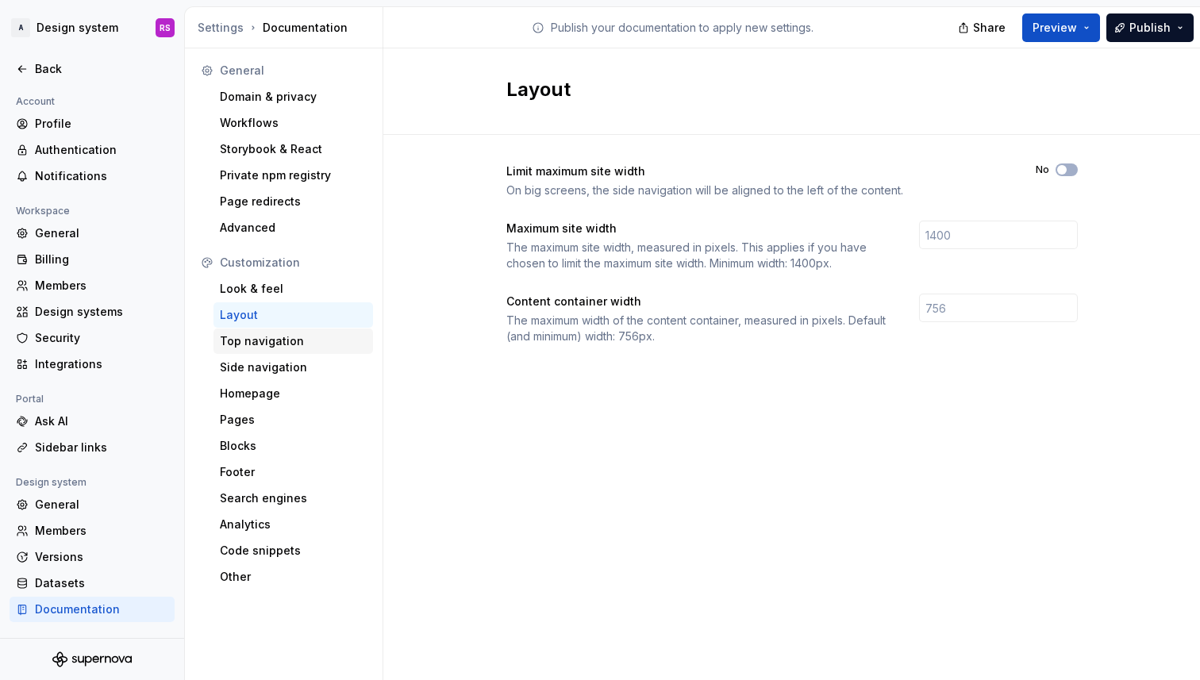
click at [312, 333] on div "Top navigation" at bounding box center [293, 341] width 147 height 16
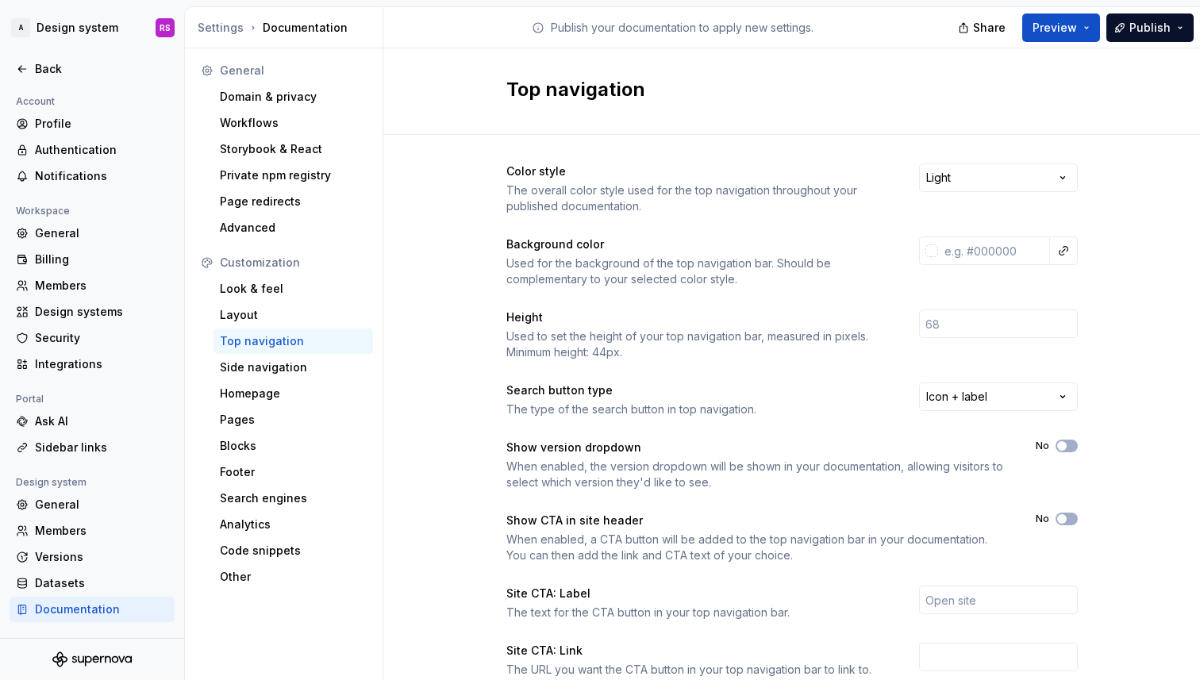
scroll to position [181, 0]
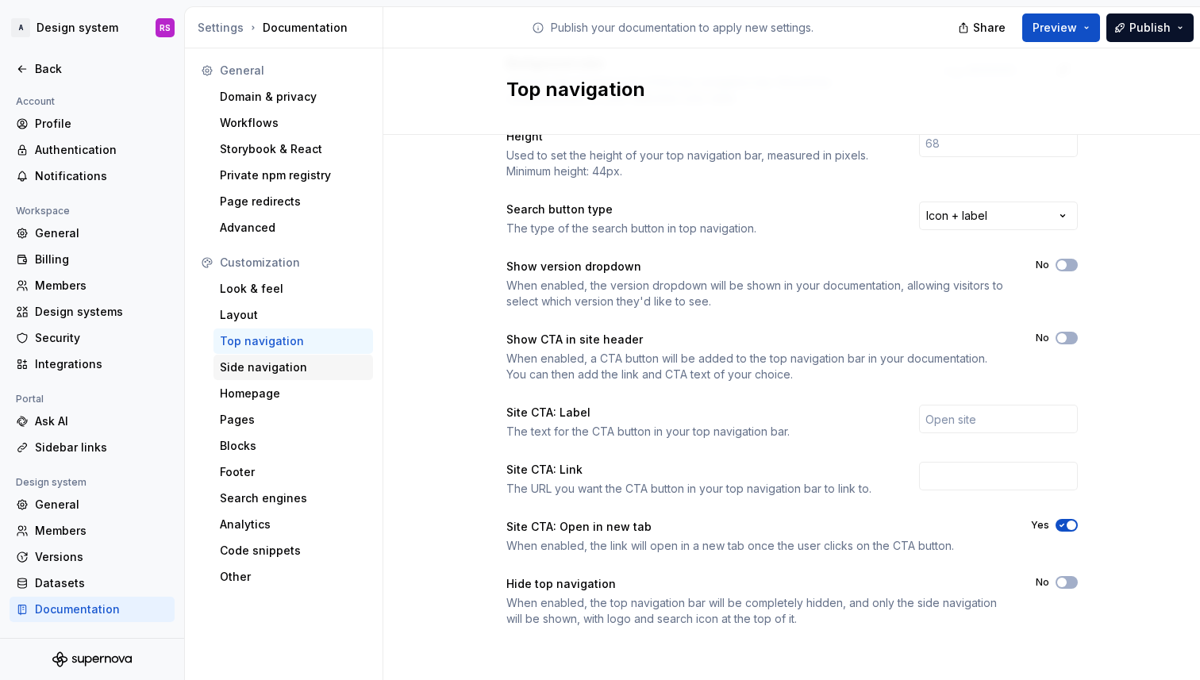
click at [331, 372] on div "Side navigation" at bounding box center [293, 367] width 147 height 16
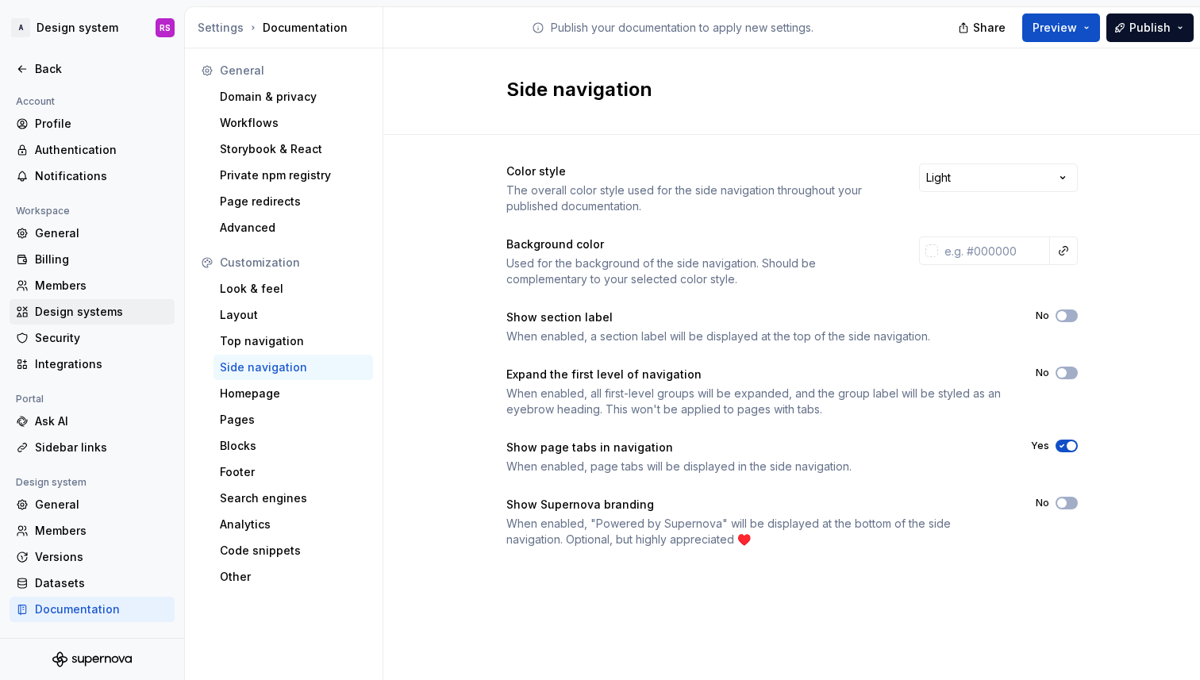
click at [105, 316] on div "Design systems" at bounding box center [101, 312] width 133 height 16
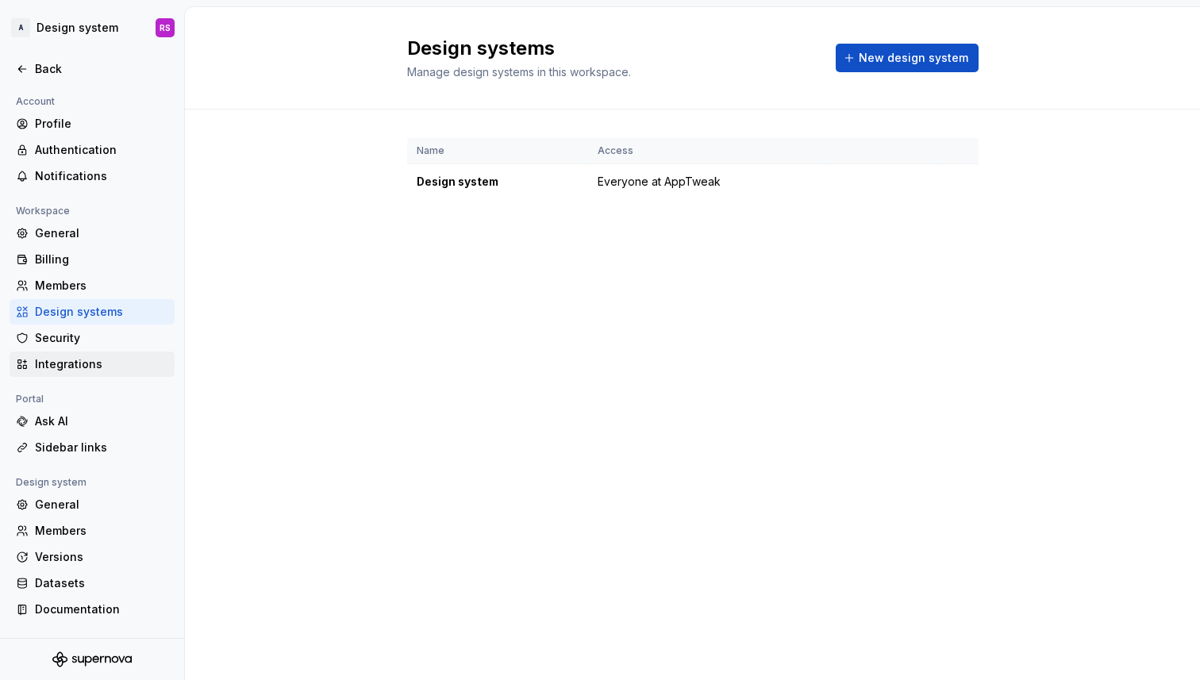
click at [86, 362] on div "Integrations" at bounding box center [101, 364] width 133 height 16
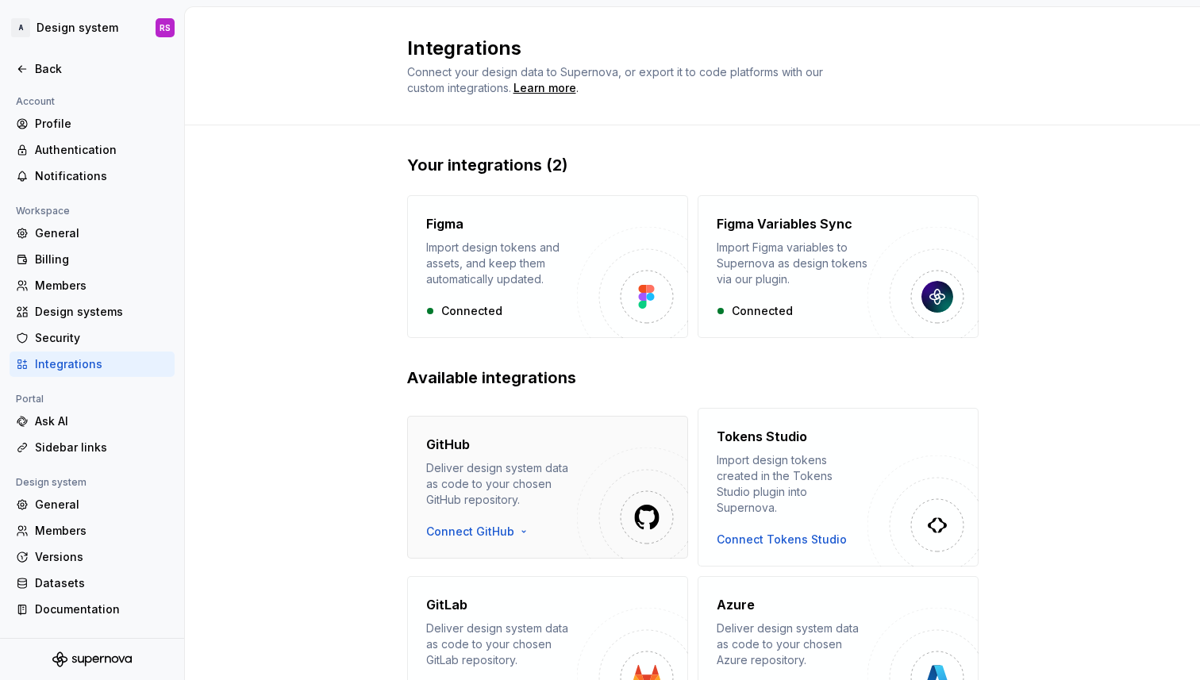
scroll to position [236, 0]
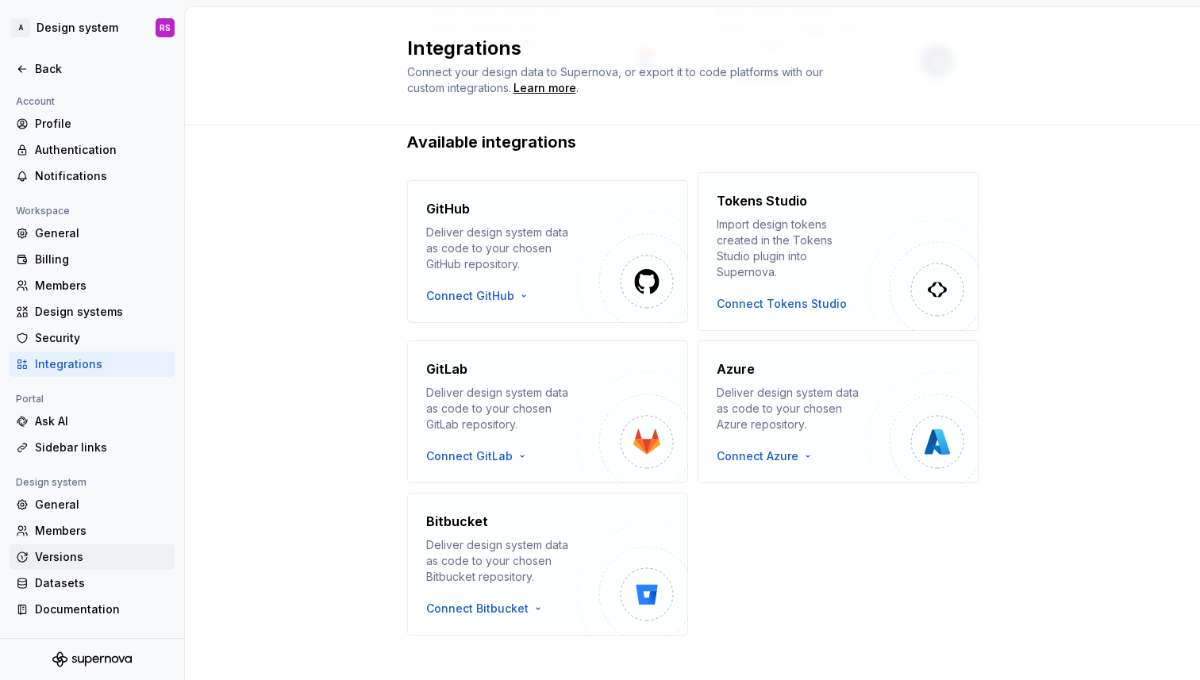
click at [86, 556] on div "Versions" at bounding box center [101, 557] width 133 height 16
click at [86, 578] on div "Datasets" at bounding box center [101, 583] width 133 height 16
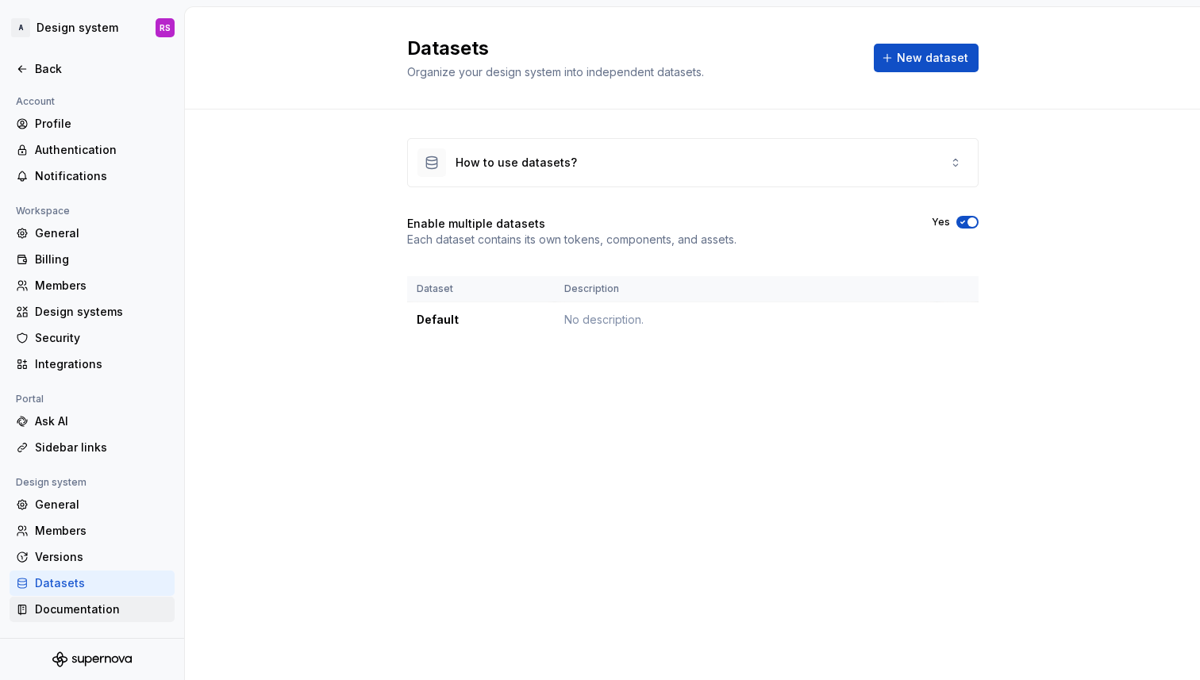
click at [102, 599] on div "Documentation" at bounding box center [92, 609] width 165 height 25
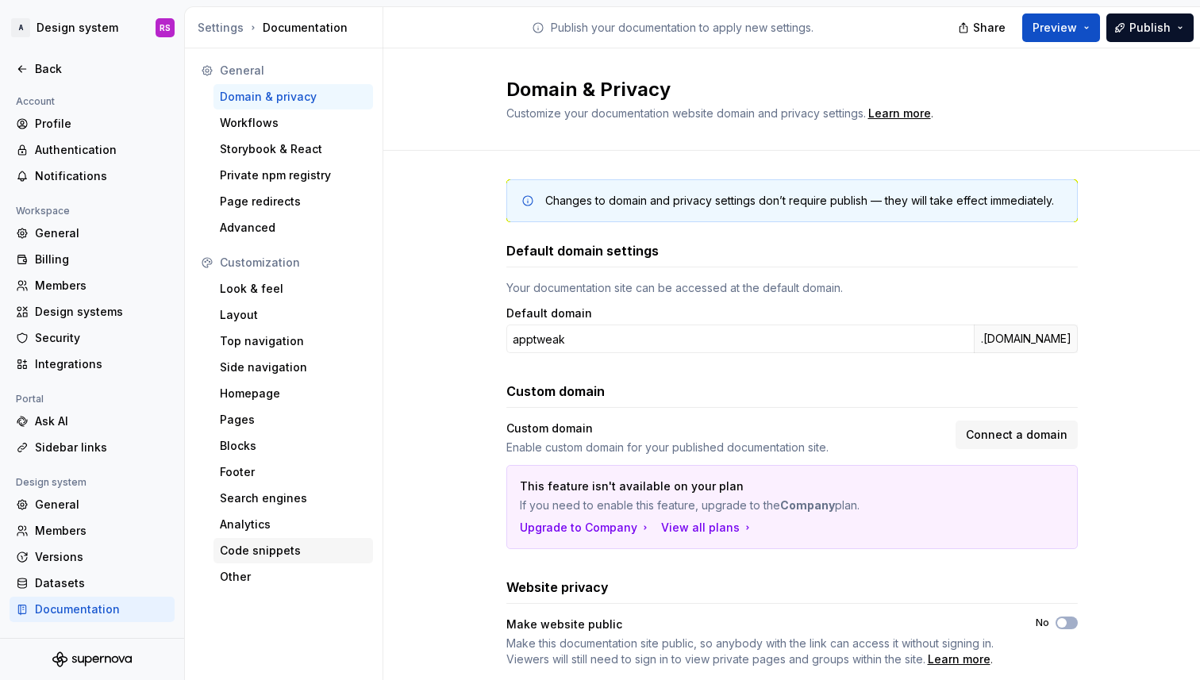
click at [301, 559] on div "Code snippets" at bounding box center [292, 550] width 159 height 25
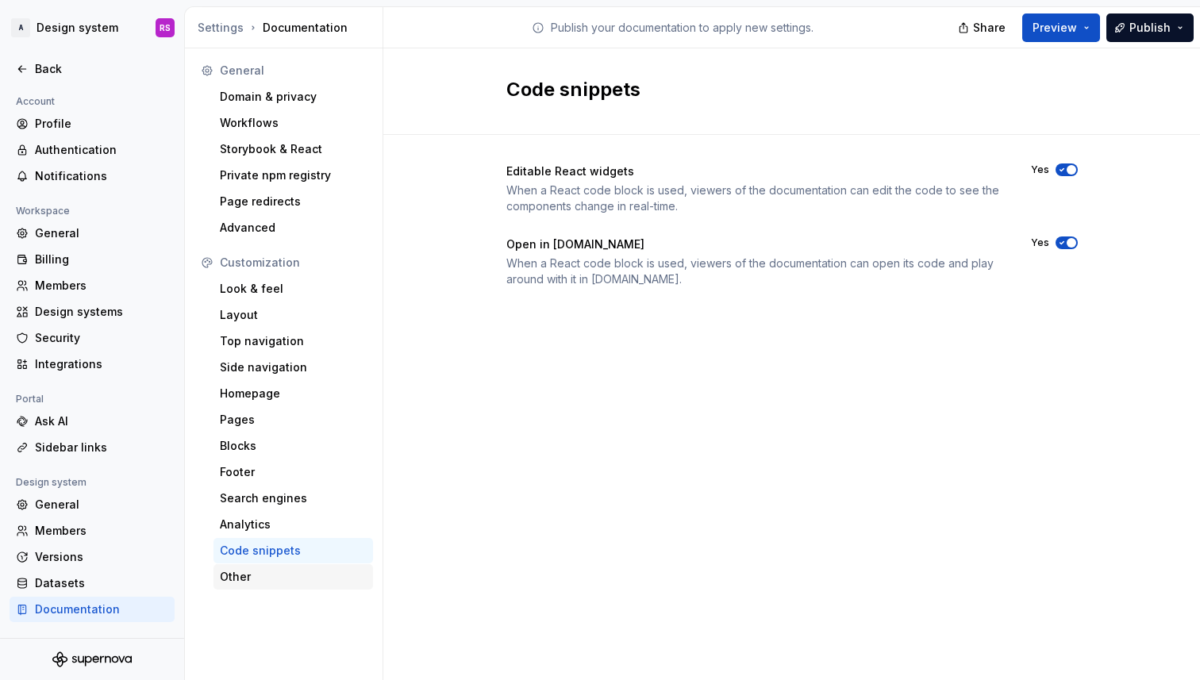
click at [301, 572] on div "Other" at bounding box center [293, 577] width 147 height 16
click at [299, 576] on div "Other" at bounding box center [293, 577] width 147 height 16
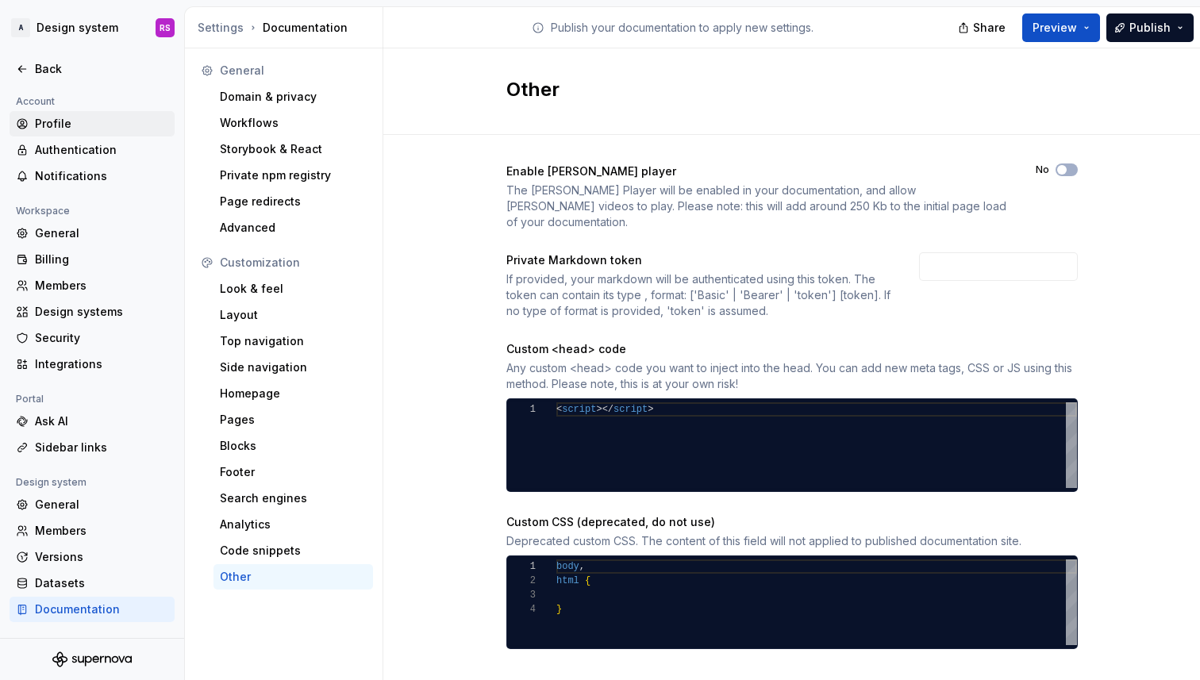
click at [67, 116] on div "Profile" at bounding box center [101, 124] width 133 height 16
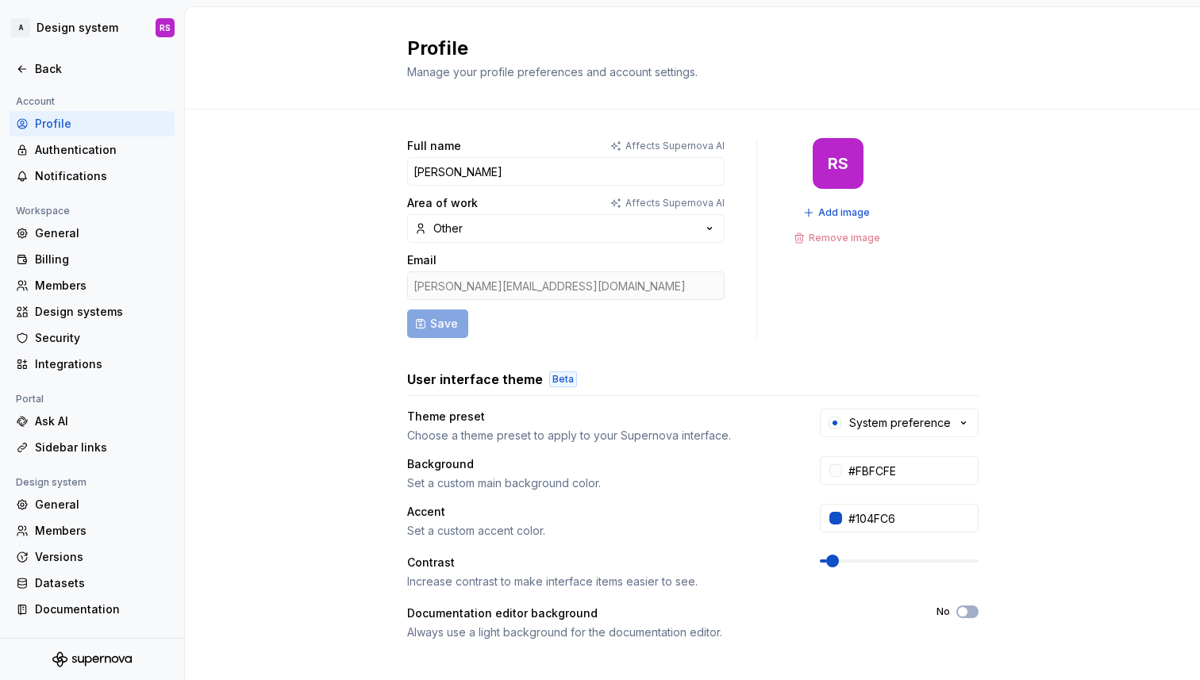
click at [662, 142] on p "Affects Supernova AI" at bounding box center [674, 146] width 99 height 13
click at [622, 145] on icon at bounding box center [615, 146] width 13 height 13
click at [490, 225] on button "Other" at bounding box center [565, 228] width 317 height 29
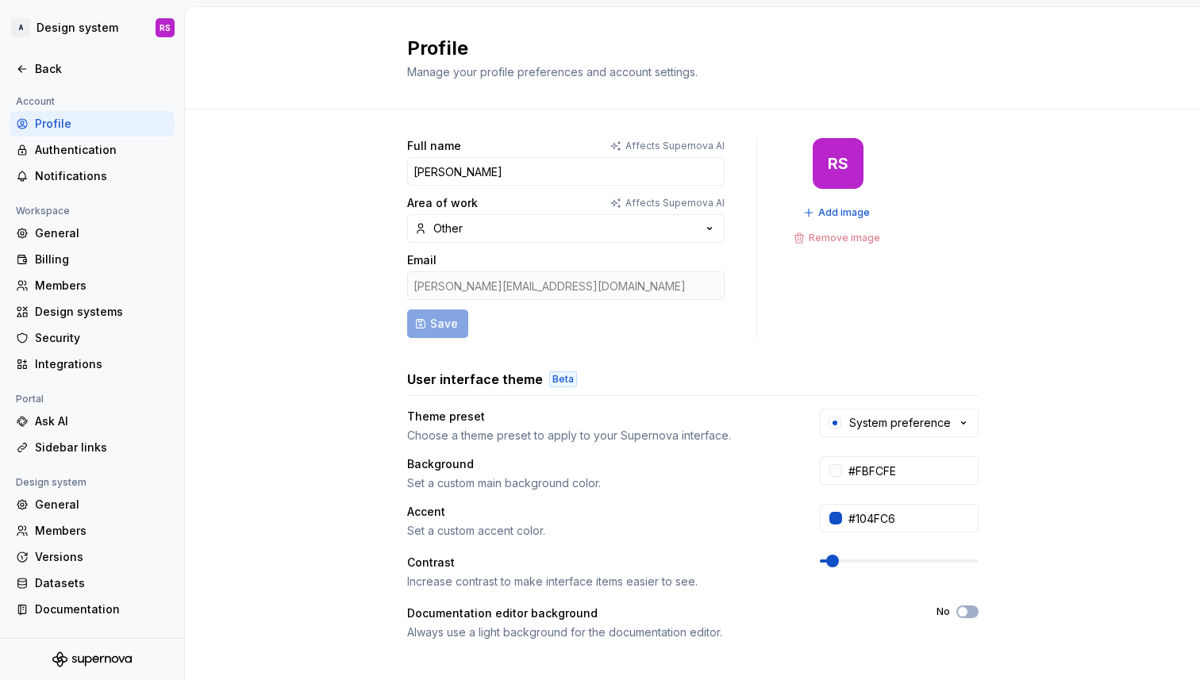
click at [809, 308] on div "RS Add image Remove image" at bounding box center [838, 238] width 98 height 200
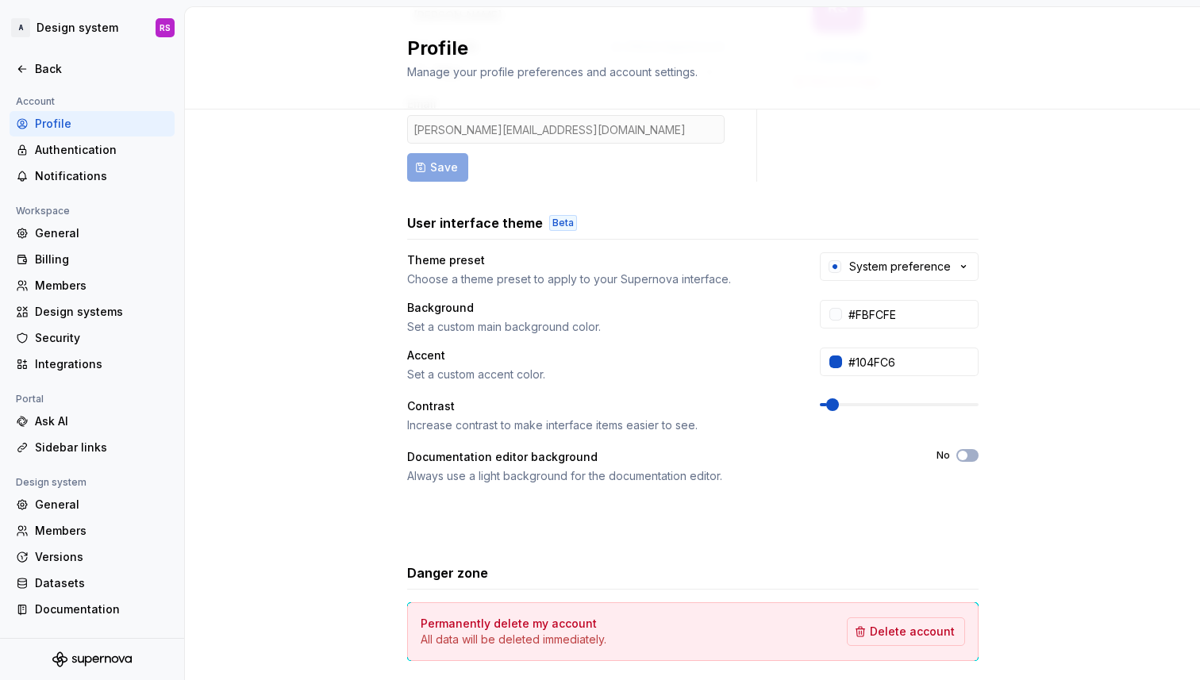
scroll to position [229, 0]
